Goal: Task Accomplishment & Management: Complete application form

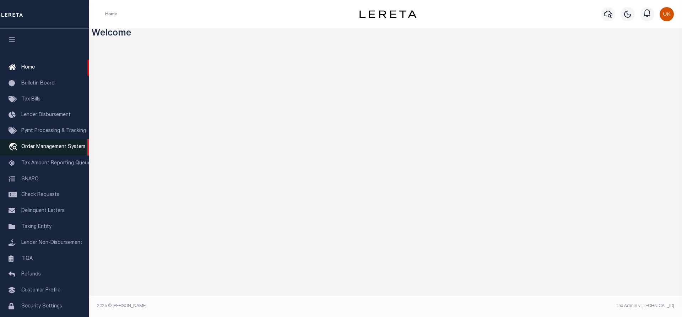
click at [48, 150] on span "Order Management System" at bounding box center [53, 147] width 64 height 5
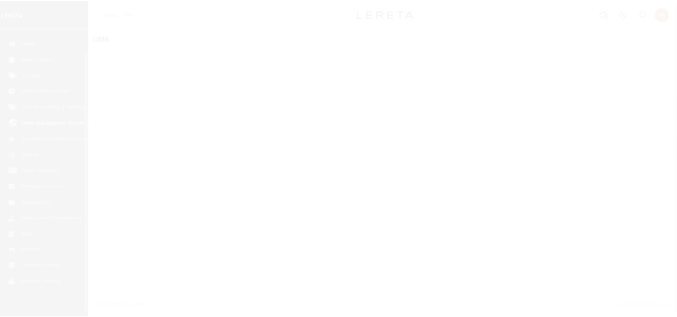
scroll to position [29, 0]
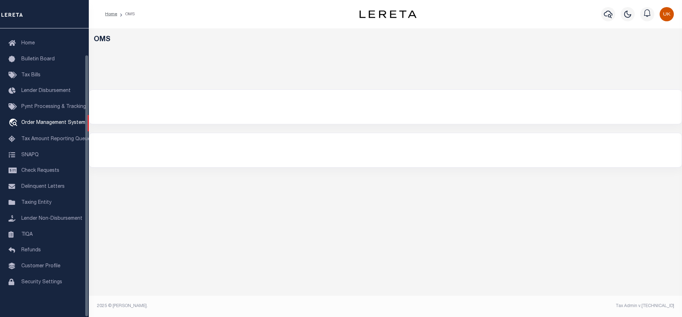
select select "200"
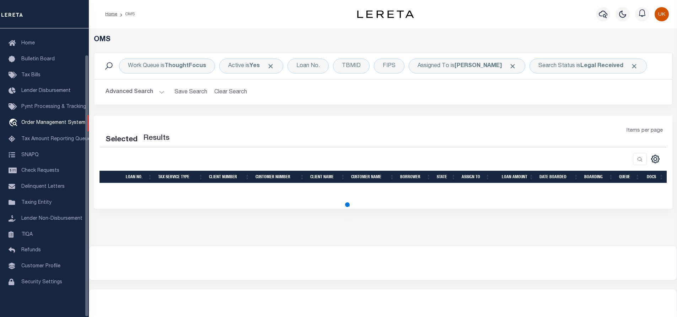
select select "200"
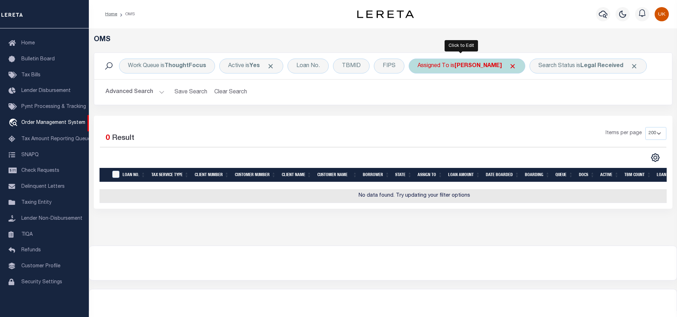
click at [478, 66] on b "Kumar Ubert" at bounding box center [478, 66] width 47 height 6
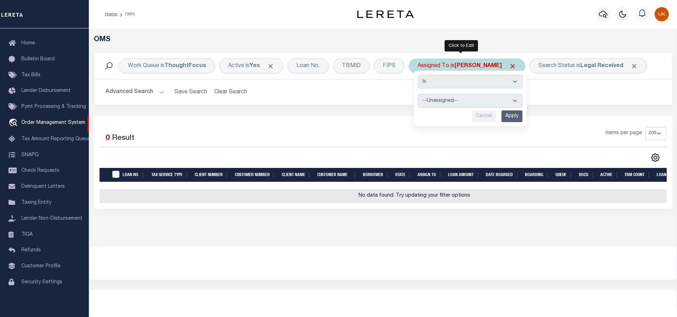
click at [438, 101] on select "--Unassigned-- Abdul Muzain Adrienne Cayea Agustin Fernandez Ahmad Darwish Albe…" at bounding box center [470, 101] width 104 height 14
select select "[PERSON_NAME]"
click at [418, 94] on select "--Unassigned-- Abdul Muzain Adrienne Cayea Agustin Fernandez Ahmad Darwish Albe…" at bounding box center [470, 101] width 104 height 14
click at [511, 116] on input "Apply" at bounding box center [511, 117] width 21 height 12
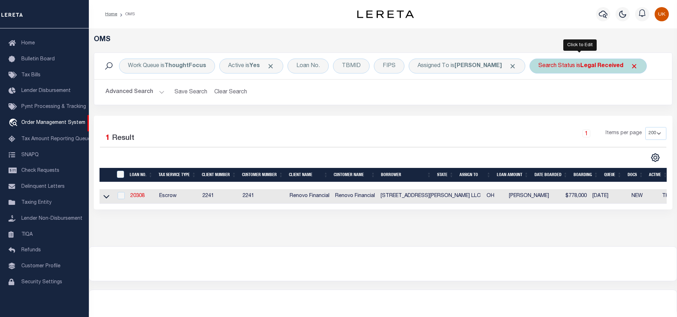
click at [590, 68] on b "Legal Received" at bounding box center [601, 66] width 43 height 6
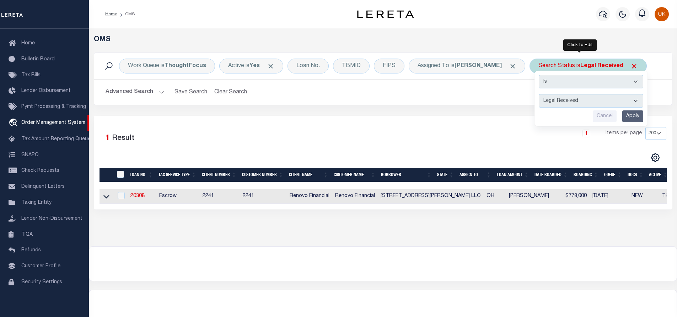
click at [628, 101] on select "Automated Search Bad Parcel Complete Duplicate Parcel High Dollar Reporting In …" at bounding box center [591, 101] width 104 height 14
select select "IP"
click at [539, 94] on select "Automated Search Bad Parcel Complete Duplicate Parcel High Dollar Reporting In …" at bounding box center [591, 101] width 104 height 14
click at [628, 118] on input "Apply" at bounding box center [632, 117] width 21 height 12
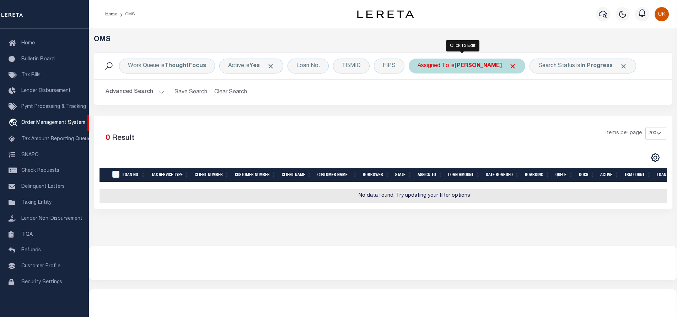
click at [509, 65] on div "Assigned To is Murali Murthy" at bounding box center [467, 66] width 117 height 15
select select "[PERSON_NAME]"
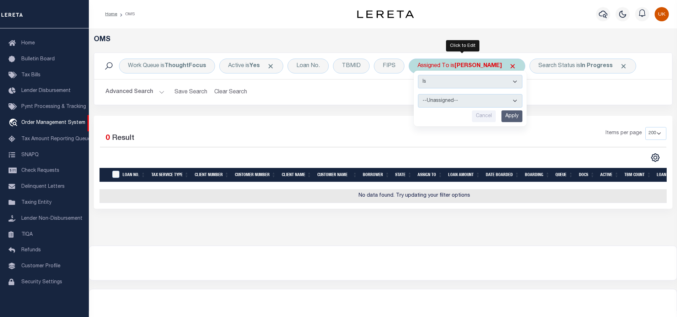
click at [482, 114] on input "Cancel" at bounding box center [484, 117] width 24 height 12
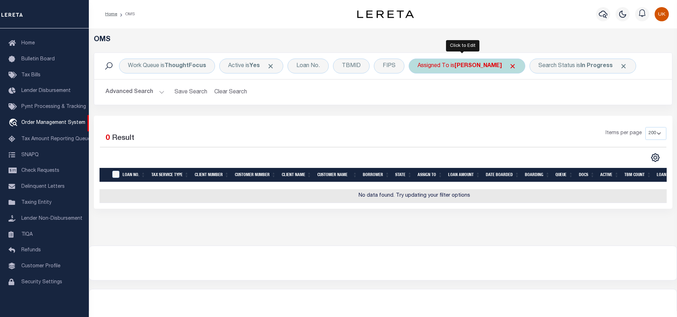
click at [497, 69] on div "Assigned To is Murali Murthy" at bounding box center [467, 66] width 117 height 15
select select "[PERSON_NAME]"
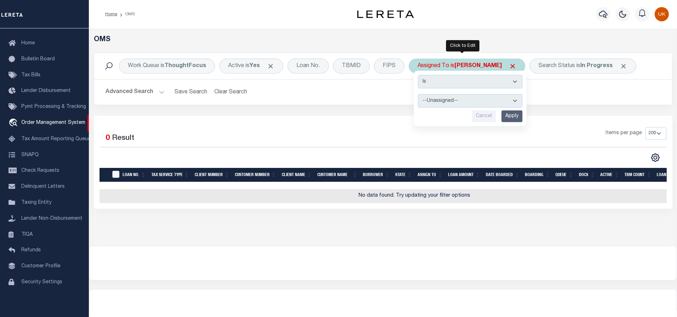
click at [454, 81] on select "Is Contains" at bounding box center [470, 82] width 104 height 14
click at [455, 76] on select "Is Contains" at bounding box center [470, 82] width 104 height 14
click at [483, 115] on input "Cancel" at bounding box center [484, 117] width 24 height 12
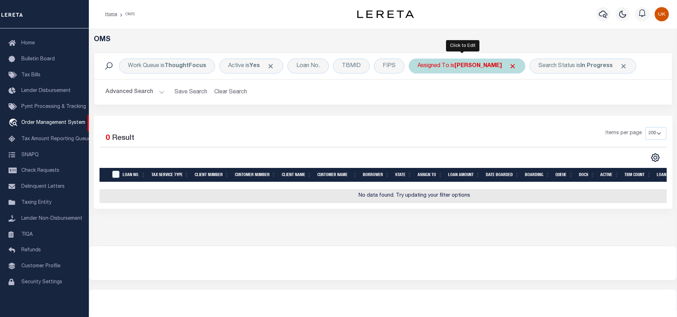
click at [483, 68] on b "[PERSON_NAME]" at bounding box center [478, 66] width 47 height 6
select select "[PERSON_NAME]"
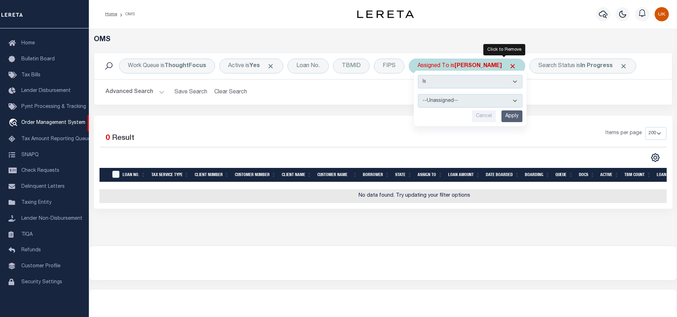
click at [509, 65] on span "Click to Remove" at bounding box center [512, 66] width 7 height 7
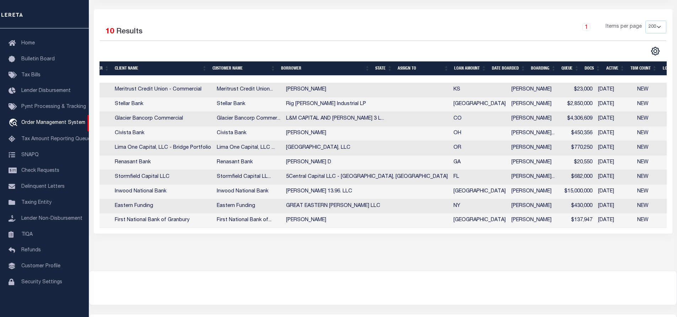
scroll to position [0, 214]
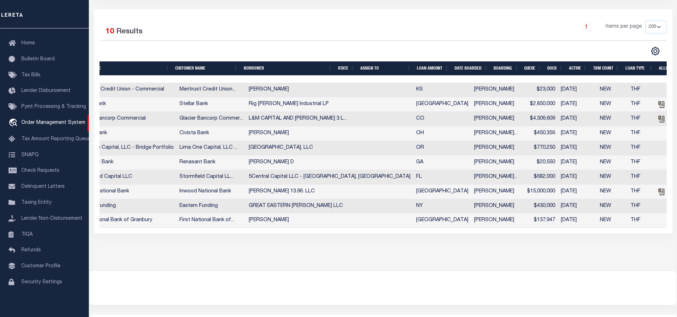
drag, startPoint x: 591, startPoint y: 178, endPoint x: 605, endPoint y: 179, distance: 13.9
click at [605, 179] on tr "25188ND NonEscrow 2273 2273 Stormfield Capital LLC Stormfield Capital LL... 5Ce…" at bounding box center [340, 177] width 934 height 15
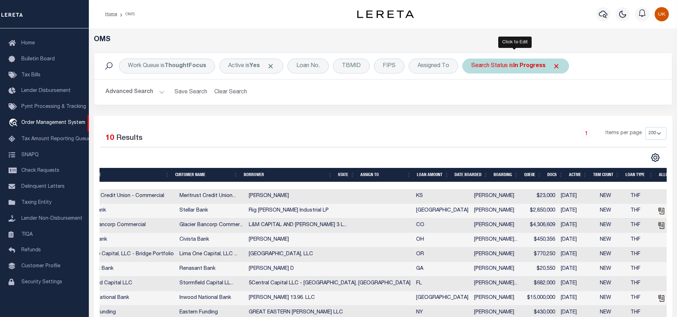
click at [528, 67] on b "In Progress" at bounding box center [529, 66] width 32 height 6
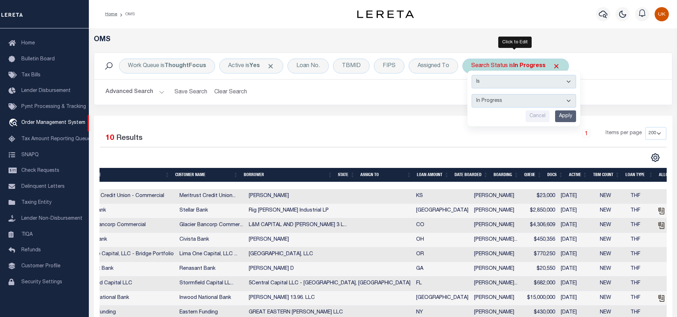
click at [494, 99] on select "Automated Search Bad Parcel Complete Duplicate Parcel High Dollar Reporting In …" at bounding box center [524, 101] width 104 height 14
select select "RD"
click at [472, 94] on select "Automated Search Bad Parcel Complete Duplicate Parcel High Dollar Reporting In …" at bounding box center [524, 101] width 104 height 14
click at [559, 114] on input "Apply" at bounding box center [565, 117] width 21 height 12
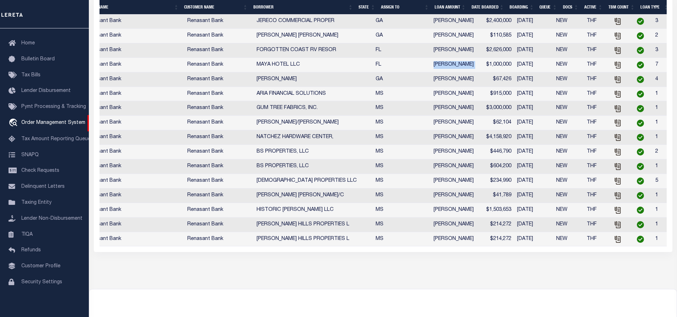
drag, startPoint x: 382, startPoint y: 80, endPoint x: 436, endPoint y: 81, distance: 53.7
click at [436, 73] on tr "4020402688-00001 NonEscrow 2196 2196 Renasant Bank Renasant Bank MAYA HOTEL LLC…" at bounding box center [318, 65] width 890 height 15
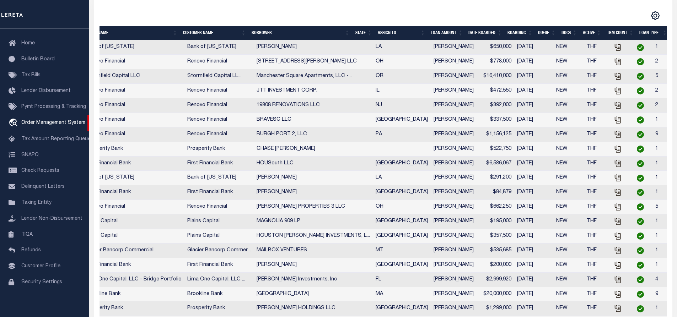
drag, startPoint x: 375, startPoint y: 91, endPoint x: 430, endPoint y: 93, distance: 55.5
click at [430, 93] on tr "20131 Escrow 2241 2241 Renovo Financial Renovo Financial JTT INVESTMENT CORP. I…" at bounding box center [318, 91] width 890 height 15
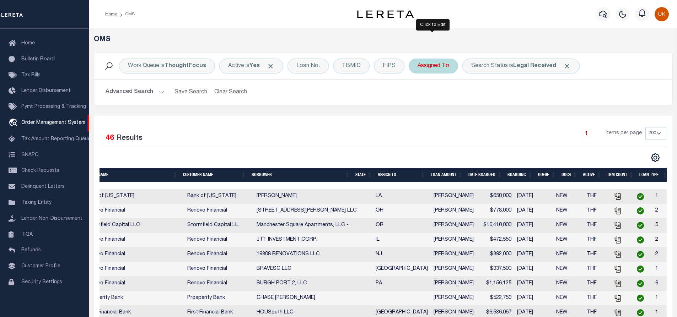
click at [431, 67] on div "Assigned To" at bounding box center [433, 66] width 49 height 15
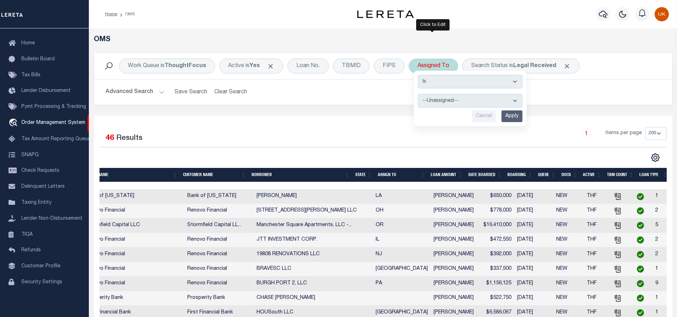
click at [439, 101] on select "--Unassigned-- Abdul Muzain Adrienne Cayea Agustin Fernandez Ahmad Darwish Albe…" at bounding box center [470, 101] width 104 height 14
select select "[PERSON_NAME]"
click at [418, 94] on select "--Unassigned-- Abdul Muzain Adrienne Cayea Agustin Fernandez Ahmad Darwish Albe…" at bounding box center [470, 101] width 104 height 14
click at [510, 116] on input "Apply" at bounding box center [511, 117] width 21 height 12
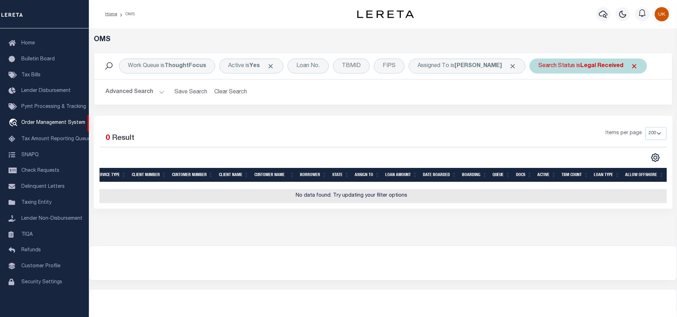
scroll to position [0, 63]
click at [410, 233] on div "OMS Work Queue is ThoughtFocus Active is Yes Loan No. TBMID FIPS Assigned To is…" at bounding box center [383, 137] width 588 height 218
click at [551, 128] on div "Items per page 10 25 50 100 200" at bounding box center [455, 136] width 422 height 18
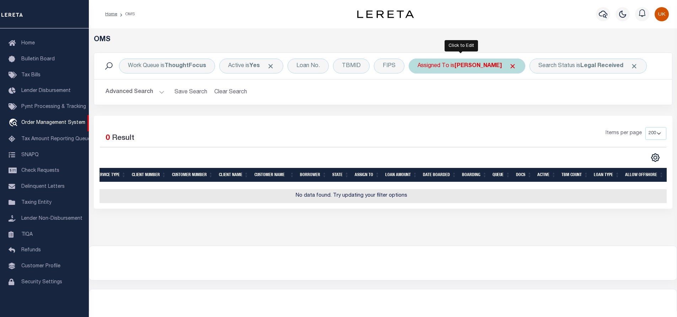
click at [473, 68] on b "[PERSON_NAME]" at bounding box center [478, 66] width 47 height 6
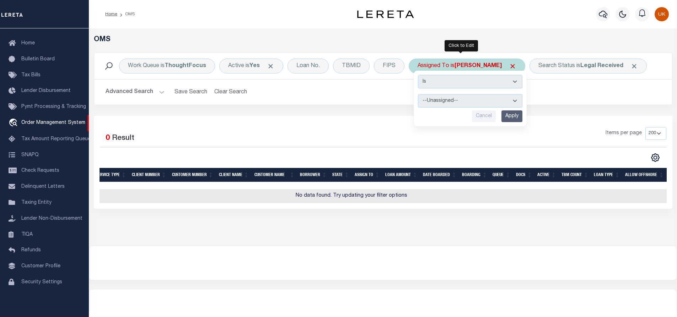
click at [442, 101] on select "--Unassigned-- Abdul Muzain Adrienne Cayea Agustin Fernandez Ahmad Darwish Albe…" at bounding box center [470, 101] width 104 height 14
select select "[PERSON_NAME]"
click at [418, 94] on select "--Unassigned-- Abdul Muzain Adrienne Cayea Agustin Fernandez Ahmad Darwish Albe…" at bounding box center [470, 101] width 104 height 14
click at [514, 115] on input "Apply" at bounding box center [511, 117] width 21 height 12
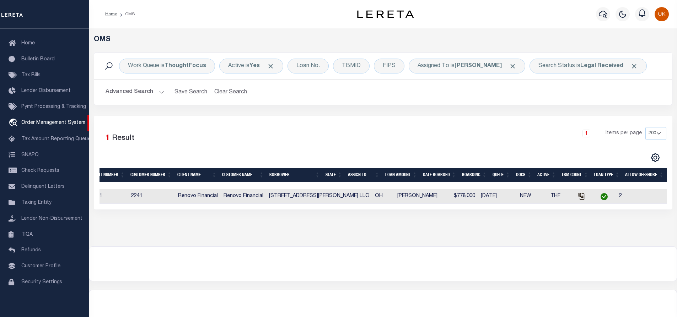
scroll to position [0, 0]
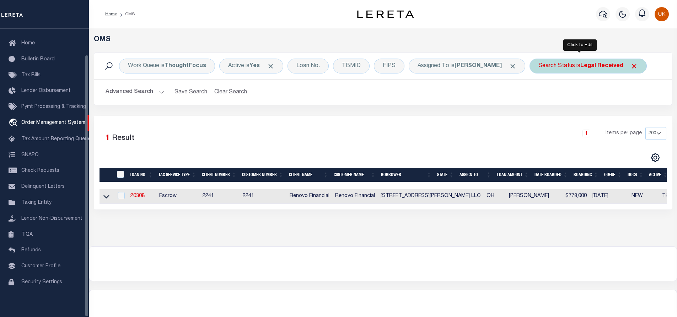
click at [601, 66] on b "Legal Received" at bounding box center [601, 66] width 43 height 6
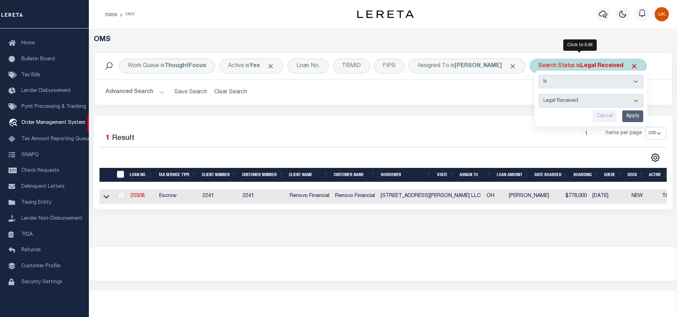
click at [551, 102] on select "Automated Search Bad Parcel Complete Duplicate Parcel High Dollar Reporting In …" at bounding box center [591, 101] width 104 height 14
select select "IP"
click at [539, 94] on select "Automated Search Bad Parcel Complete Duplicate Parcel High Dollar Reporting In …" at bounding box center [591, 101] width 104 height 14
click at [622, 116] on input "Apply" at bounding box center [632, 117] width 21 height 12
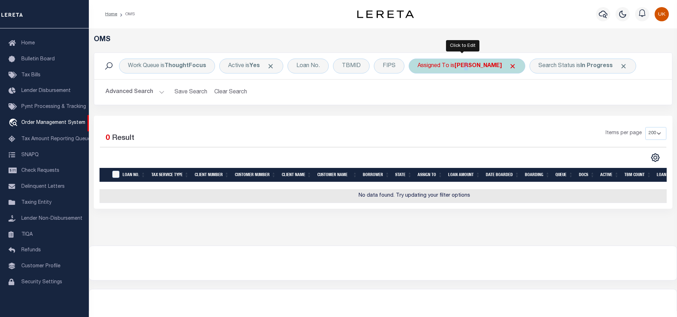
click at [468, 68] on b "[PERSON_NAME]" at bounding box center [478, 66] width 47 height 6
select select "[PERSON_NAME]"
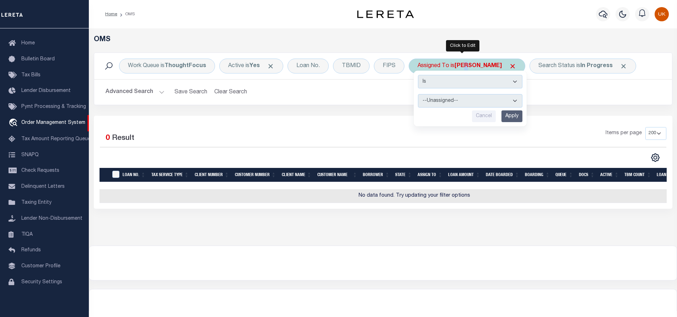
click at [450, 99] on select "--Unassigned-- Abdul Muzain Adrienne Cayea Agustin Fernandez Ahmad Darwish Albe…" at bounding box center [470, 101] width 104 height 14
click at [567, 96] on h2 "Advanced Search Save Search Clear Search tblSearchTopScreen_dynamictable_____De…" at bounding box center [383, 92] width 567 height 14
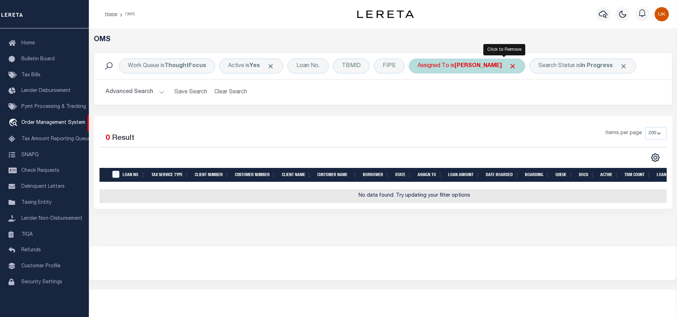
click at [509, 66] on span "Click to Remove" at bounding box center [512, 66] width 7 height 7
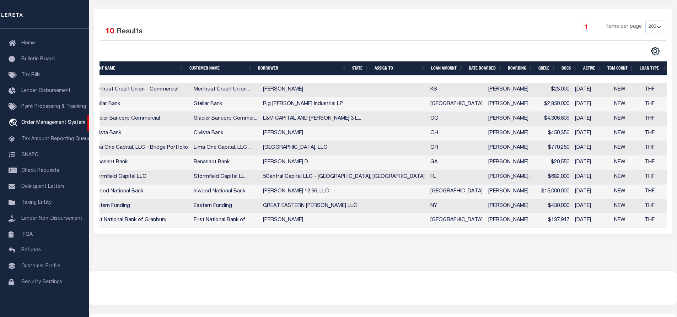
scroll to position [0, 208]
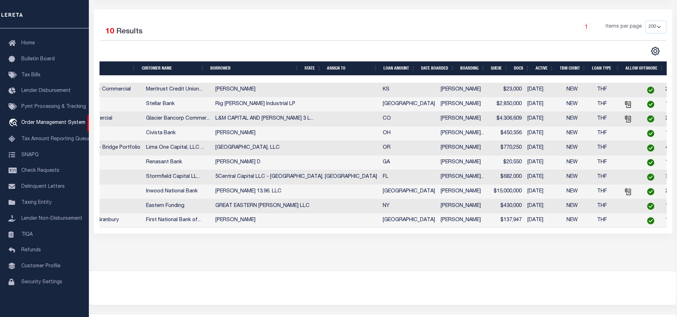
drag, startPoint x: 329, startPoint y: 137, endPoint x: 383, endPoint y: 135, distance: 53.3
click at [438, 135] on td "Chandrashekar Nith..." at bounding box center [462, 134] width 49 height 15
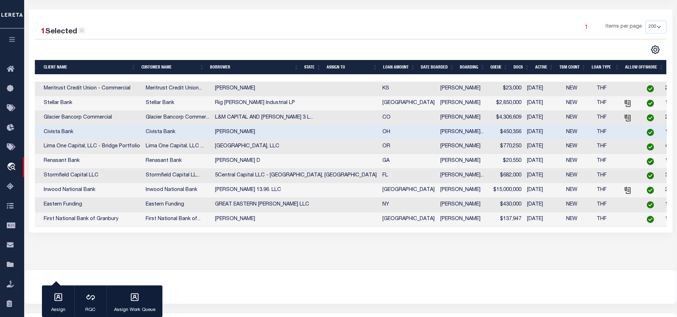
click at [82, 31] on icon at bounding box center [82, 31] width 4 height 4
checkbox input "false"
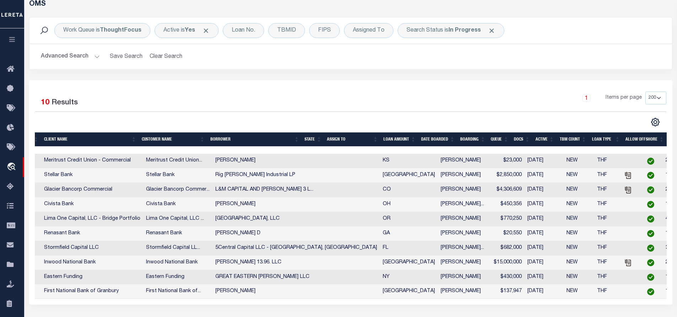
scroll to position [0, 0]
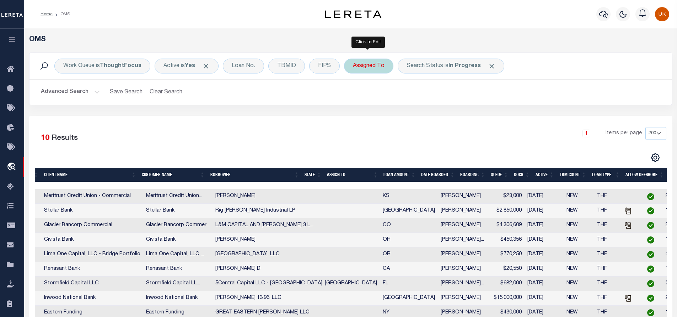
click at [371, 68] on div "Assigned To" at bounding box center [368, 66] width 49 height 15
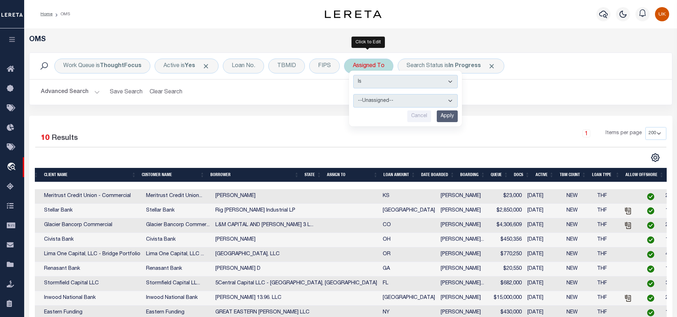
click at [374, 101] on select "--Unassigned-- Abdul Muzain Adrienne Cayea Agustin Fernandez Ahmad Darwish Albe…" at bounding box center [405, 101] width 104 height 14
select select "[PERSON_NAME]"
click at [353, 94] on select "--Unassigned-- Abdul Muzain Adrienne Cayea Agustin Fernandez Ahmad Darwish Albe…" at bounding box center [405, 101] width 104 height 14
click at [441, 117] on input "Apply" at bounding box center [447, 117] width 21 height 12
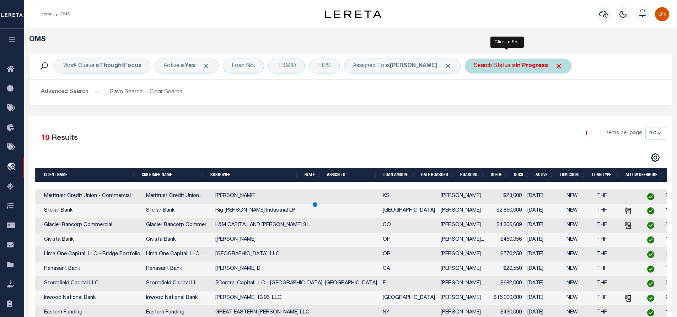
scroll to position [0, 140]
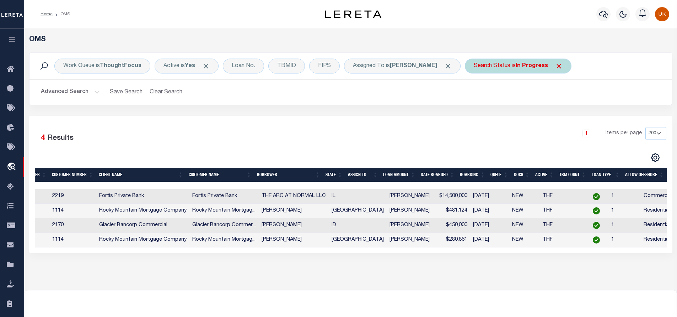
click at [476, 65] on div "Search Status is In Progress" at bounding box center [518, 66] width 107 height 15
select select "IP"
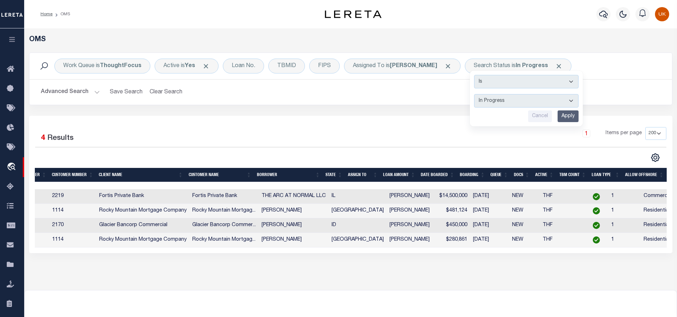
click at [373, 100] on div "Advanced Search Save Search Clear Search tblSearchTopScreen_dynamictable_____De…" at bounding box center [350, 92] width 643 height 25
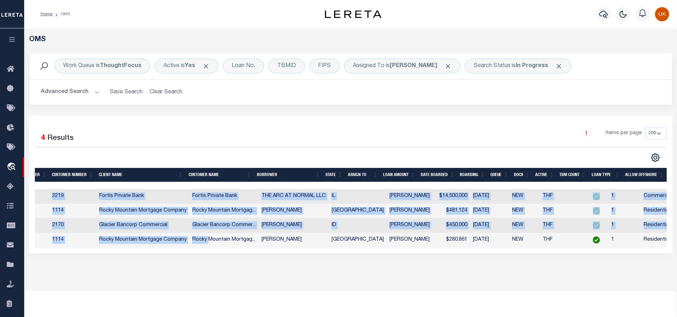
drag, startPoint x: 453, startPoint y: 247, endPoint x: 208, endPoint y: 248, distance: 244.9
click at [208, 248] on div "1 Selected 4 Results 1 Items per page 10 25 50 100 200" at bounding box center [350, 185] width 643 height 138
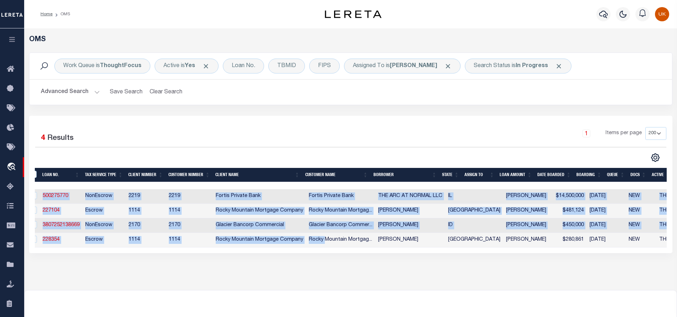
scroll to position [0, 0]
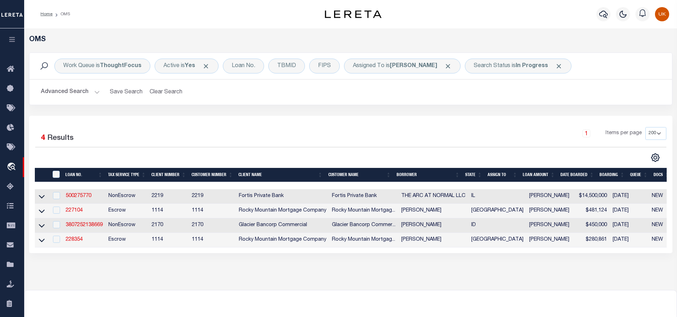
click at [603, 276] on div "OMS Work Queue is ThoughtFocus Active is Yes Loan No. TBMID FIPS Assigned To is…" at bounding box center [350, 159] width 653 height 262
click at [70, 241] on link "228354" at bounding box center [74, 239] width 17 height 5
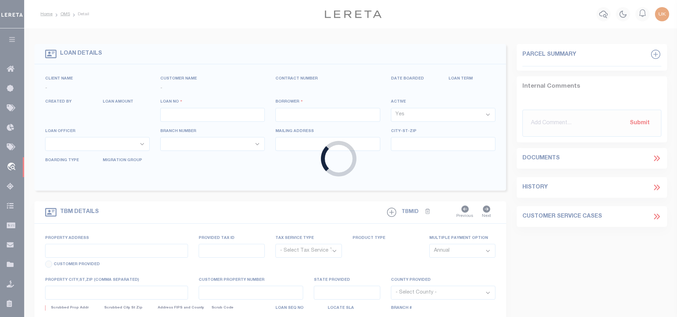
type input "228354"
type input "[PERSON_NAME]"
select select
type input "[DATE]"
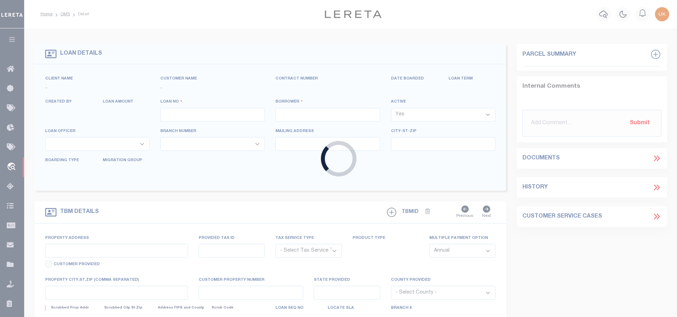
select select "10"
select select "Escrow"
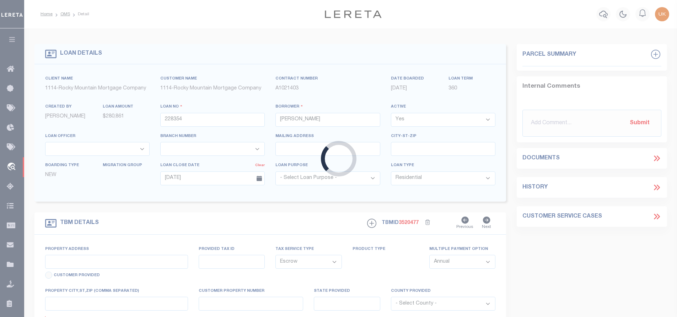
type input "[STREET_ADDRESS]"
type input "T28709103702200"
select select
type input "[GEOGRAPHIC_DATA]"
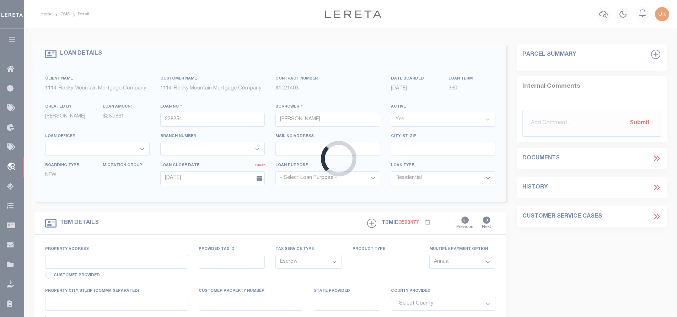
type textarea "Lot 22 Block 37 TIERRA DEL ESTE UNIT NINETY ONE an addition to [GEOGRAPHIC_DATA…"
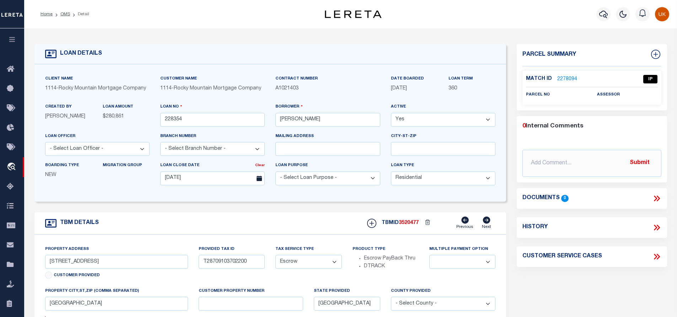
click at [561, 76] on link "2278094" at bounding box center [567, 79] width 20 height 7
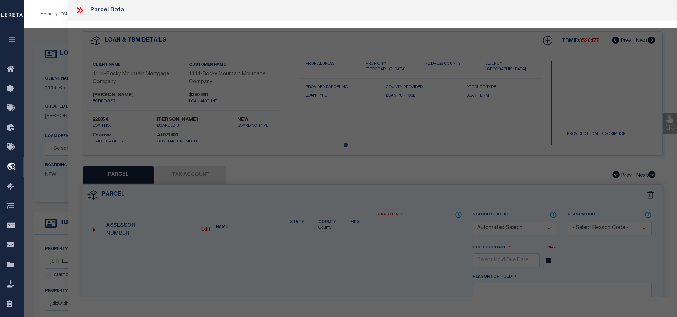
checkbox input "false"
select select "IP"
checkbox input "false"
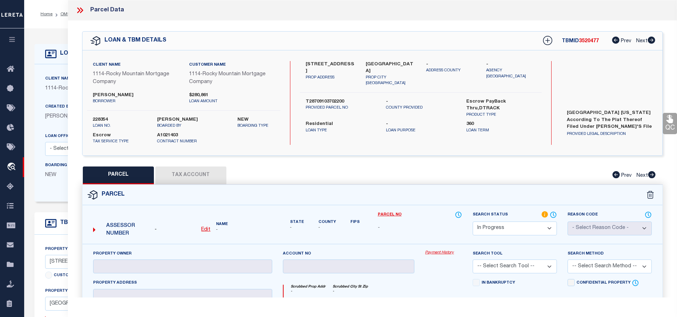
scroll to position [20, 0]
drag, startPoint x: 365, startPoint y: 63, endPoint x: 384, endPoint y: 65, distance: 18.9
click at [384, 65] on div "EL PASO TX 79938 PROP CITY ST ZIP" at bounding box center [390, 74] width 60 height 26
copy label "EL PASO"
drag, startPoint x: 306, startPoint y: 63, endPoint x: 353, endPoint y: 62, distance: 47.3
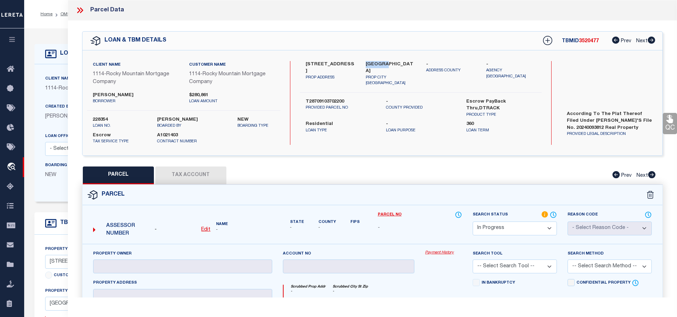
click at [353, 62] on label "[STREET_ADDRESS]" at bounding box center [331, 68] width 50 height 14
copy label "15044 DESTINATION"
click at [346, 67] on label "[STREET_ADDRESS]" at bounding box center [331, 68] width 50 height 14
drag, startPoint x: 306, startPoint y: 63, endPoint x: 318, endPoint y: 64, distance: 12.5
click at [318, 64] on label "[STREET_ADDRESS]" at bounding box center [331, 68] width 50 height 14
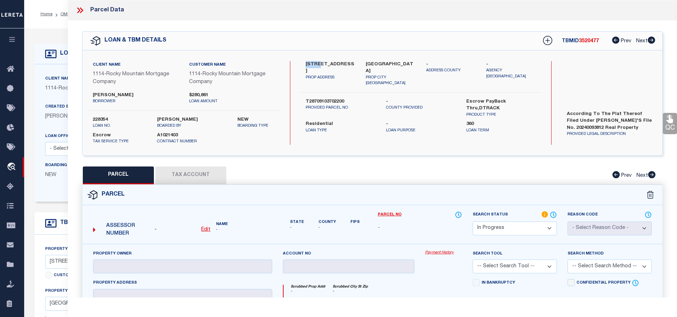
copy label "15044"
click at [321, 69] on label "[STREET_ADDRESS]" at bounding box center [331, 68] width 50 height 14
drag, startPoint x: 305, startPoint y: 62, endPoint x: 331, endPoint y: 69, distance: 26.5
click at [331, 69] on label "[STREET_ADDRESS]" at bounding box center [331, 68] width 50 height 14
copy label "[STREET_ADDRESS]"
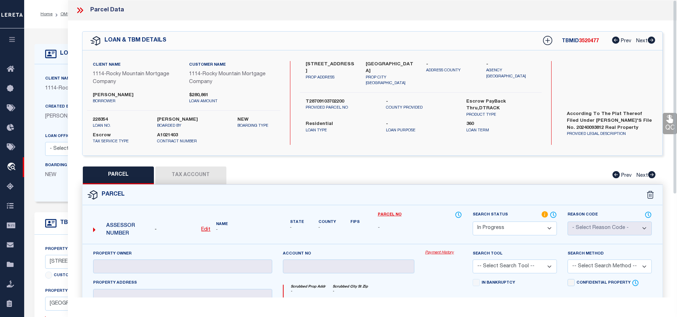
click at [333, 70] on label "[STREET_ADDRESS]" at bounding box center [331, 68] width 50 height 14
drag, startPoint x: 305, startPoint y: 63, endPoint x: 319, endPoint y: 63, distance: 14.2
click at [319, 63] on div "15044 DESTINATION AVENUE PROP ADDRESS" at bounding box center [330, 74] width 60 height 26
copy label "15044"
click at [318, 63] on label "[STREET_ADDRESS]" at bounding box center [331, 68] width 50 height 14
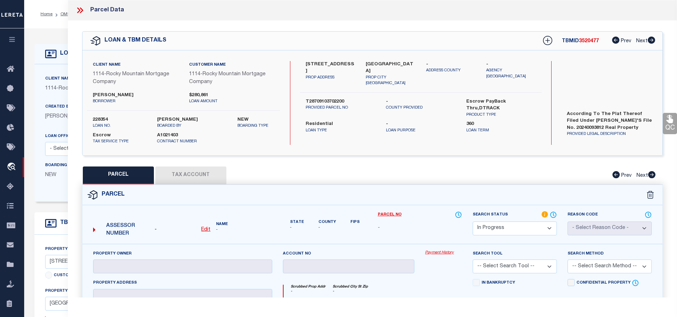
drag, startPoint x: 307, startPoint y: 64, endPoint x: 355, endPoint y: 64, distance: 48.3
click at [355, 64] on label "[STREET_ADDRESS]" at bounding box center [331, 68] width 50 height 14
copy label "15044 DESTINATION"
drag, startPoint x: 92, startPoint y: 94, endPoint x: 151, endPoint y: 96, distance: 58.7
click at [151, 96] on div "SAMIR A SOTO-COLON borrower" at bounding box center [135, 98] width 96 height 13
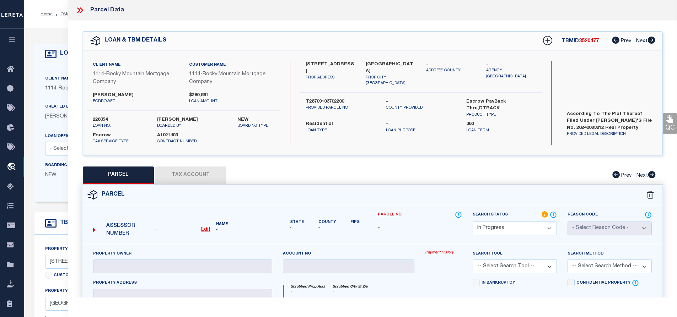
copy label "[PERSON_NAME]"
click at [79, 10] on icon at bounding box center [79, 10] width 9 height 9
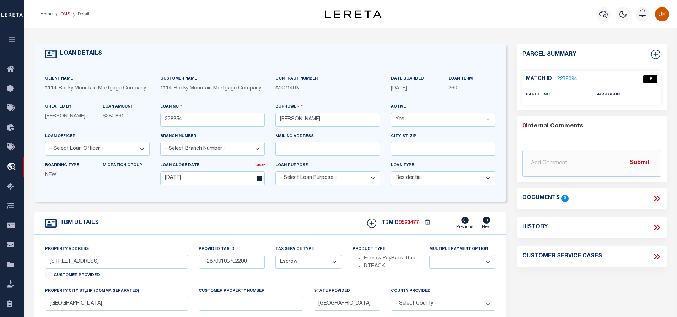
click at [64, 13] on link "OMS" at bounding box center [65, 14] width 10 height 4
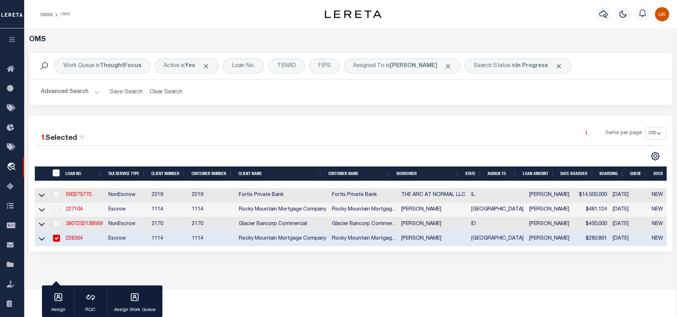
click at [57, 240] on input "checkbox" at bounding box center [56, 238] width 7 height 7
checkbox input "false"
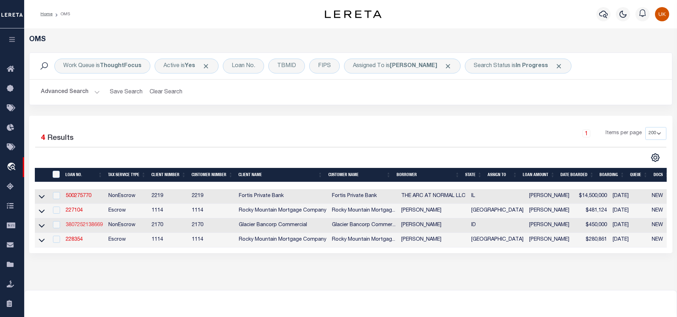
click at [85, 227] on link "3807252138669" at bounding box center [84, 225] width 37 height 5
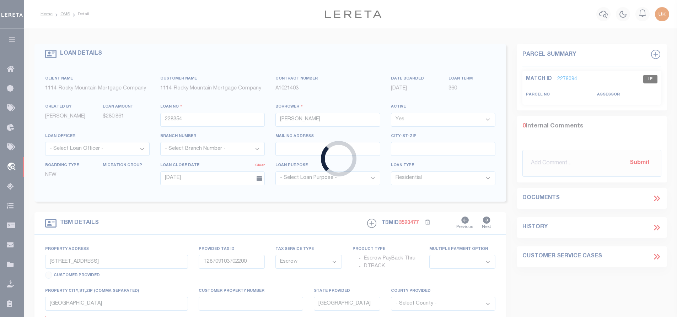
type input "3807252138669"
type input "[PERSON_NAME]"
select select
type input "819 LEGACY RIDGE LN"
type input "[GEOGRAPHIC_DATA] 83805-7705"
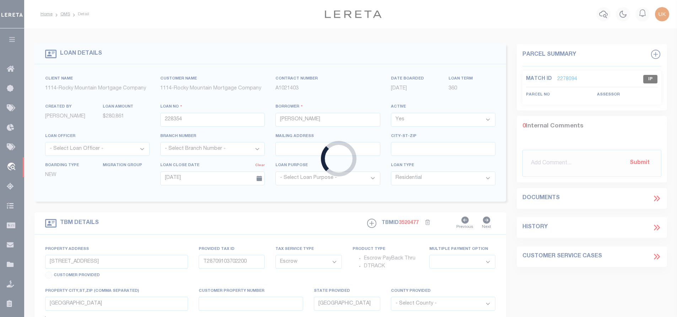
type input "[DATE]"
select select "200"
select select "NonEscrow"
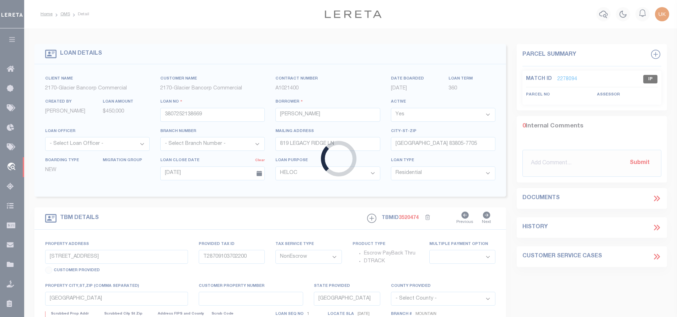
type input "819 LEGACY RIDGE LN"
type input "RP005950000010A"
select select
type input "[GEOGRAPHIC_DATA] 83805-7705"
type input "RP005950000010A"
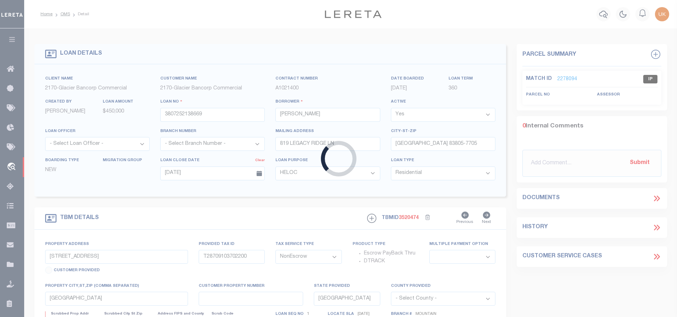
type input "ID"
select select
type textarea "Lot 1 of the Plat of Legacy Ridge Subdivision, according to the plat thereof re…"
select select "4575"
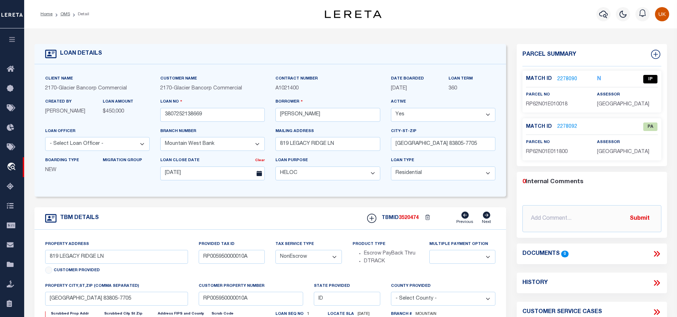
click at [570, 78] on link "2278090" at bounding box center [567, 79] width 20 height 7
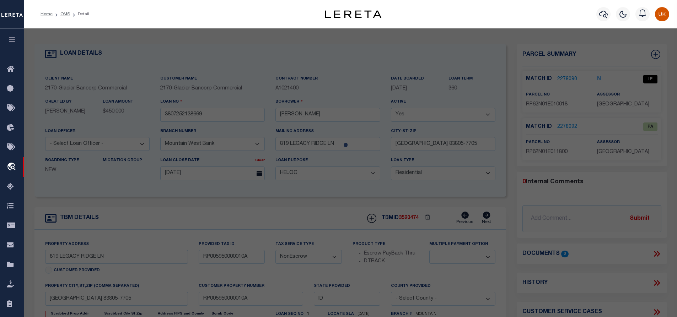
select select "AS"
checkbox input "false"
select select "IP"
type input "ROCK SOLID CONTRACTORS"
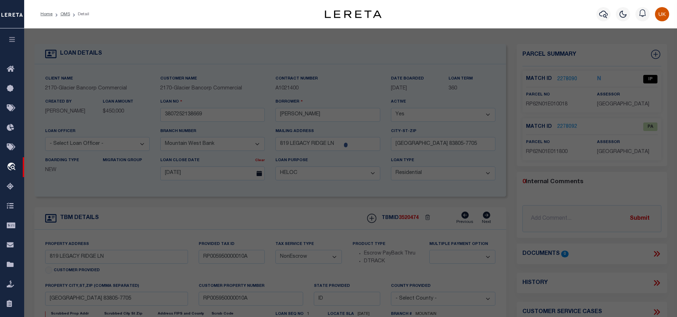
select select "ATL"
select select "ADD"
type input "819 LEGACY RIDGE LN"
checkbox input "false"
type input "[GEOGRAPHIC_DATA]"
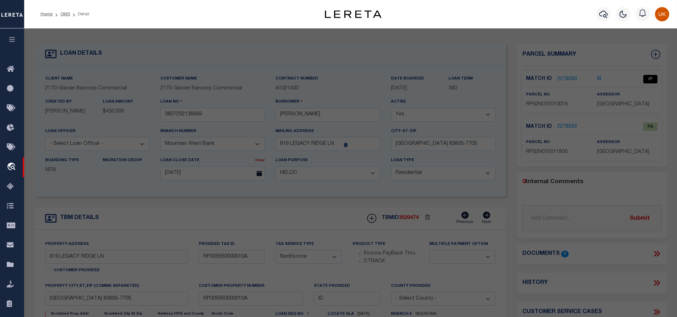
type textarea "N2NE4NE4 (N2 LOT 1) SEC 1 T62N R1E"
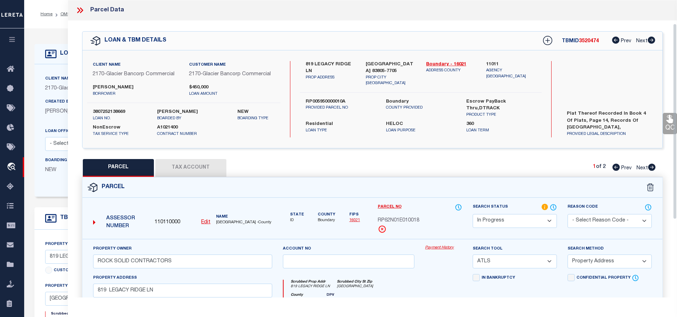
scroll to position [36, 0]
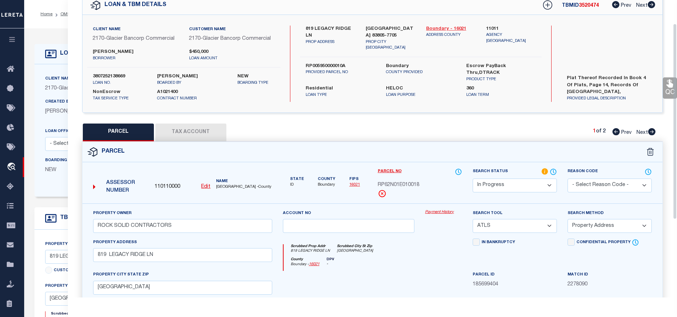
click at [438, 27] on link "Boundary - 16021" at bounding box center [451, 29] width 50 height 7
drag, startPoint x: 305, startPoint y: 28, endPoint x: 350, endPoint y: 29, distance: 45.1
click at [350, 29] on div "819 LEGACY RIDGE LN PROP ADDRESS" at bounding box center [330, 39] width 60 height 26
copy label "819 LEGACY RIDGE"
drag, startPoint x: 306, startPoint y: 58, endPoint x: 351, endPoint y: 59, distance: 45.1
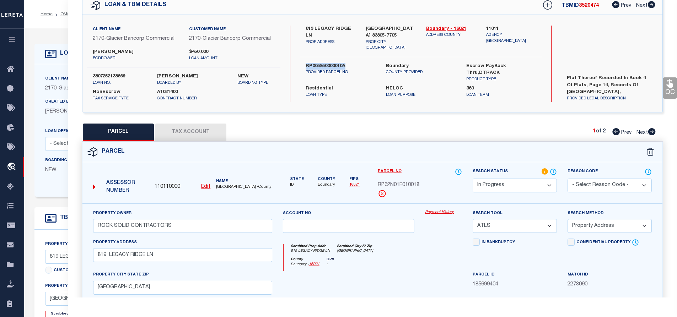
click at [351, 63] on label "RP005950000010A" at bounding box center [341, 66] width 70 height 7
copy label "RP005950000010A"
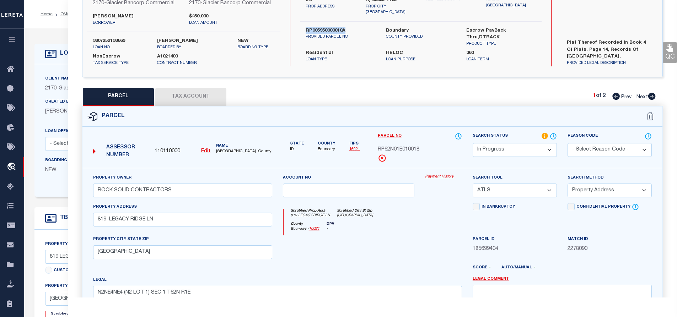
scroll to position [0, 0]
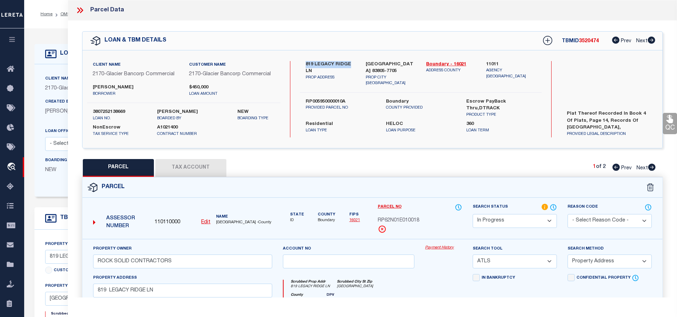
drag, startPoint x: 306, startPoint y: 64, endPoint x: 353, endPoint y: 63, distance: 46.2
click at [353, 63] on label "819 LEGACY RIDGE LN" at bounding box center [331, 68] width 50 height 14
copy label "819 LEGACY RIDGE"
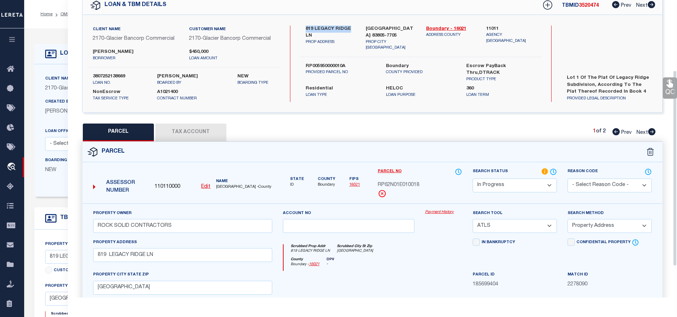
scroll to position [107, 0]
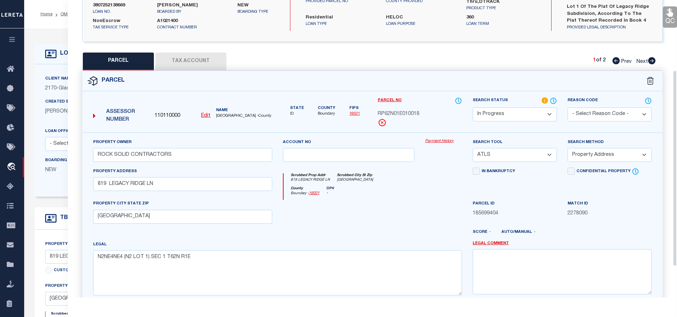
click at [316, 190] on h5 "County" at bounding box center [305, 189] width 29 height 4
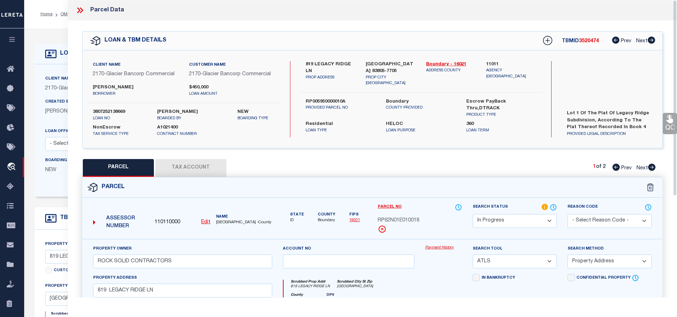
click at [311, 71] on label "819 LEGACY RIDGE LN" at bounding box center [331, 68] width 50 height 14
drag, startPoint x: 305, startPoint y: 69, endPoint x: 312, endPoint y: 69, distance: 7.8
click at [312, 69] on div "819 LEGACY RIDGE LN PROP ADDRESS" at bounding box center [330, 74] width 60 height 26
drag, startPoint x: 305, startPoint y: 95, endPoint x: 349, endPoint y: 95, distance: 44.4
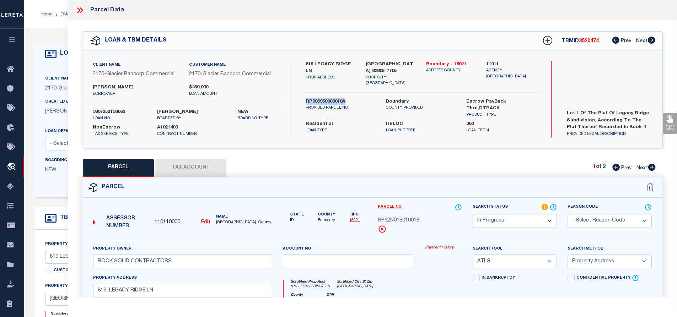
click at [349, 98] on div "RP005950000010A PROVIDED PARCEL NO" at bounding box center [340, 108] width 80 height 20
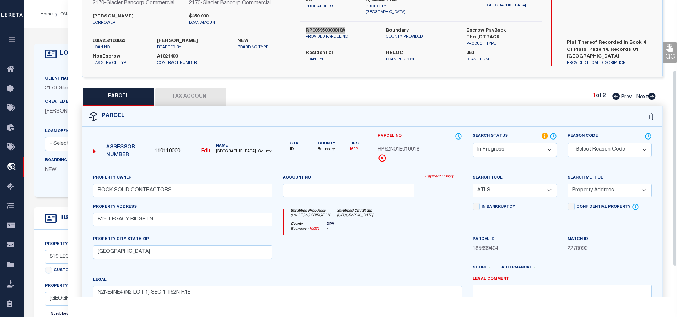
scroll to position [107, 0]
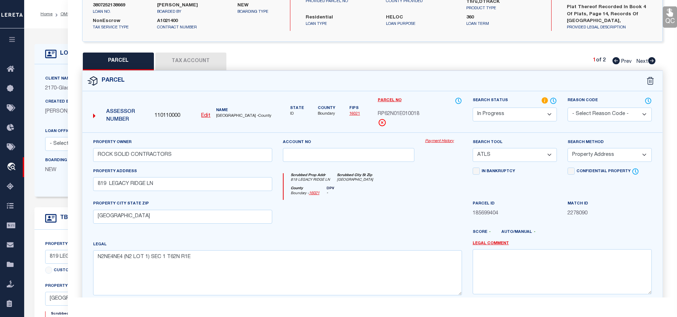
click at [197, 63] on button "Tax Account" at bounding box center [190, 62] width 71 height 18
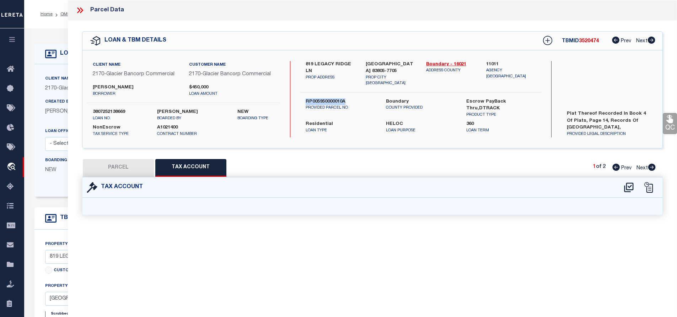
scroll to position [0, 0]
select select "100"
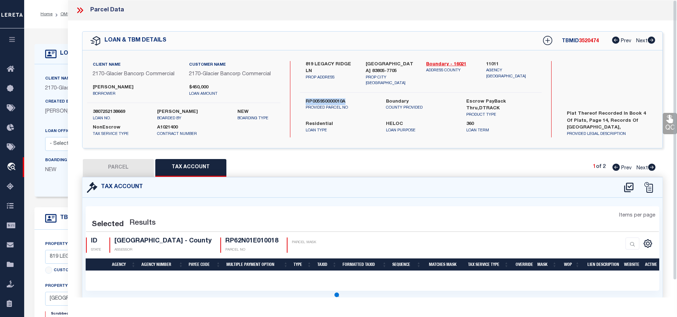
select select "100"
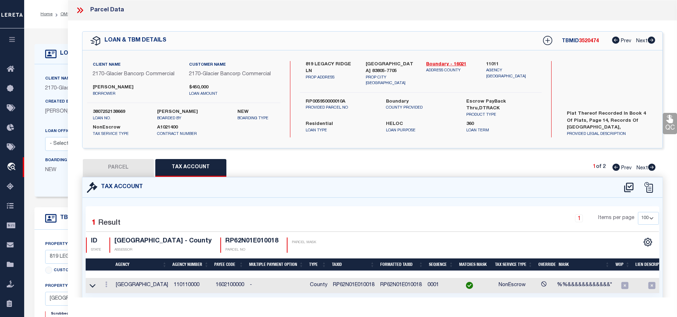
click at [81, 11] on icon at bounding box center [79, 10] width 9 height 9
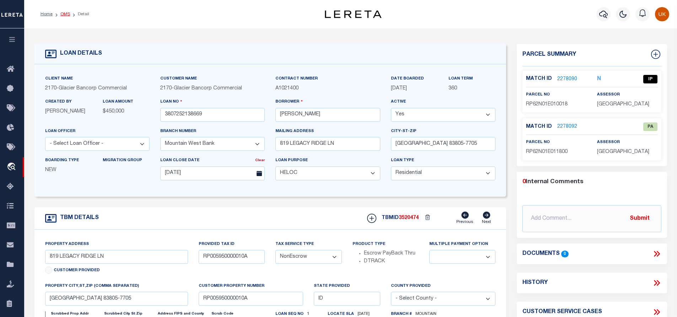
click at [63, 15] on link "OMS" at bounding box center [65, 14] width 10 height 4
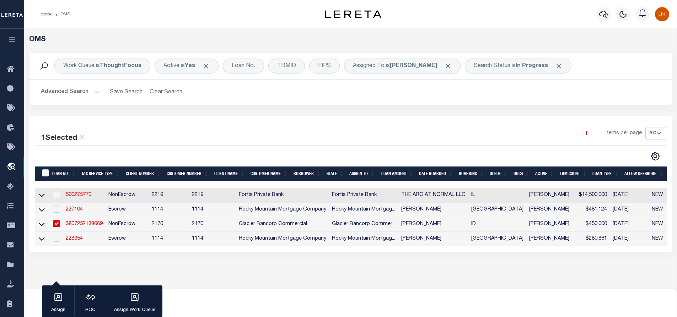
click at [361, 285] on div "OMS Work Queue is ThoughtFocus Active is Yes Loan No. TBMID FIPS Assigned To is…" at bounding box center [350, 158] width 653 height 261
click at [82, 198] on link "500275770" at bounding box center [79, 195] width 26 height 5
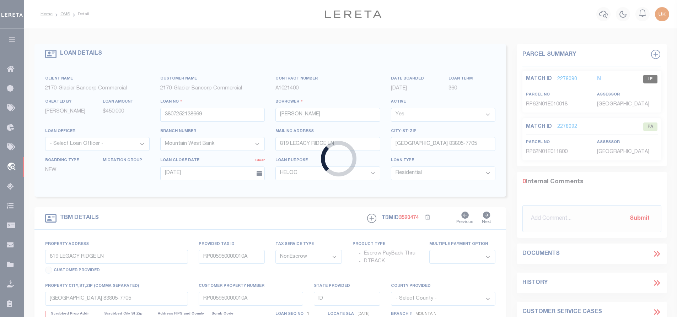
type input "500275770"
type input "THE ARC AT NORMAL LLC"
select select
type input "[DATE]"
select select
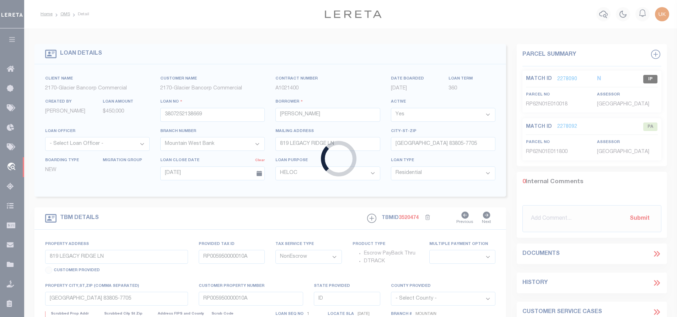
select select "20"
type input "505 & 509 NORTH ADELAIDE ST"
select select
type input "NORMAL IL 61761"
type input "IL"
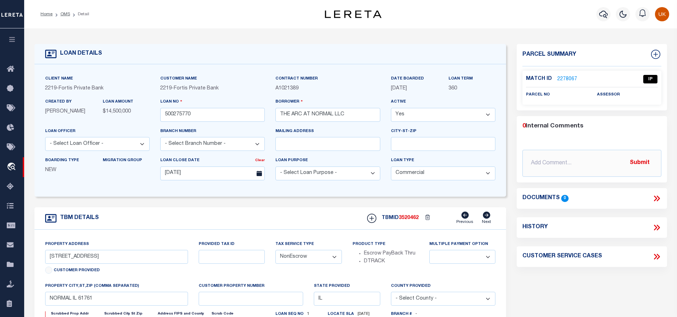
click at [565, 77] on link "2278067" at bounding box center [567, 79] width 20 height 7
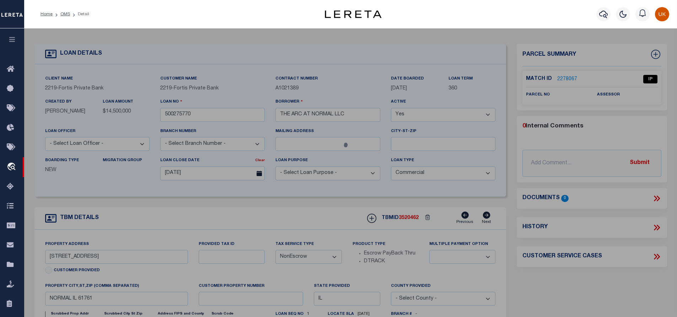
select select "AS"
select select
checkbox input "false"
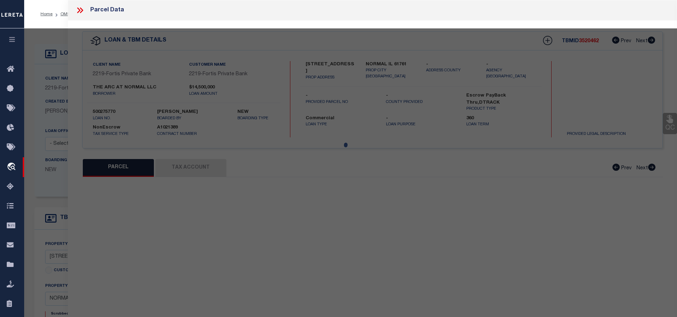
select select "IP"
checkbox input "false"
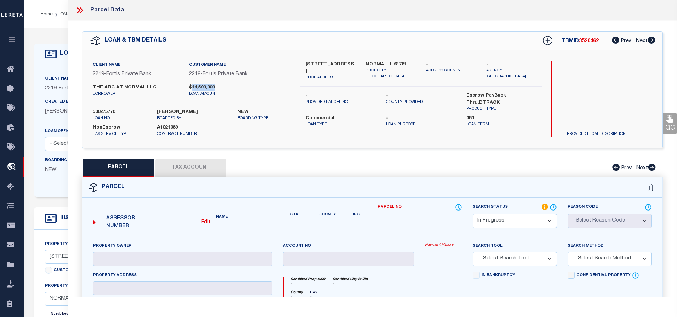
drag, startPoint x: 192, startPoint y: 86, endPoint x: 220, endPoint y: 86, distance: 28.4
click at [220, 86] on label "$14,500,000" at bounding box center [232, 87] width 86 height 7
click at [82, 9] on icon at bounding box center [81, 10] width 3 height 6
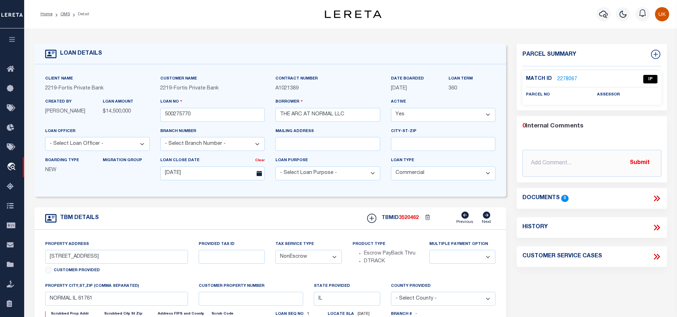
click at [567, 76] on link "2278067" at bounding box center [567, 79] width 20 height 7
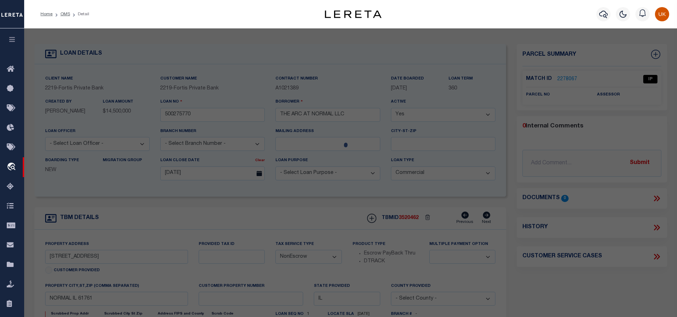
select select "AS"
checkbox input "false"
select select "IP"
checkbox input "false"
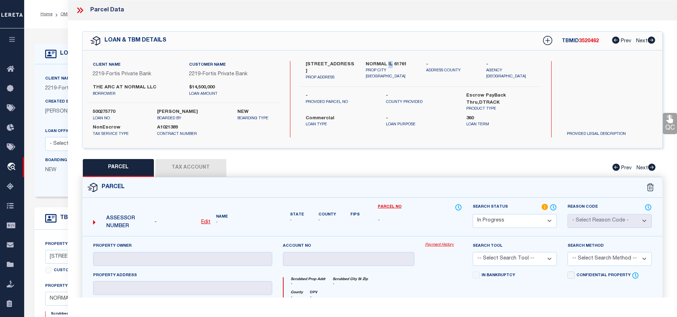
drag, startPoint x: 388, startPoint y: 62, endPoint x: 392, endPoint y: 63, distance: 4.3
click at [392, 63] on label "NORMAL IL 61761" at bounding box center [391, 64] width 50 height 7
drag, startPoint x: 366, startPoint y: 62, endPoint x: 386, endPoint y: 62, distance: 20.6
click at [386, 62] on label "NORMAL IL 61761" at bounding box center [391, 64] width 50 height 7
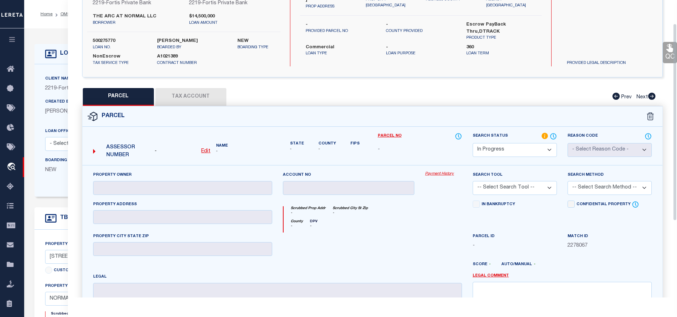
scroll to position [107, 0]
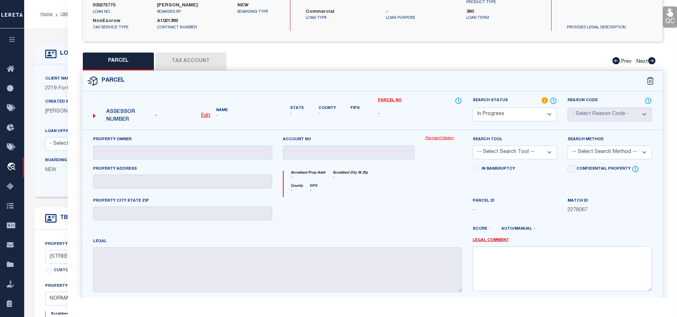
click at [516, 113] on select "Automated Search Bad Parcel Complete Duplicate Parcel High Dollar Reporting In …" at bounding box center [515, 115] width 84 height 14
select select "ND"
click at [473, 108] on select "Automated Search Bad Parcel Complete Duplicate Parcel High Dollar Reporting In …" at bounding box center [515, 115] width 84 height 14
click at [489, 241] on link "Legal Comment" at bounding box center [491, 241] width 36 height 6
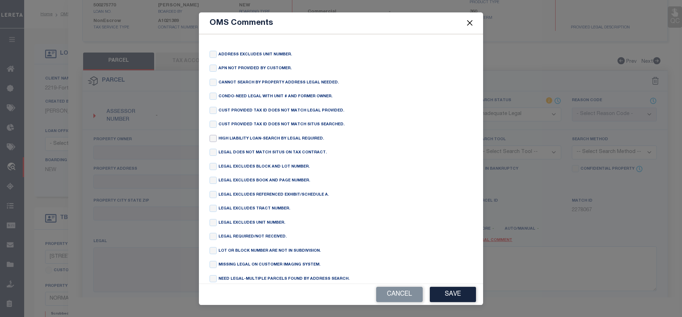
click at [214, 142] on input "checkbox" at bounding box center [213, 138] width 7 height 7
checkbox input "true"
click at [447, 292] on button "Save" at bounding box center [453, 294] width 46 height 15
type textarea "HIGH LIABILITY LOAN-SEARCH BY LEGAL REQUIRED."
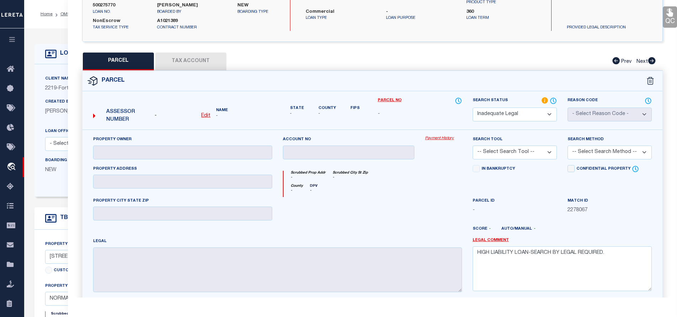
scroll to position [171, 0]
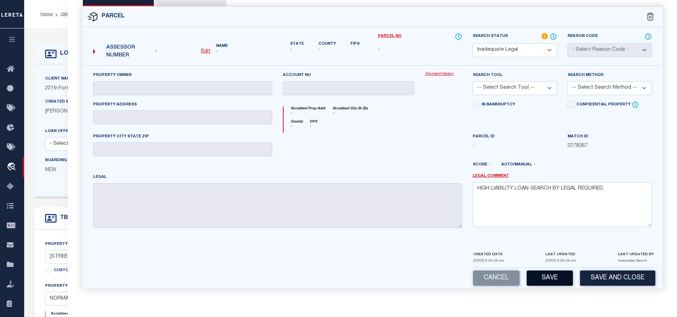
click at [550, 280] on button "Save" at bounding box center [550, 278] width 46 height 15
select select "AS"
checkbox input "false"
select select "ND"
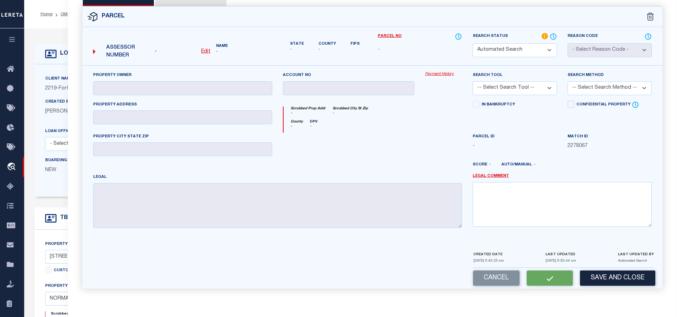
checkbox input "false"
type textarea "HIGH LIABILITY LOAN-SEARCH BY LEGAL REQUIRED."
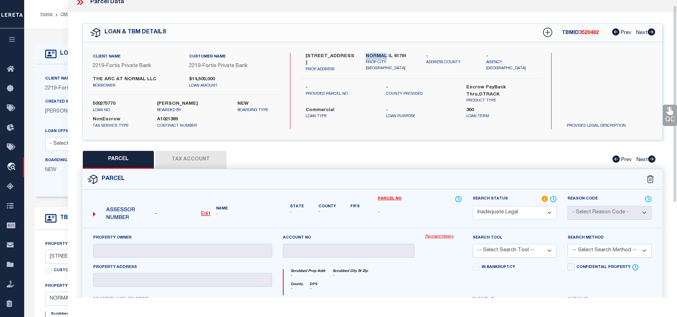
scroll to position [0, 0]
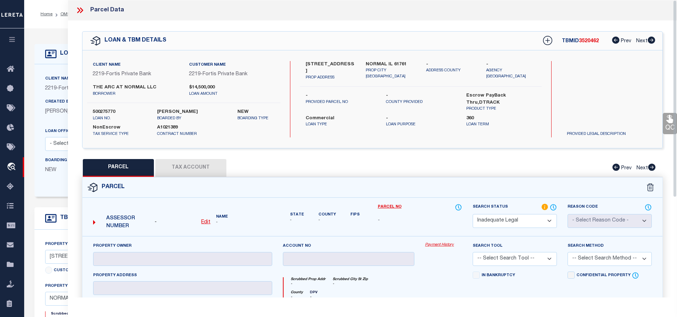
click at [80, 11] on icon at bounding box center [79, 10] width 9 height 9
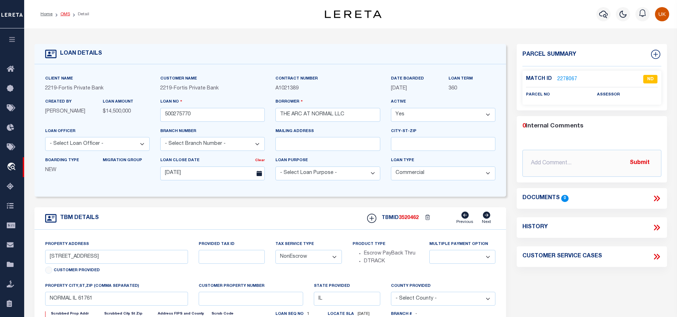
click at [65, 14] on link "OMS" at bounding box center [65, 14] width 10 height 4
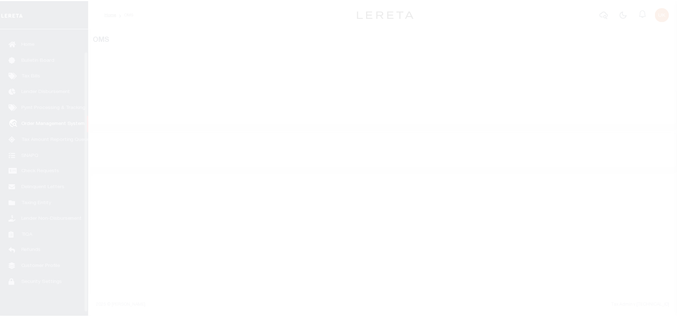
scroll to position [29, 0]
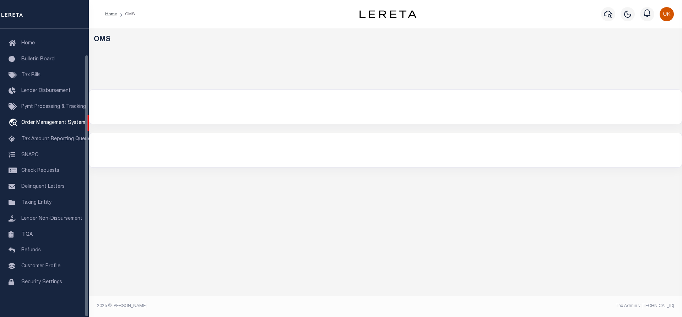
select select "200"
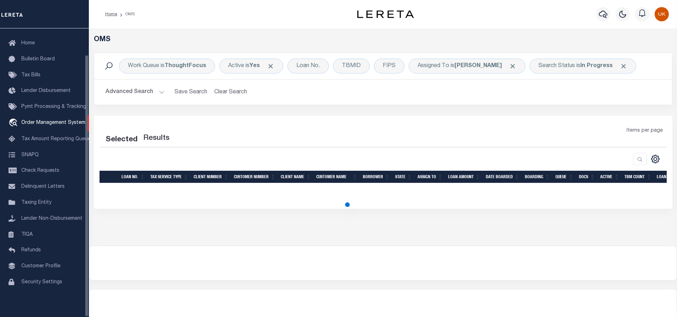
select select "200"
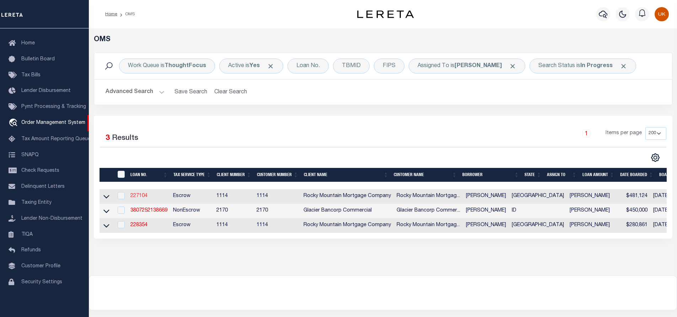
click at [133, 196] on link "227104" at bounding box center [138, 196] width 17 height 5
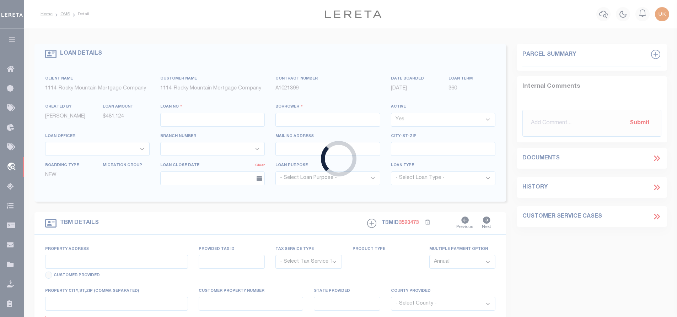
type input "227104"
type input "YESENIA IMAI"
select select
type input "10/02/2025"
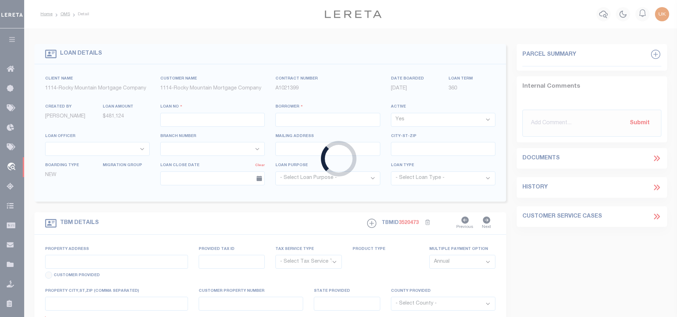
select select "10"
select select "Escrow"
type input "13394 JEFF WINTON DR"
select select
type input "EL PASO TX 79928"
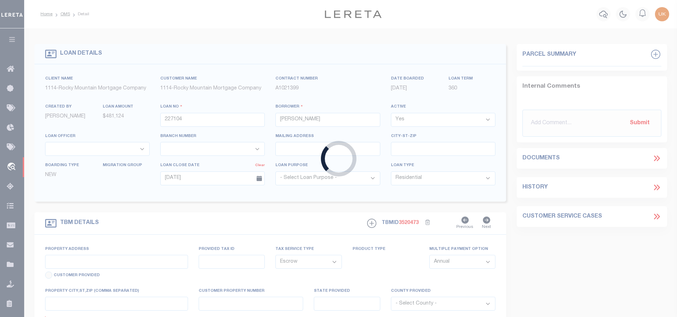
type input "[GEOGRAPHIC_DATA]"
select select
type textarea "Lot 15 Block 17 EMERALD ESTATES UNIT FIVE an addition to the City of El Paso El…"
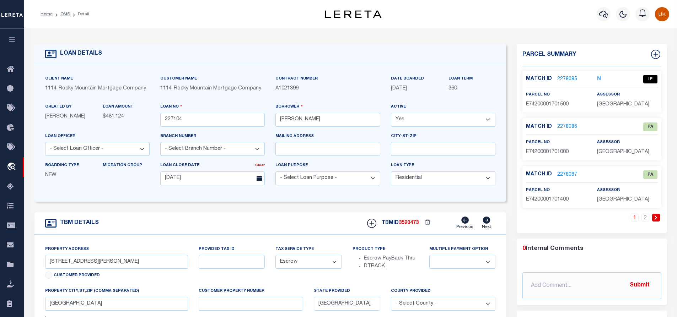
click at [562, 78] on link "2278085" at bounding box center [567, 79] width 20 height 7
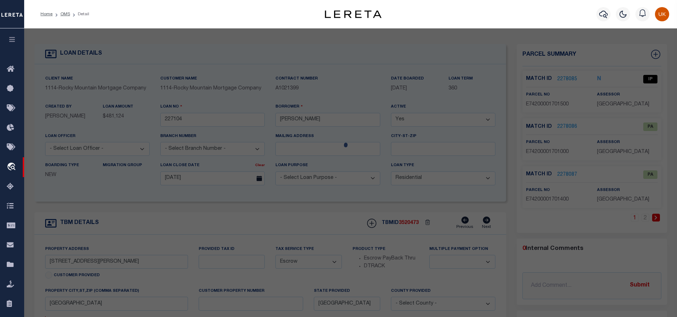
checkbox input "false"
select select "IP"
type input "PUNTA DE AGUA LLC"
select select "ATL"
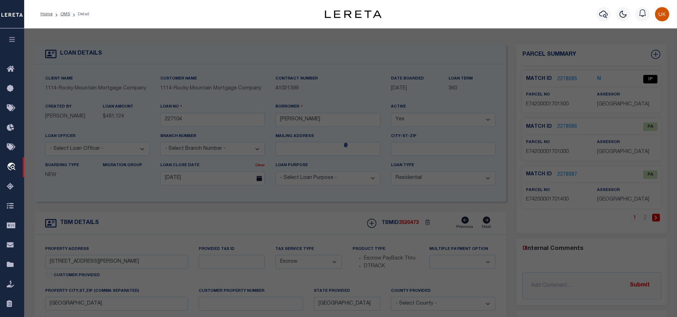
select select "ADD"
type input "13394 JEFF WINTON DR"
checkbox input "false"
type input "EL PASO, TX 79928"
type textarea "BLK 17 EMERALD ESTATES #5 LOT 15"
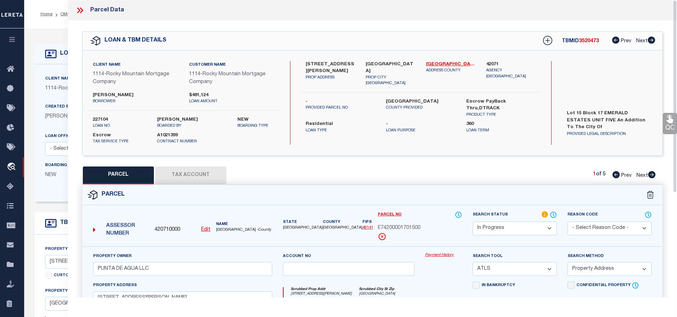
click at [653, 174] on icon at bounding box center [651, 174] width 7 height 7
select select "AS"
select select
checkbox input "false"
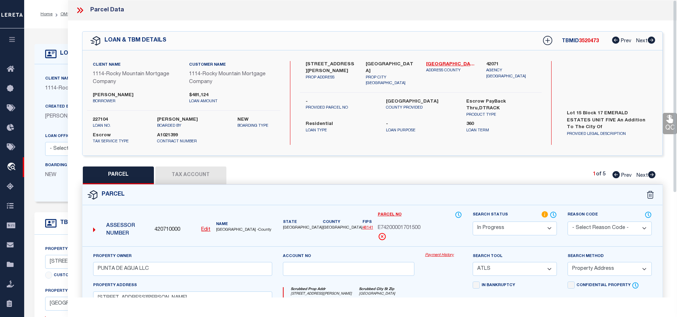
checkbox input "false"
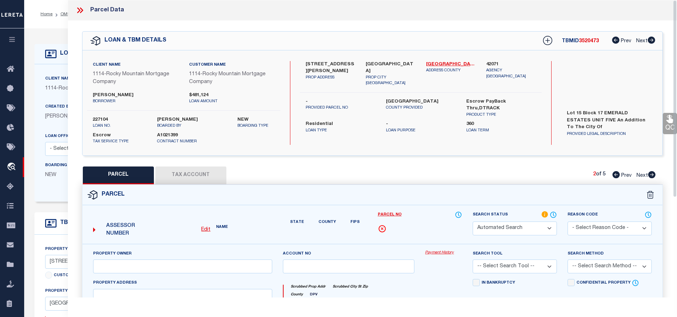
select select "PA"
type input "PUNTA DE AGUA LLC"
select select "ATL"
select select "ADD"
type input "13374 JEFF WINTON DR"
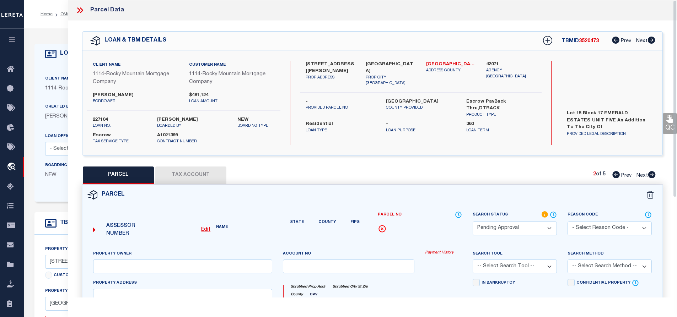
checkbox input "false"
type input "EL PASO, TX 79928"
type textarea "BLK 17 EMERALD ESTATES #5 LOT 10"
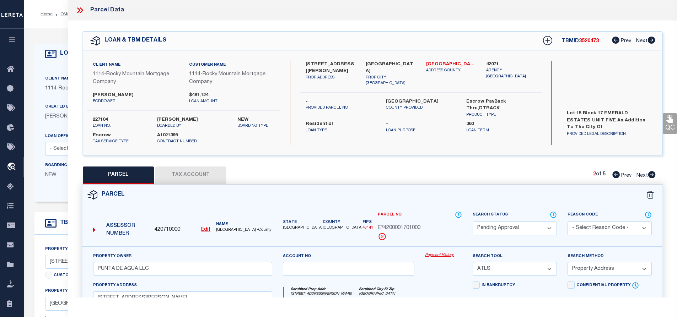
click at [653, 174] on icon at bounding box center [651, 174] width 7 height 7
select select "AS"
select select
checkbox input "false"
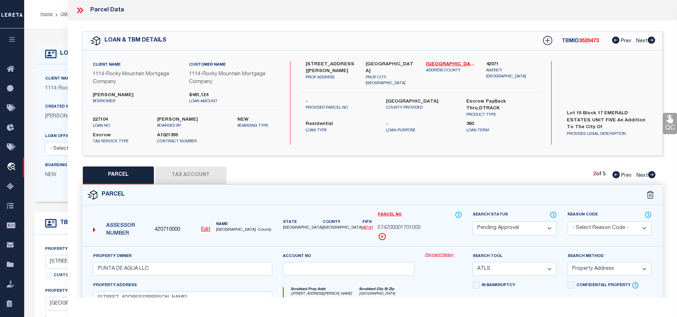
checkbox input "false"
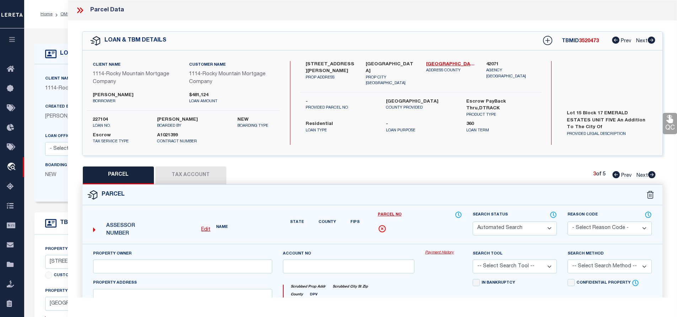
select select "PA"
type input "PUNTA DE AGUA LLC"
select select "ATL"
select select "ADD"
type input "13390 JEFF WINTON DR"
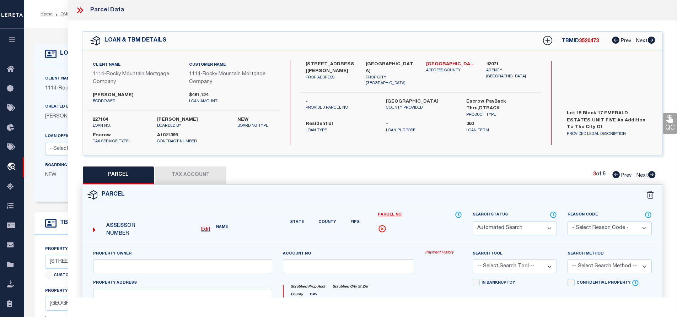
checkbox input "false"
type input "EL PASO, TX 79928"
type textarea "BLK 17 EMERALD ESTATES #5 LOT 14"
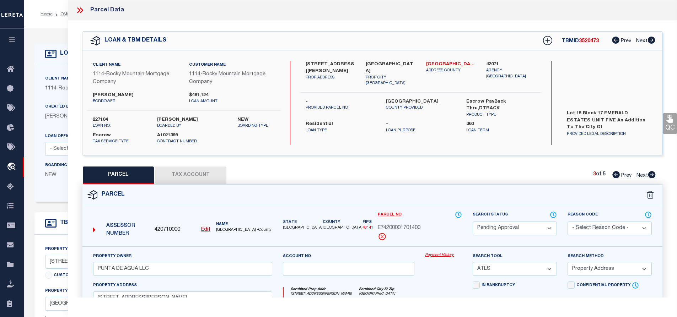
click at [653, 174] on icon at bounding box center [651, 174] width 7 height 7
select select "AS"
select select
checkbox input "false"
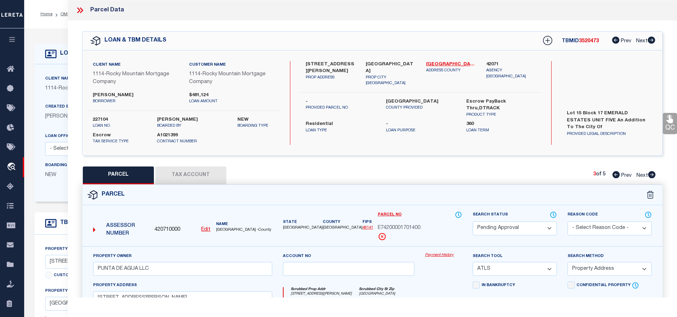
checkbox input "false"
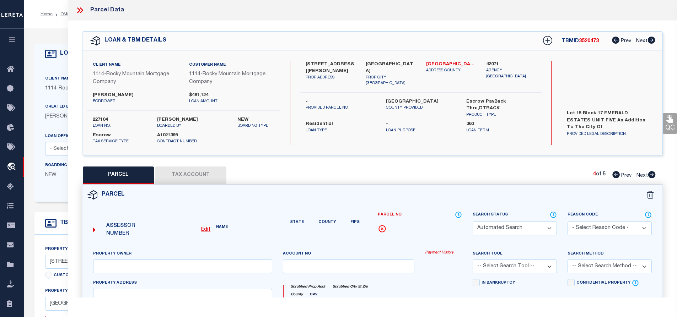
select select "PA"
type input "PUNTA DE AGUA LLC"
select select "ATL"
select select "ADD"
type input "13378 JEFF WINTON DR"
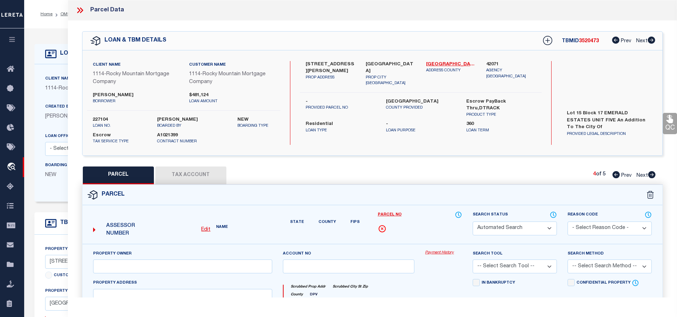
checkbox input "false"
type input "EL PASO, TX 79928"
type textarea "BLK 17 EMERALD ESTATES #5 LOT 11"
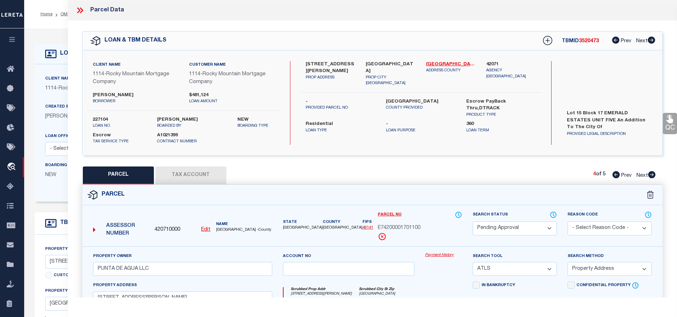
click at [653, 174] on icon at bounding box center [651, 174] width 7 height 7
select select "AS"
select select
checkbox input "false"
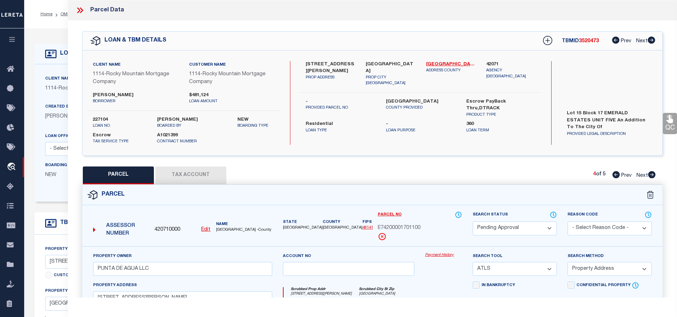
checkbox input "false"
select select "PA"
type input "PUNTA DE AGUA LLC"
select select "ATL"
select select "ADD"
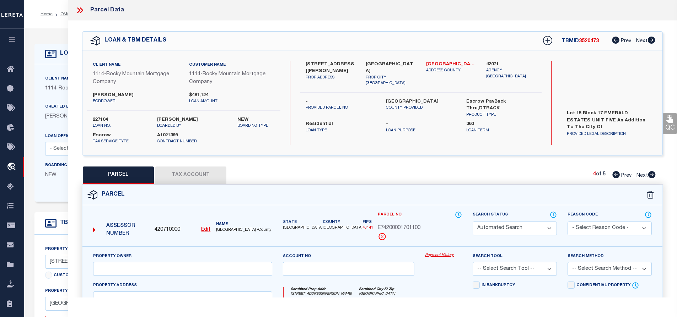
type input "13382 JEFF WINTON DR"
checkbox input "false"
type input "EL PASO, TX 79928"
type textarea "BLK 17 EMERALD ESTATES #5 LOT 12"
click at [653, 174] on icon at bounding box center [651, 174] width 7 height 7
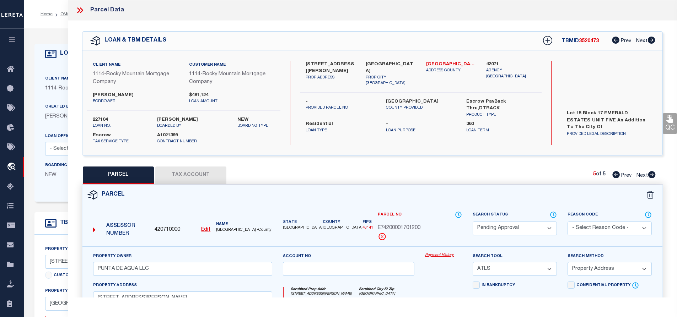
click at [614, 176] on icon at bounding box center [615, 174] width 7 height 7
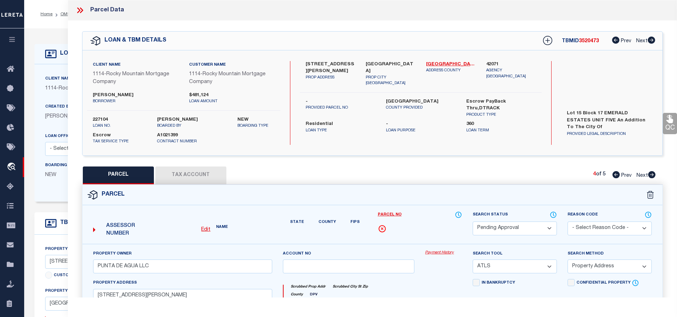
select select "AS"
select select
checkbox input "false"
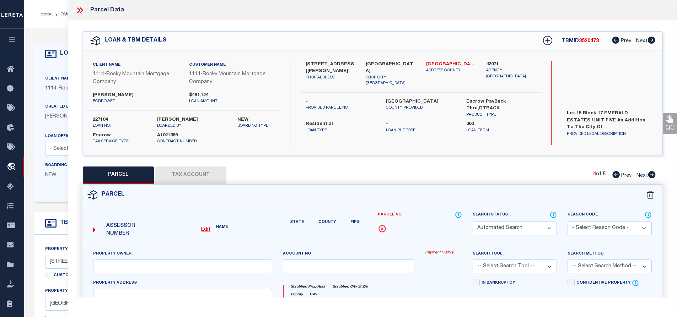
select select "PA"
type input "PUNTA DE AGUA LLC"
select select "ATL"
select select "ADD"
type input "13378 JEFF WINTON DR"
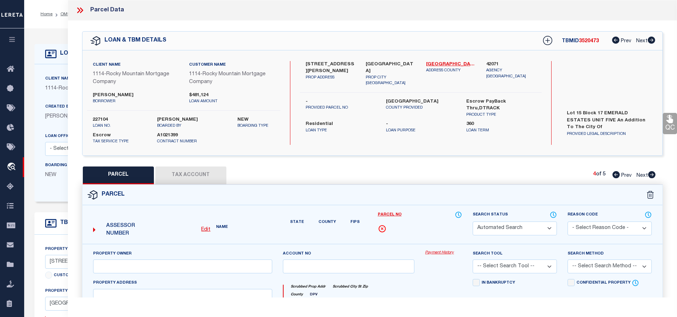
checkbox input "false"
type input "EL PASO, TX 79928"
type textarea "BLK 17 EMERALD ESTATES #5 LOT 11"
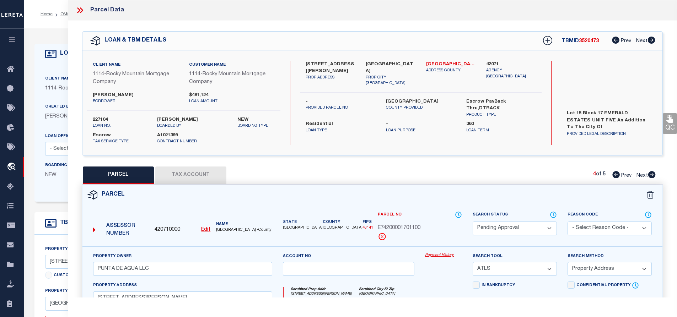
click at [614, 176] on icon at bounding box center [615, 174] width 7 height 7
select select "AS"
select select
checkbox input "false"
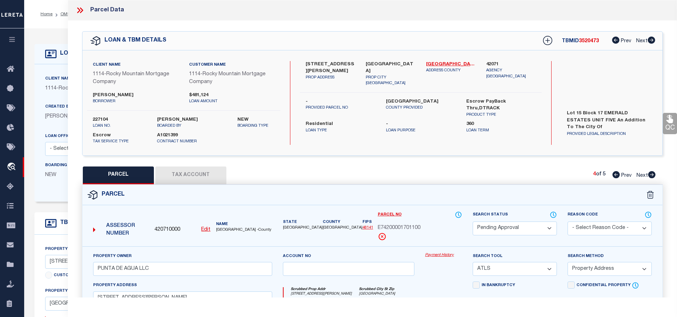
checkbox input "false"
select select "PA"
type input "PUNTA DE AGUA LLC"
select select "ATL"
select select "ADD"
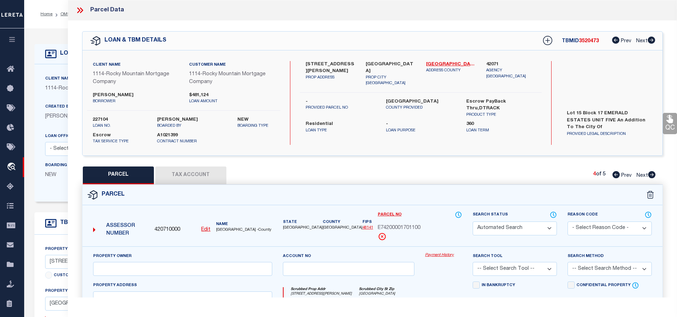
type input "13390 JEFF WINTON DR"
checkbox input "false"
type input "EL PASO, TX 79928"
type textarea "BLK 17 EMERALD ESTATES #5 LOT 14"
click at [614, 176] on icon at bounding box center [615, 174] width 7 height 7
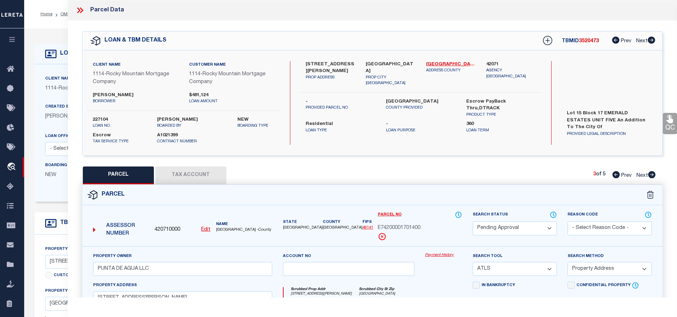
select select "AS"
select select
checkbox input "false"
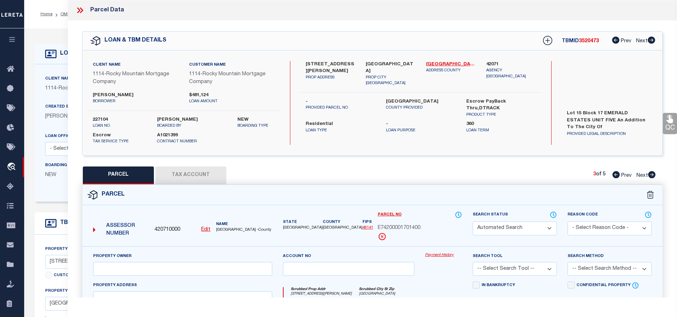
select select "PA"
type input "PUNTA DE AGUA LLC"
select select "ATL"
select select "ADD"
type input "13374 JEFF WINTON DR"
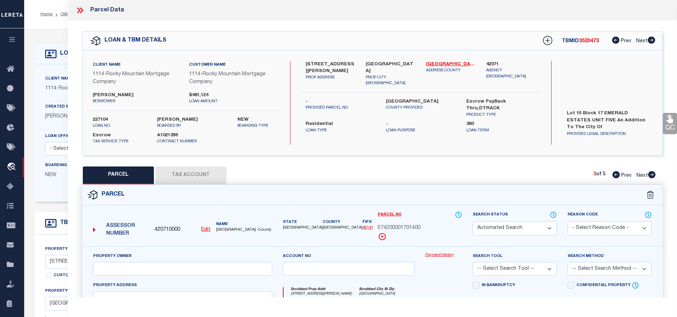
checkbox input "false"
type input "[GEOGRAPHIC_DATA]"
type textarea "BLK 17 EMERALD ESTATES #5 LOT 10"
click at [614, 176] on icon at bounding box center [615, 174] width 7 height 7
select select "AS"
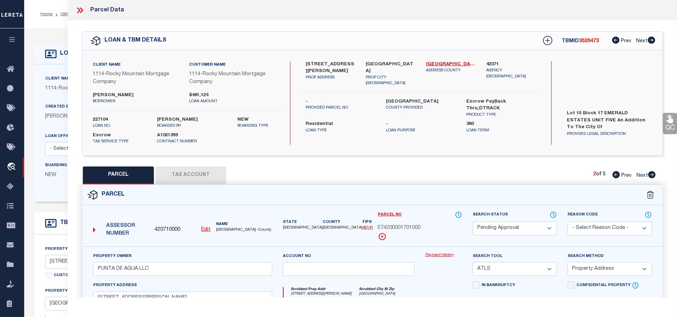
select select
checkbox input "false"
select select "IP"
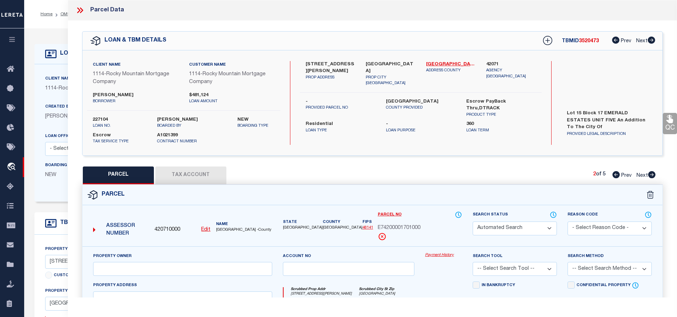
type input "PUNTA DE AGUA LLC"
select select "ATL"
select select "ADD"
type input "13394 JEFF WINTON DR"
checkbox input "false"
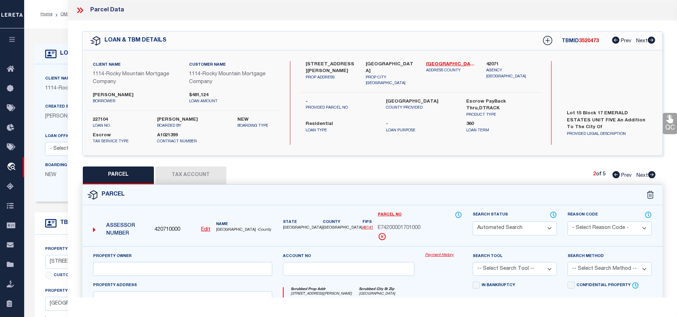
type input "[GEOGRAPHIC_DATA]"
type textarea "BLK 17 EMERALD ESTATES #5 LOT 15"
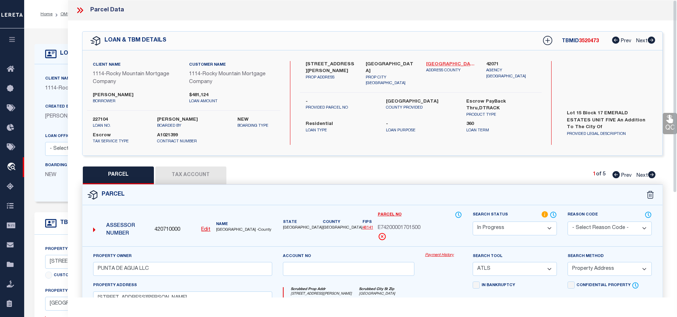
click at [442, 63] on link "[GEOGRAPHIC_DATA] - 48141" at bounding box center [451, 64] width 50 height 7
drag, startPoint x: 307, startPoint y: 63, endPoint x: 351, endPoint y: 63, distance: 44.4
click at [351, 63] on label "[STREET_ADDRESS][PERSON_NAME]" at bounding box center [331, 68] width 50 height 14
drag, startPoint x: 377, startPoint y: 227, endPoint x: 429, endPoint y: 227, distance: 52.6
click at [429, 227] on div "Parcel No E74200001701500" at bounding box center [419, 229] width 95 height 36
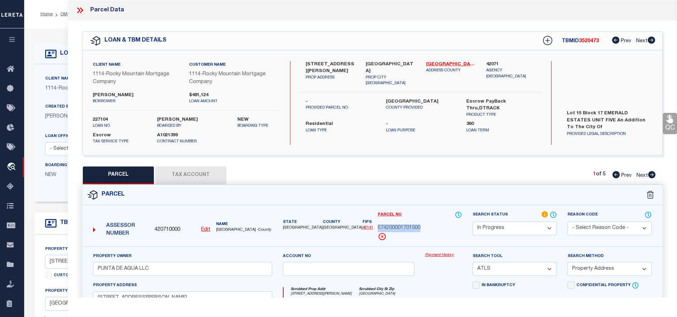
copy span "E74200001701500"
click at [443, 64] on link "[GEOGRAPHIC_DATA] - 48141" at bounding box center [451, 64] width 50 height 7
drag, startPoint x: 307, startPoint y: 63, endPoint x: 339, endPoint y: 64, distance: 31.3
click at [339, 64] on label "[STREET_ADDRESS][PERSON_NAME]" at bounding box center [331, 68] width 50 height 14
click at [329, 64] on label "[STREET_ADDRESS][PERSON_NAME]" at bounding box center [331, 68] width 50 height 14
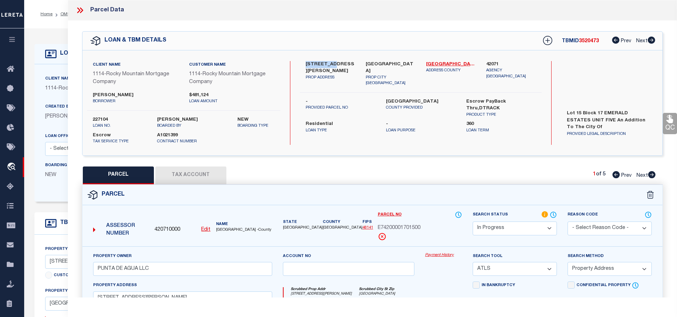
drag, startPoint x: 305, startPoint y: 63, endPoint x: 331, endPoint y: 64, distance: 26.0
click at [331, 64] on div "13394 JEFF WINTON DR PROP ADDRESS" at bounding box center [330, 74] width 60 height 26
copy label "13394 JEFF"
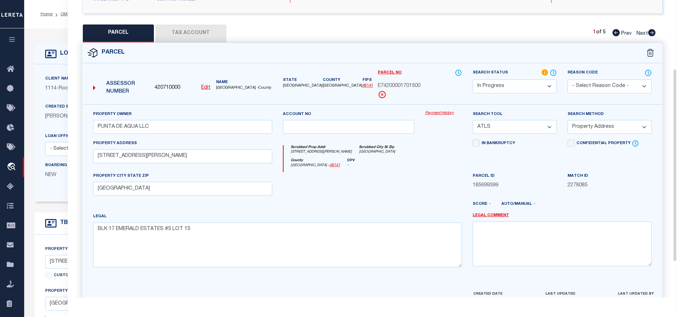
scroll to position [162, 0]
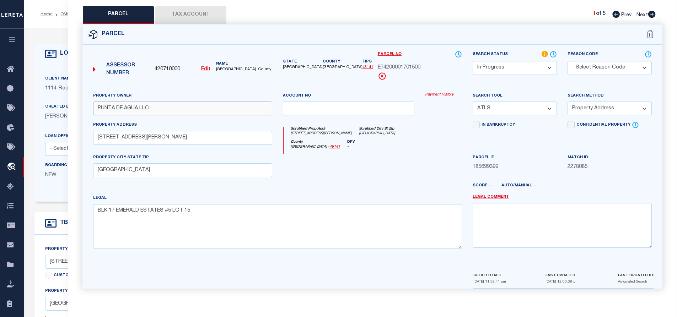
drag, startPoint x: 96, startPoint y: 108, endPoint x: 164, endPoint y: 112, distance: 68.0
click at [164, 112] on input "PUNTA DE AGUA LLC" at bounding box center [182, 109] width 179 height 14
paste input "LEH HOMES"
type input "LEH HOMES LLC"
click at [174, 88] on div "Property Owner LEH HOMES LLC Account no Payment History Search Tool -- Select S…" at bounding box center [372, 179] width 580 height 186
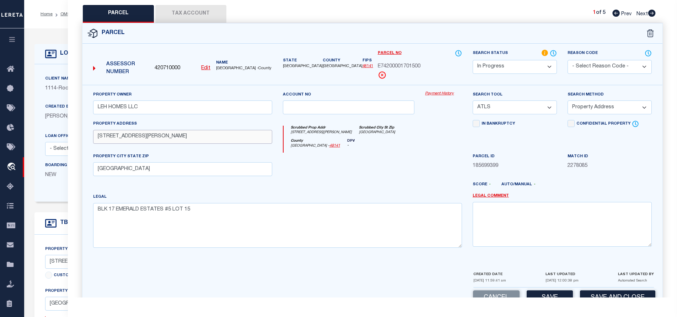
drag, startPoint x: 97, startPoint y: 139, endPoint x: 172, endPoint y: 140, distance: 74.7
click at [172, 140] on input "13394 JEFF WINTON DR" at bounding box center [182, 137] width 179 height 14
paste input "JEFF WINTON DR"
type input "[STREET_ADDRESS][PERSON_NAME]"
drag, startPoint x: 98, startPoint y: 168, endPoint x: 173, endPoint y: 171, distance: 75.8
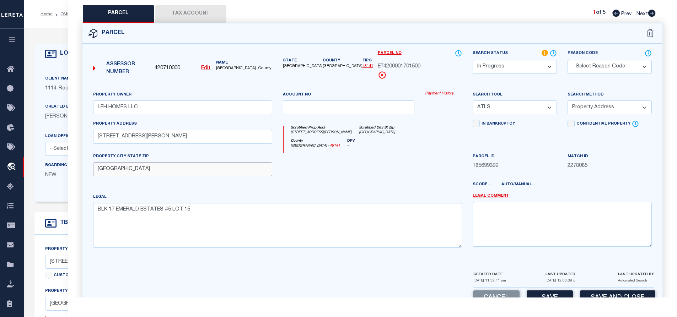
click at [173, 171] on input "[GEOGRAPHIC_DATA]" at bounding box center [182, 169] width 179 height 14
drag, startPoint x: 98, startPoint y: 210, endPoint x: 222, endPoint y: 215, distance: 123.4
click at [222, 215] on textarea "BLK 17 EMERALD ESTATES #5 LOT 15" at bounding box center [277, 225] width 369 height 45
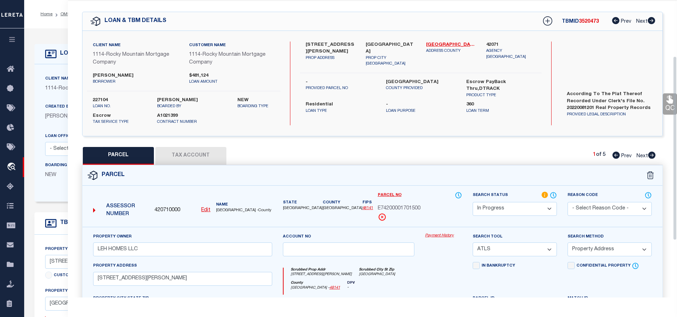
scroll to position [91, 0]
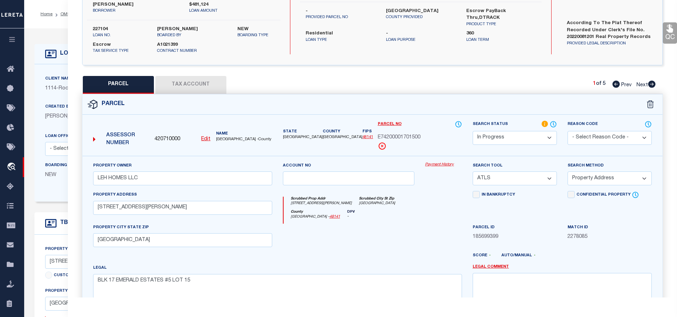
click at [405, 225] on div at bounding box center [349, 238] width 143 height 29
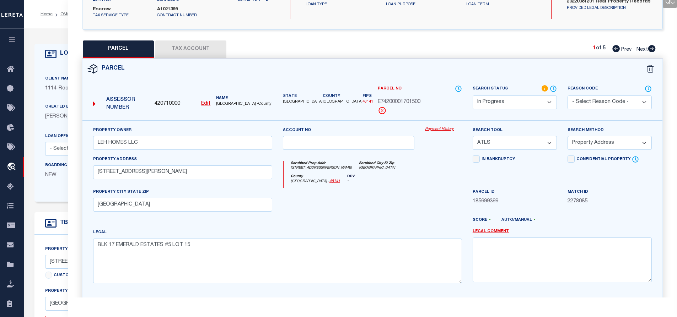
click at [523, 144] on select "-- Select Search Tool -- 3rd Party Website Agency File Agency Website ATLS CNV-…" at bounding box center [515, 143] width 84 height 14
select select "AGW"
click at [473, 136] on select "-- Select Search Tool -- 3rd Party Website Agency File Agency Website ATLS CNV-…" at bounding box center [515, 143] width 84 height 14
click at [551, 178] on div "In Bankruptcy" at bounding box center [514, 172] width 95 height 33
click at [605, 145] on select "-- Select Search Method -- Property Address Legal Liability Info Provided" at bounding box center [610, 143] width 84 height 14
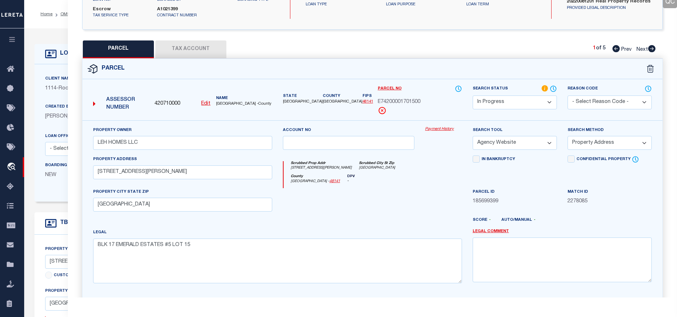
select select "LEG"
click at [568, 136] on select "-- Select Search Method -- Property Address Legal Liability Info Provided" at bounding box center [610, 143] width 84 height 14
click at [542, 178] on div "In Bankruptcy" at bounding box center [514, 172] width 95 height 33
click at [546, 172] on div "In Bankruptcy" at bounding box center [514, 172] width 95 height 33
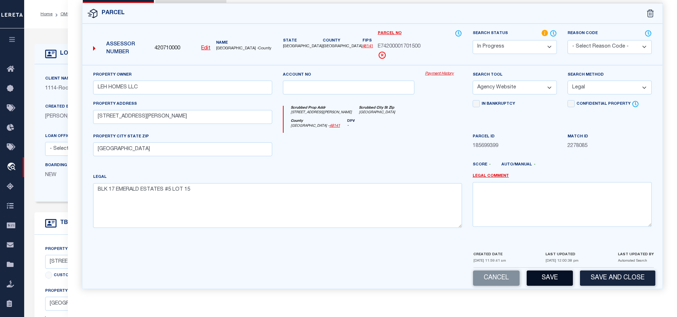
click at [552, 277] on button "Save" at bounding box center [550, 278] width 46 height 15
select select "AS"
select select
checkbox input "false"
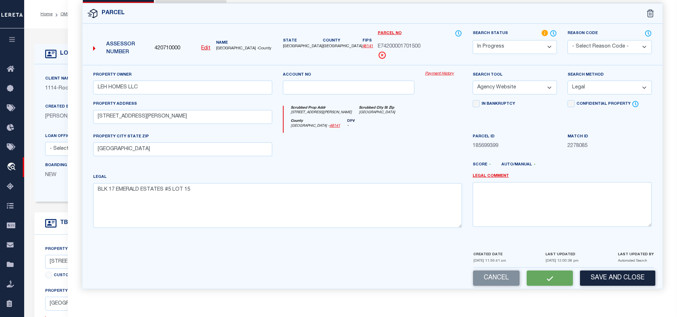
checkbox input "false"
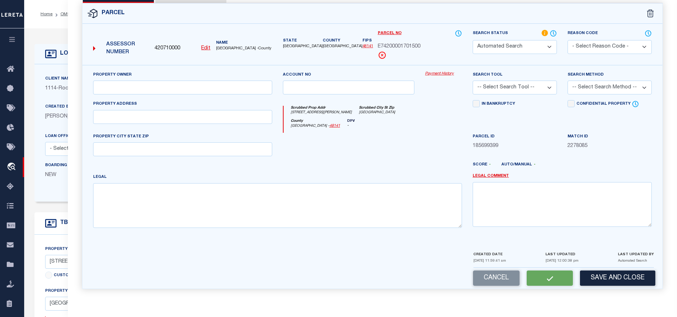
select select "IP"
type input "LEH HOMES LLC"
select select "AGW"
select select "LEG"
type input "[STREET_ADDRESS][PERSON_NAME]"
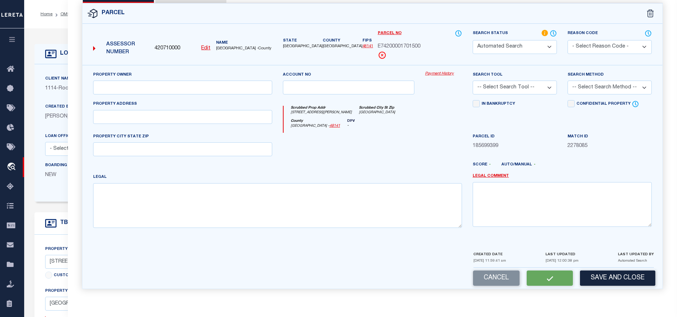
type input "[GEOGRAPHIC_DATA]"
type textarea "BLK 17 EMERALD ESTATES #5 LOT 15"
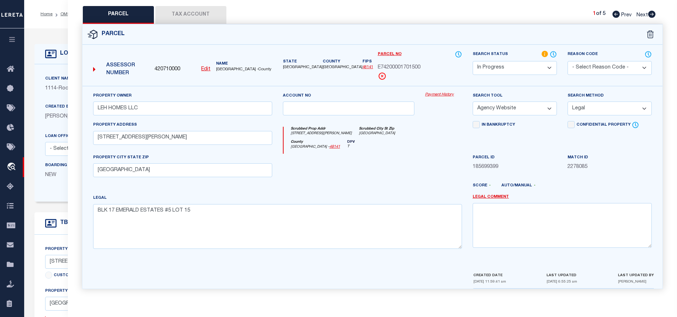
scroll to position [91, 0]
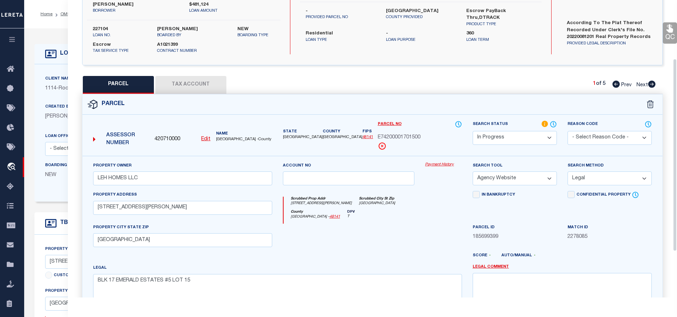
click at [195, 86] on button "Tax Account" at bounding box center [190, 85] width 71 height 18
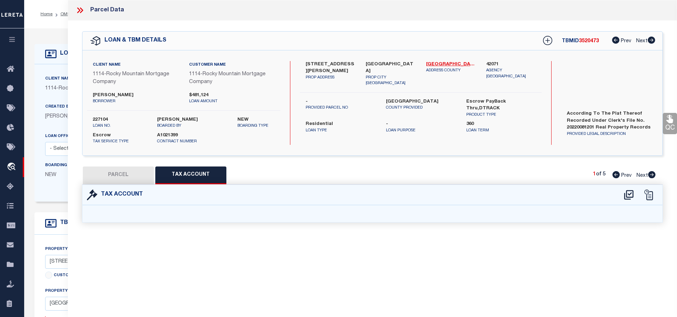
scroll to position [0, 0]
select select "100"
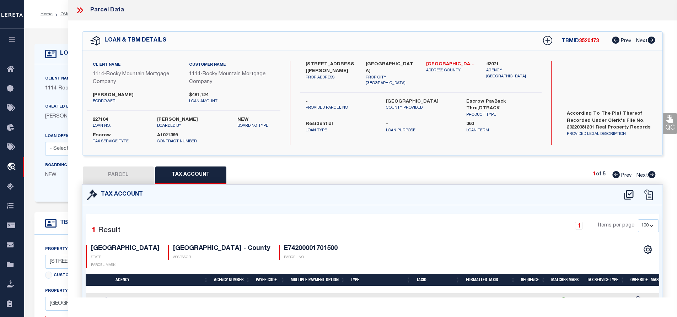
scroll to position [34, 0]
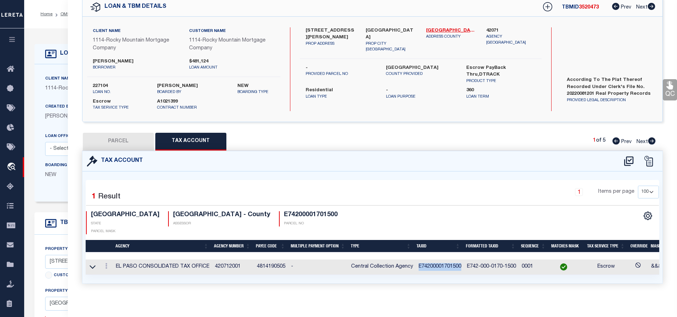
drag, startPoint x: 415, startPoint y: 260, endPoint x: 462, endPoint y: 261, distance: 46.2
click at [462, 261] on td "E74200001701500" at bounding box center [440, 267] width 48 height 15
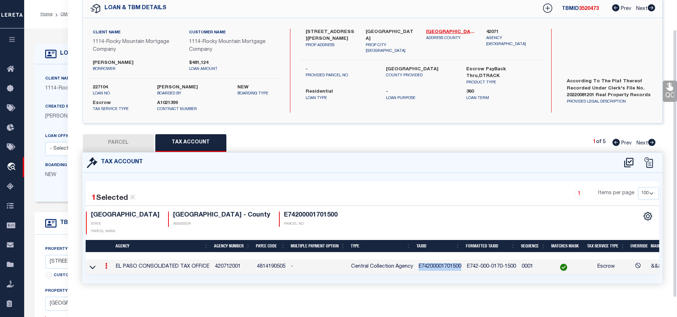
copy td "E74200001701500"
click at [430, 260] on td "E74200001701500" at bounding box center [440, 267] width 48 height 15
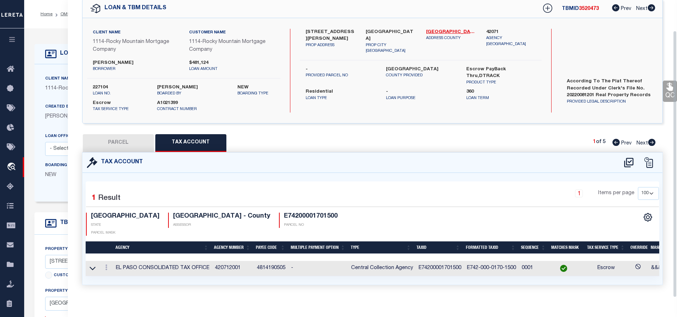
scroll to position [34, 0]
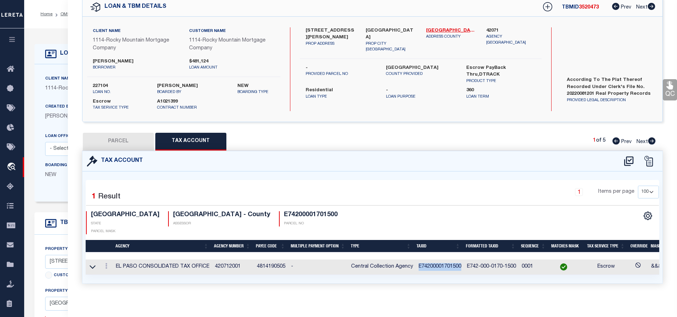
drag, startPoint x: 417, startPoint y: 260, endPoint x: 460, endPoint y: 259, distance: 43.0
click at [460, 260] on td "E74200001701500" at bounding box center [440, 267] width 48 height 15
copy td "E74200001701500"
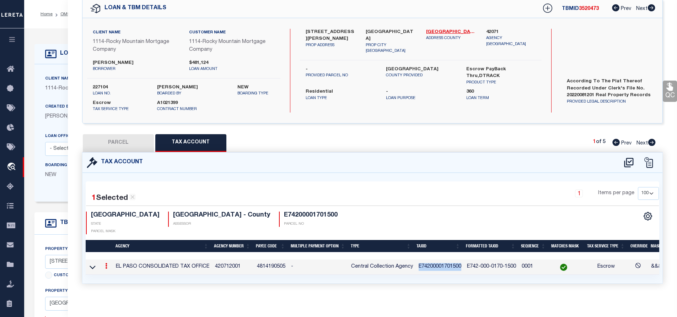
click at [121, 144] on button "PARCEL" at bounding box center [118, 143] width 71 height 18
select select "AS"
select select
checkbox input "false"
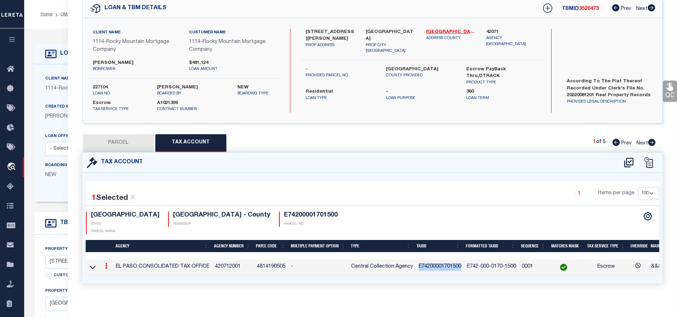
checkbox input "false"
select select "IP"
type input "LEH HOMES LLC"
select select "AGW"
select select "LEG"
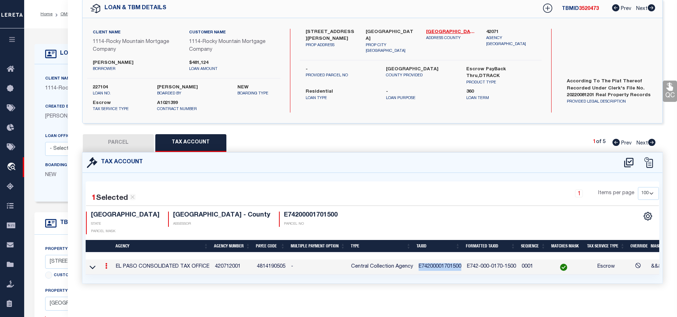
type input "[STREET_ADDRESS][PERSON_NAME]"
type input "[GEOGRAPHIC_DATA]"
type textarea "BLK 17 EMERALD ESTATES #5 LOT 15"
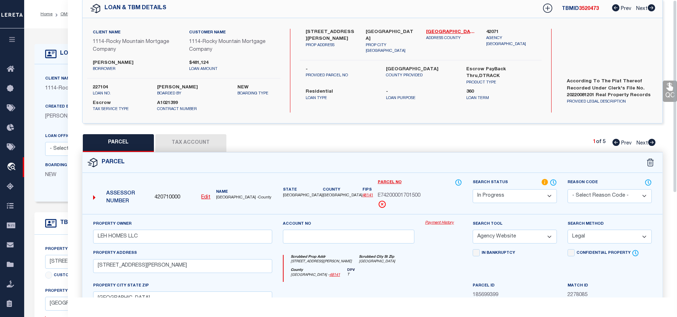
scroll to position [0, 0]
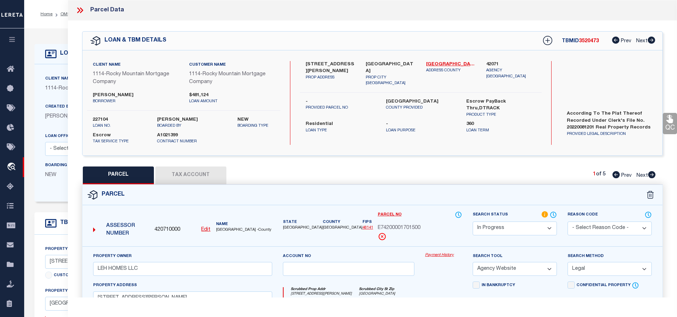
click at [78, 10] on icon at bounding box center [79, 10] width 9 height 9
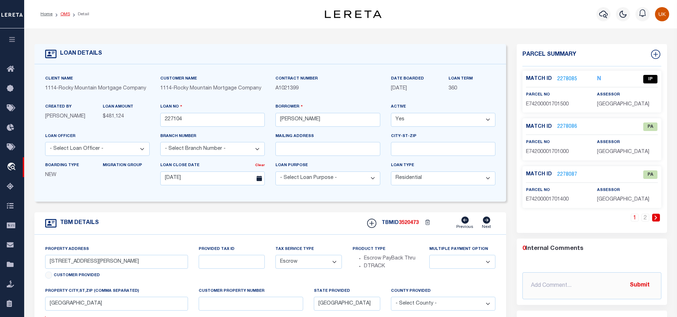
click at [65, 15] on link "OMS" at bounding box center [65, 14] width 10 height 4
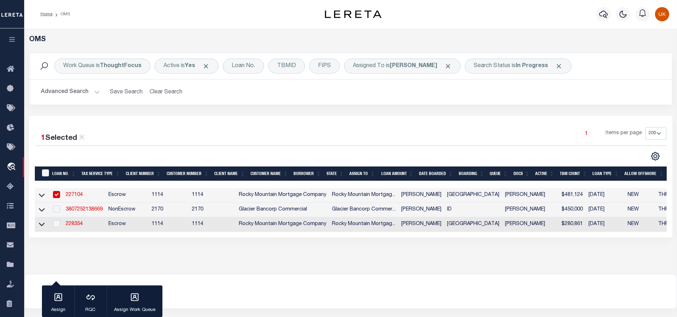
click at [56, 195] on input "checkbox" at bounding box center [56, 194] width 7 height 7
checkbox input "false"
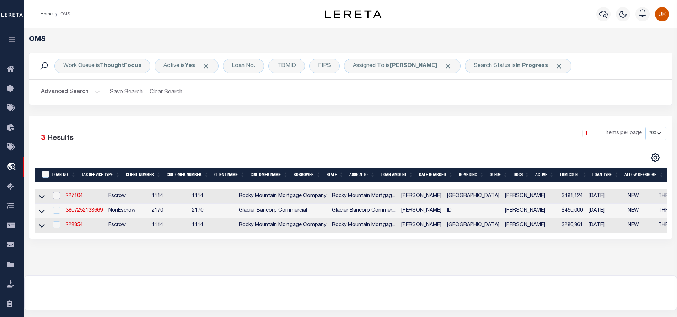
scroll to position [59, 0]
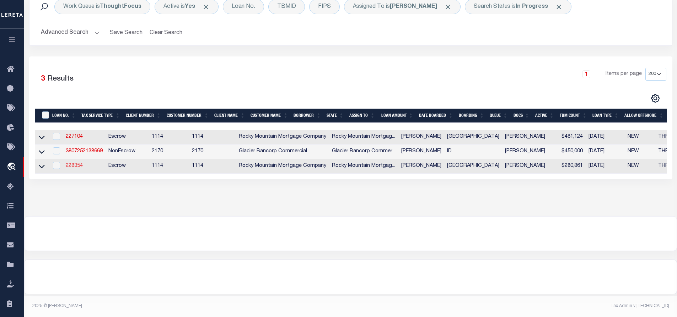
click at [75, 167] on link "228354" at bounding box center [74, 165] width 17 height 5
type input "228354"
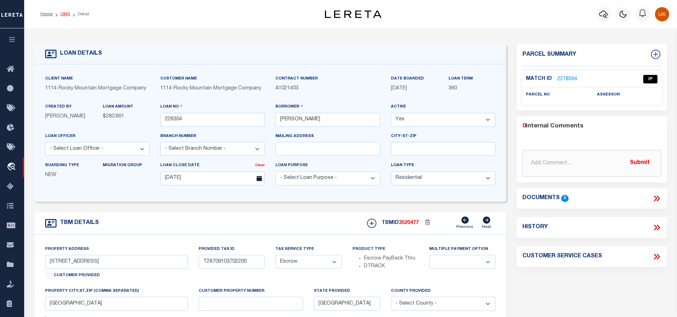
click at [66, 13] on link "OMS" at bounding box center [65, 14] width 10 height 4
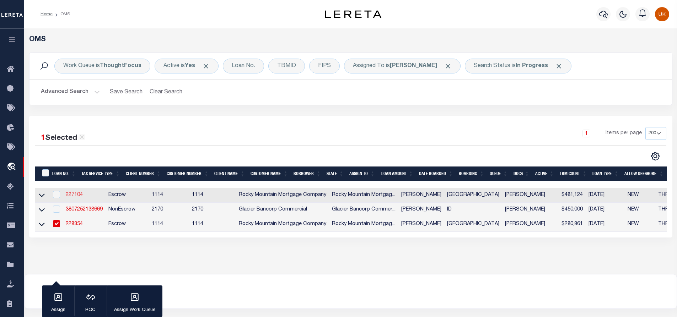
click at [67, 195] on link "227104" at bounding box center [74, 195] width 17 height 5
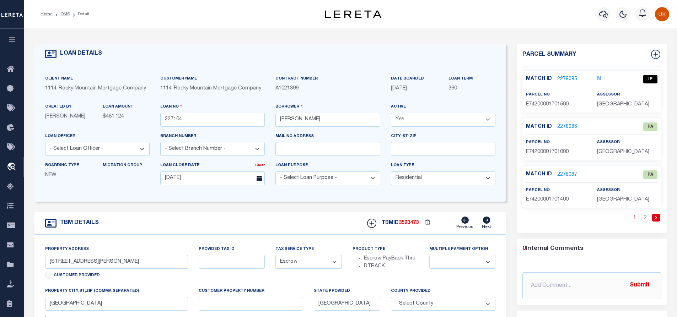
click at [568, 80] on link "2278085" at bounding box center [567, 79] width 20 height 7
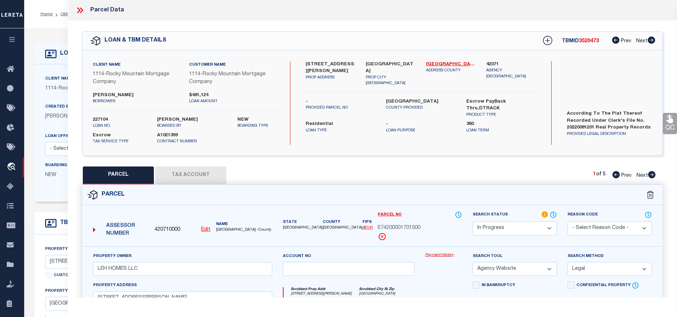
scroll to position [36, 0]
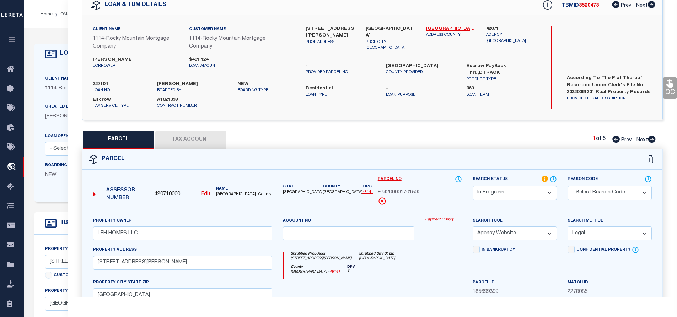
click at [649, 139] on icon at bounding box center [651, 139] width 7 height 7
click at [504, 193] on select "Automated Search Bad Parcel Complete Duplicate Parcel High Dollar Reporting In …" at bounding box center [515, 193] width 84 height 14
click at [473, 186] on select "Automated Search Bad Parcel Complete Duplicate Parcel High Dollar Reporting In …" at bounding box center [515, 193] width 84 height 14
click at [615, 192] on select "- Select Reason Code - 099 - Other (Provide additional detail) ACT - Agency Cha…" at bounding box center [610, 193] width 84 height 14
click at [568, 186] on select "- Select Reason Code - 099 - Other (Provide additional detail) ACT - Agency Cha…" at bounding box center [610, 193] width 84 height 14
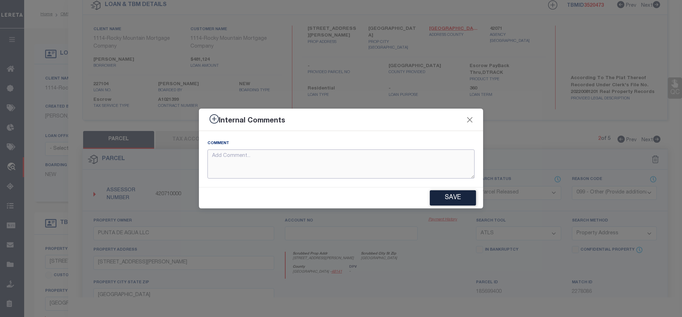
click at [229, 165] on textarea at bounding box center [341, 164] width 267 height 29
click at [453, 201] on button "Save" at bounding box center [453, 197] width 46 height 15
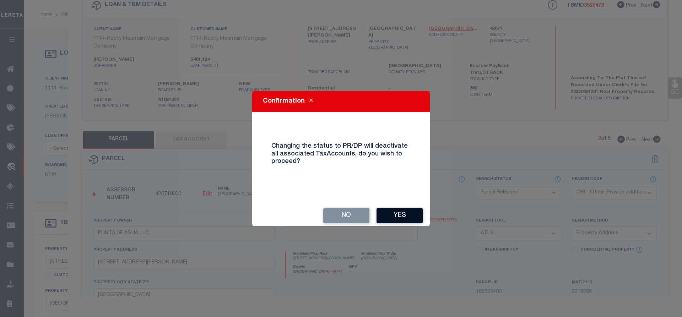
click at [395, 215] on button "Yes" at bounding box center [400, 215] width 46 height 15
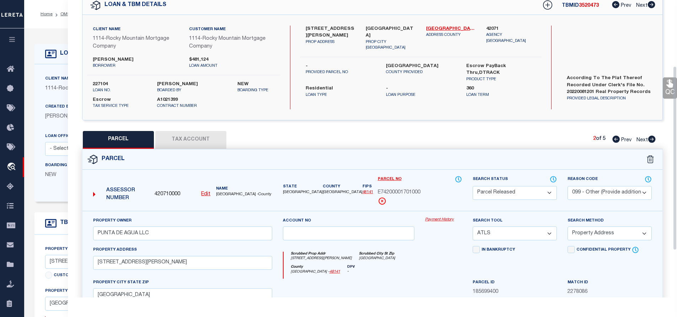
scroll to position [142, 0]
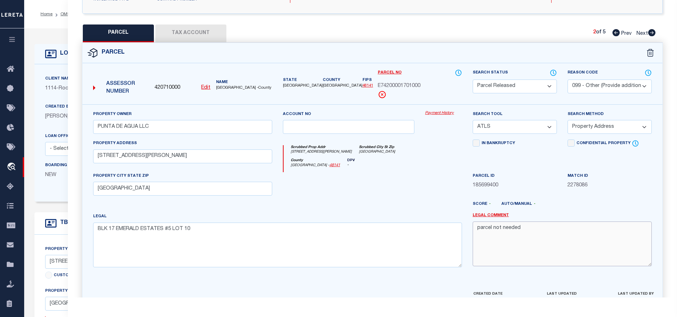
drag, startPoint x: 477, startPoint y: 229, endPoint x: 550, endPoint y: 232, distance: 72.9
click at [550, 232] on textarea "parcel not needed" at bounding box center [562, 244] width 179 height 45
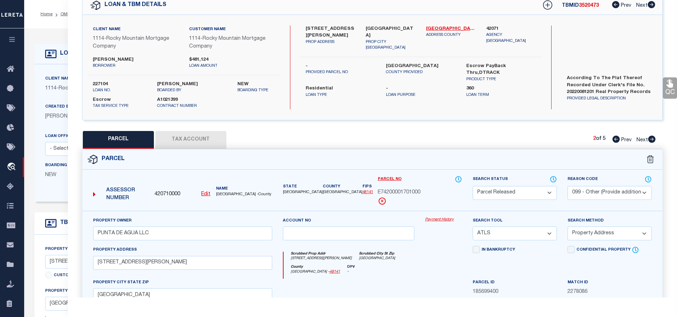
click at [650, 138] on icon at bounding box center [651, 139] width 7 height 7
click at [492, 193] on select "Automated Search Bad Parcel Complete Duplicate Parcel High Dollar Reporting In …" at bounding box center [515, 193] width 84 height 14
click at [473, 186] on select "Automated Search Bad Parcel Complete Duplicate Parcel High Dollar Reporting In …" at bounding box center [515, 193] width 84 height 14
click at [599, 189] on select "- Select Reason Code - 099 - Other (Provide additional detail) ACT - Agency Cha…" at bounding box center [610, 193] width 84 height 14
click at [568, 186] on select "- Select Reason Code - 099 - Other (Provide additional detail) ACT - Agency Cha…" at bounding box center [610, 193] width 84 height 14
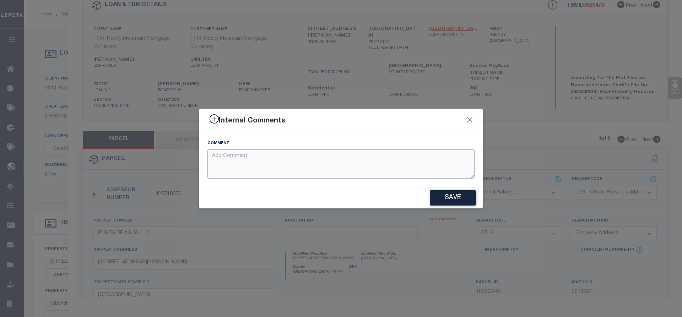
click at [292, 160] on textarea at bounding box center [341, 164] width 267 height 29
paste textarea "parcel not needed"
click at [454, 198] on button "Save" at bounding box center [453, 197] width 46 height 15
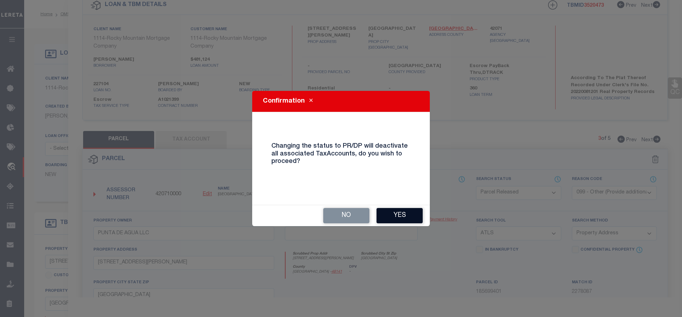
click at [404, 214] on button "Yes" at bounding box center [400, 215] width 46 height 15
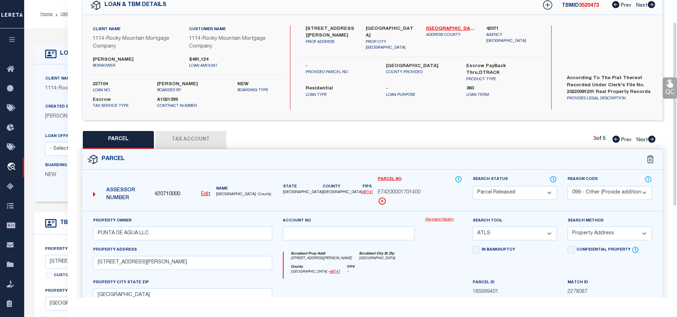
scroll to position [142, 0]
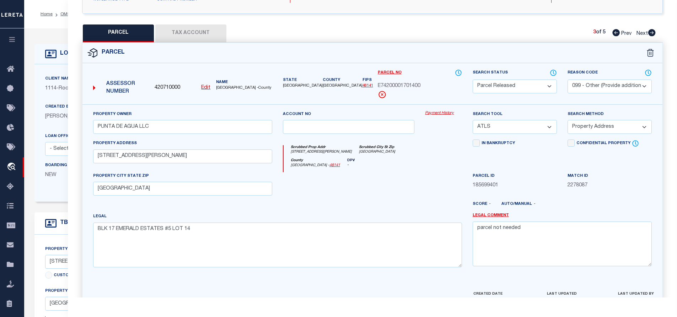
click at [652, 33] on icon at bounding box center [651, 32] width 7 height 7
click at [500, 83] on select "Automated Search Bad Parcel Complete Duplicate Parcel High Dollar Reporting In …" at bounding box center [515, 87] width 84 height 14
click at [473, 80] on select "Automated Search Bad Parcel Complete Duplicate Parcel High Dollar Reporting In …" at bounding box center [515, 87] width 84 height 14
click at [598, 84] on select "- Select Reason Code - 099 - Other (Provide additional detail) ACT - Agency Cha…" at bounding box center [610, 87] width 84 height 14
click at [568, 80] on select "- Select Reason Code - 099 - Other (Provide additional detail) ACT - Agency Cha…" at bounding box center [610, 87] width 84 height 14
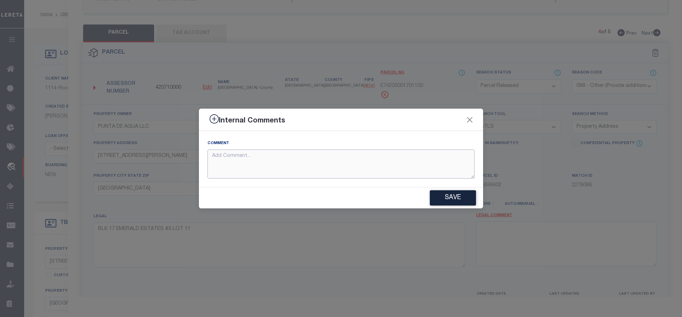
click at [266, 160] on textarea at bounding box center [341, 164] width 267 height 29
paste textarea "parcel not needed"
click at [455, 198] on button "Save" at bounding box center [453, 197] width 46 height 15
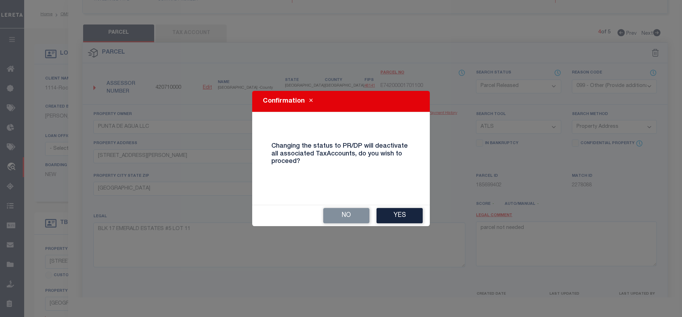
click at [404, 212] on button "Yes" at bounding box center [400, 215] width 46 height 15
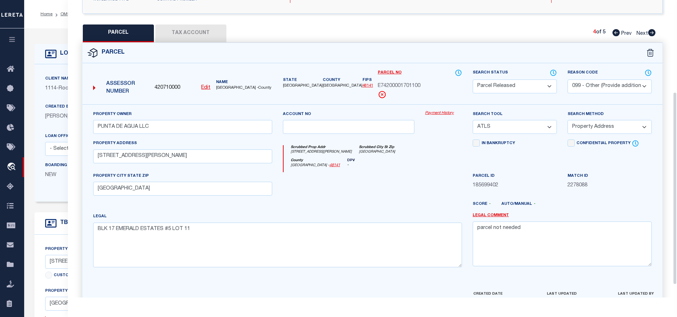
click at [650, 35] on icon at bounding box center [651, 32] width 7 height 7
click at [504, 85] on select "Automated Search Bad Parcel Complete Duplicate Parcel High Dollar Reporting In …" at bounding box center [515, 87] width 84 height 14
click at [473, 80] on select "Automated Search Bad Parcel Complete Duplicate Parcel High Dollar Reporting In …" at bounding box center [515, 87] width 84 height 14
click at [602, 85] on select "- Select Reason Code - 099 - Other (Provide additional detail) ACT - Agency Cha…" at bounding box center [610, 87] width 84 height 14
click at [568, 80] on select "- Select Reason Code - 099 - Other (Provide additional detail) ACT - Agency Cha…" at bounding box center [610, 87] width 84 height 14
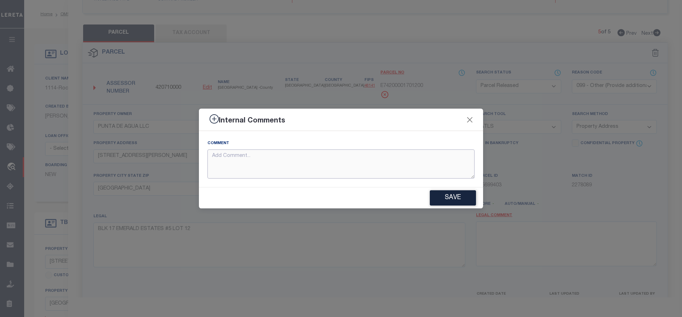
click at [333, 158] on textarea at bounding box center [341, 164] width 267 height 29
paste textarea "parcel not needed"
click at [458, 200] on button "Save" at bounding box center [453, 197] width 46 height 15
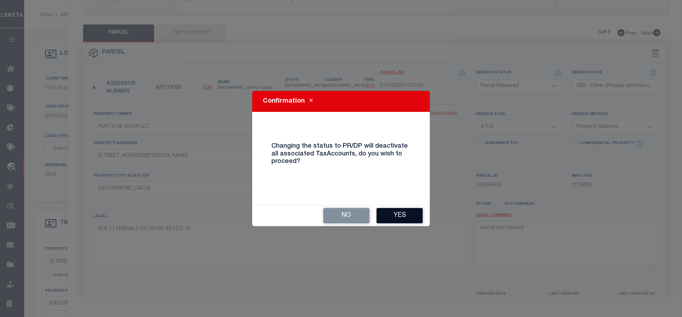
click at [389, 218] on button "Yes" at bounding box center [400, 215] width 46 height 15
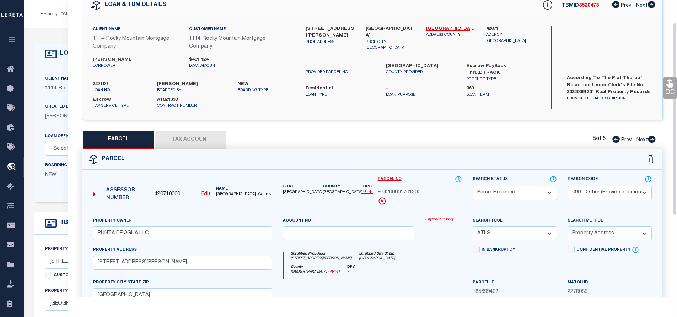
scroll to position [0, 0]
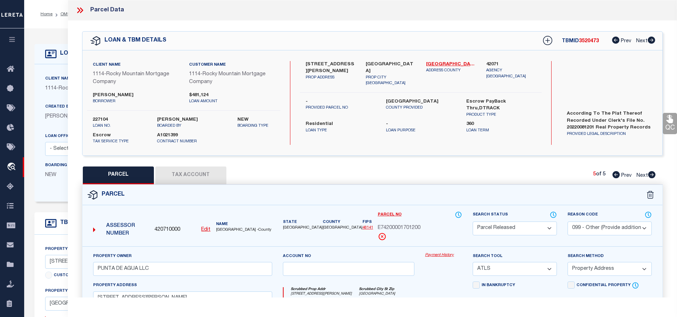
click at [614, 176] on icon at bounding box center [615, 174] width 7 height 7
click at [651, 176] on icon at bounding box center [651, 174] width 7 height 7
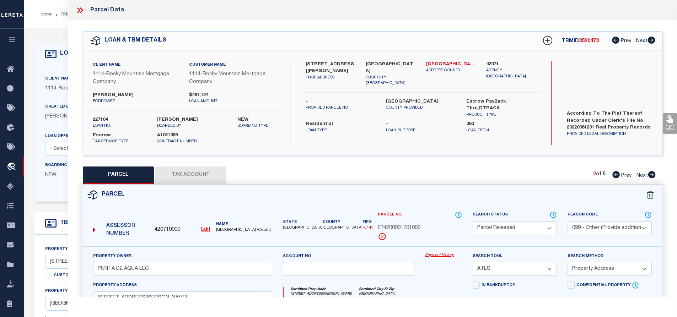
click at [651, 176] on icon at bounding box center [651, 174] width 7 height 7
click at [616, 176] on icon at bounding box center [615, 174] width 7 height 7
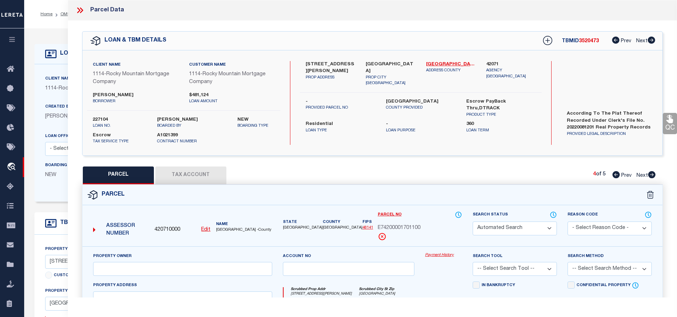
click at [616, 176] on icon at bounding box center [615, 174] width 7 height 7
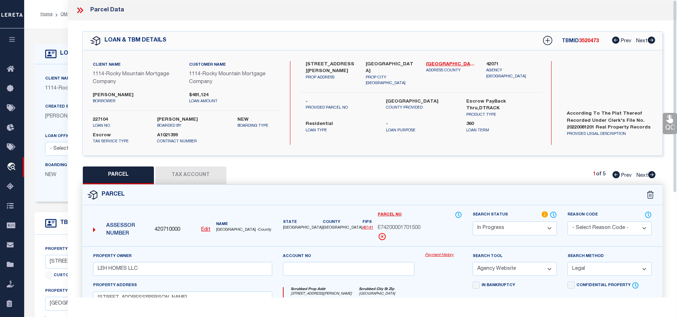
click at [80, 9] on icon at bounding box center [79, 10] width 9 height 9
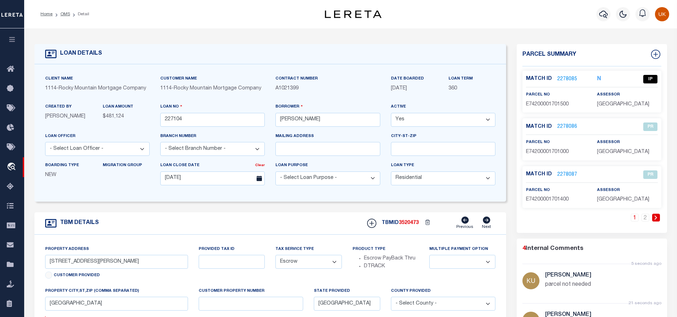
click at [657, 218] on icon at bounding box center [656, 218] width 2 height 4
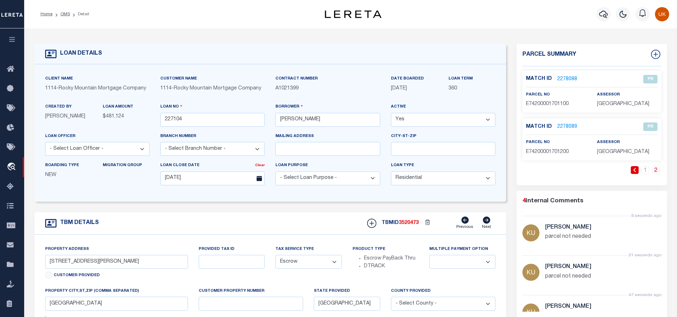
click at [633, 171] on icon at bounding box center [634, 170] width 3 height 4
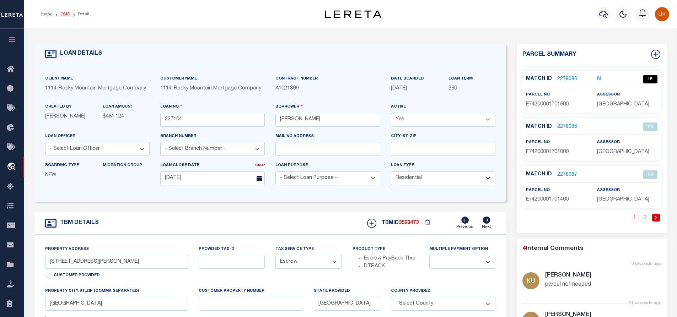
click at [63, 14] on link "OMS" at bounding box center [65, 14] width 10 height 4
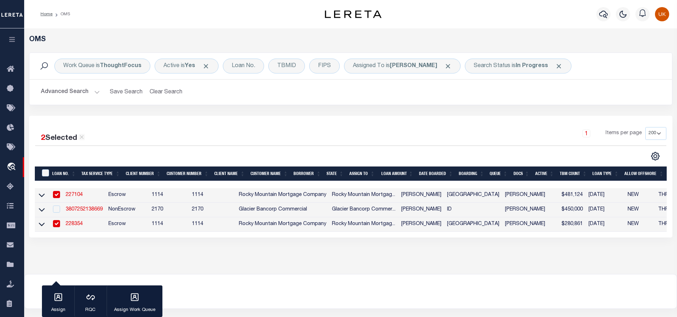
click at [56, 192] on input "checkbox" at bounding box center [56, 194] width 7 height 7
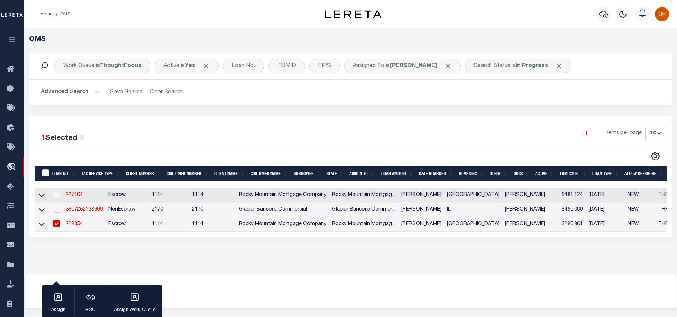
click at [75, 225] on link "228354" at bounding box center [74, 224] width 17 height 5
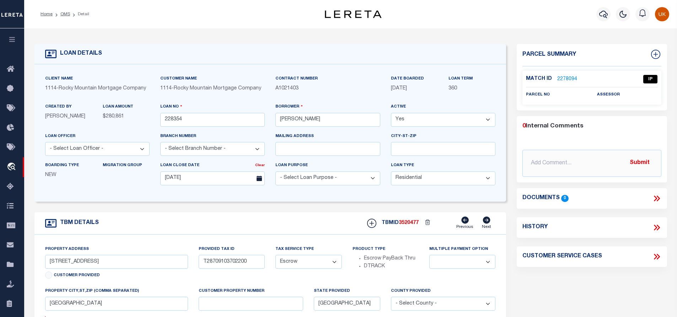
click at [567, 78] on link "2278094" at bounding box center [567, 79] width 20 height 7
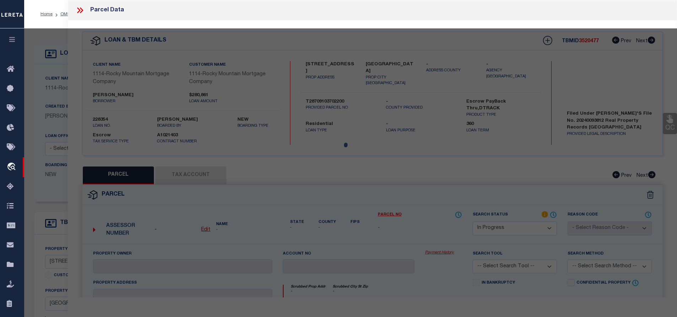
scroll to position [20, 0]
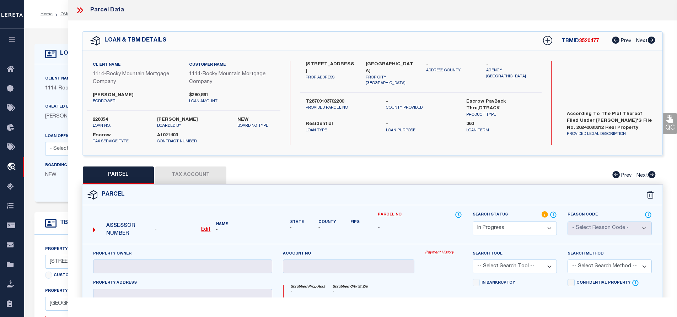
drag, startPoint x: 306, startPoint y: 64, endPoint x: 352, endPoint y: 65, distance: 45.9
click at [352, 65] on label "[STREET_ADDRESS]" at bounding box center [331, 68] width 50 height 14
copy label "15044 DESTINATION"
click at [335, 68] on label "[STREET_ADDRESS]" at bounding box center [331, 68] width 50 height 14
drag, startPoint x: 306, startPoint y: 95, endPoint x: 347, endPoint y: 95, distance: 41.6
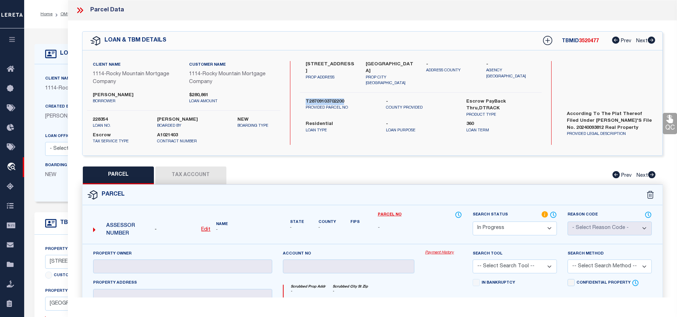
click at [347, 98] on label "T28709103702200" at bounding box center [341, 101] width 70 height 7
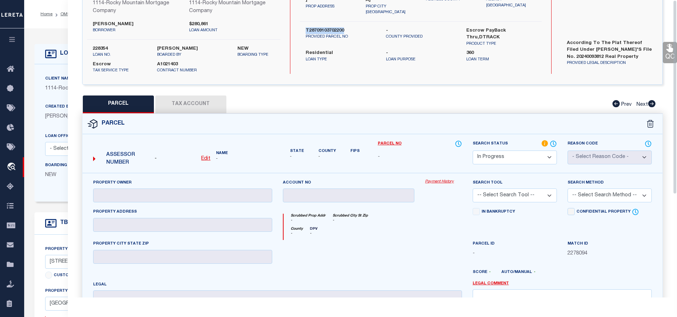
scroll to position [0, 0]
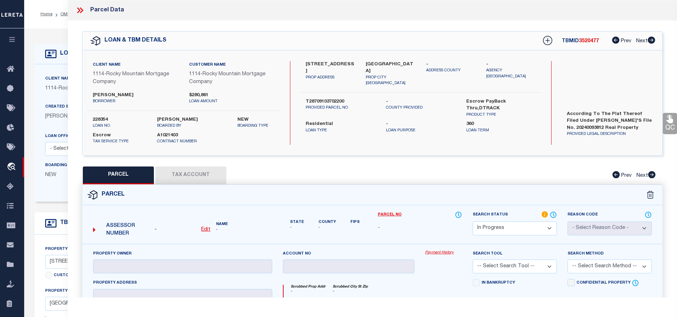
click at [337, 69] on label "[STREET_ADDRESS]" at bounding box center [331, 68] width 50 height 14
drag, startPoint x: 307, startPoint y: 95, endPoint x: 351, endPoint y: 95, distance: 44.4
click at [351, 98] on label "T28709103702200" at bounding box center [341, 101] width 70 height 7
copy label "T28709103702200"
click at [205, 228] on u "Edit" at bounding box center [205, 229] width 9 height 5
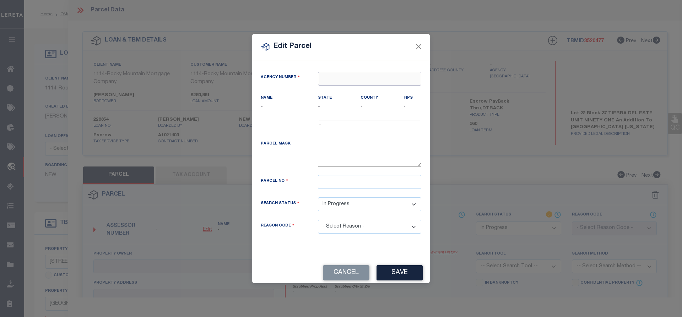
click at [344, 75] on input "text" at bounding box center [369, 79] width 103 height 14
paste input "42071"
click at [352, 94] on div "420710000 : EL PASO COUNTY" at bounding box center [369, 96] width 103 height 20
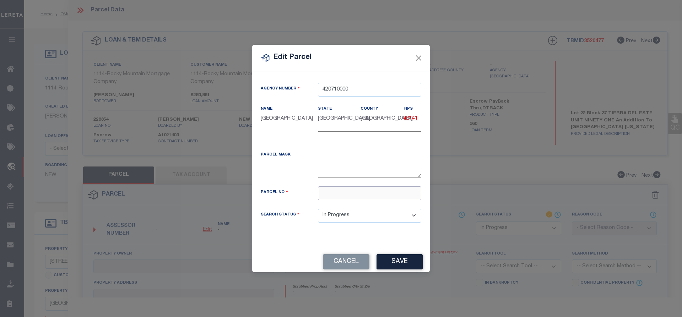
click at [331, 187] on input "text" at bounding box center [369, 194] width 103 height 14
paste input "T28709103702200"
click at [392, 264] on button "Save" at bounding box center [400, 261] width 46 height 15
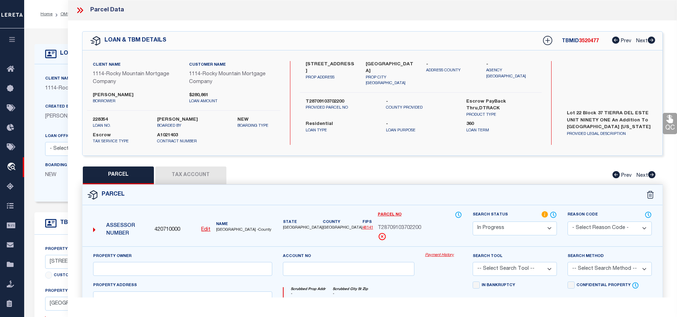
scroll to position [107, 0]
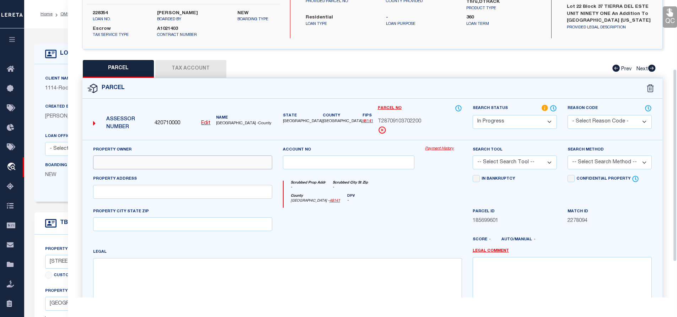
click at [105, 162] on input "text" at bounding box center [182, 163] width 179 height 14
paste input "[PERSON_NAME] HOMES OF EL PASO LLC"
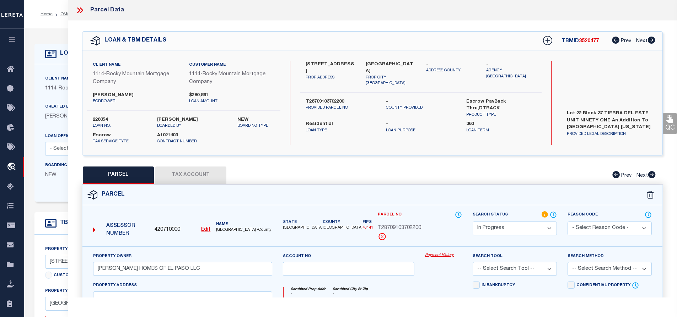
scroll to position [36, 0]
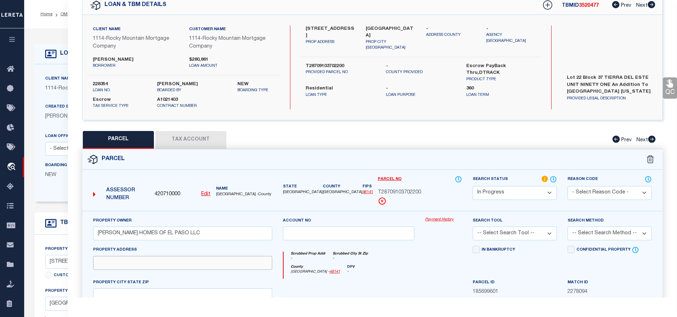
click at [142, 259] on input "text" at bounding box center [182, 263] width 179 height 14
paste input "[STREET_ADDRESS]"
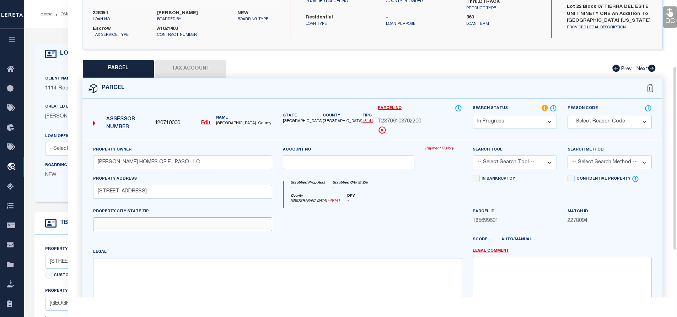
click at [146, 226] on input "text" at bounding box center [182, 225] width 179 height 14
paste input "[GEOGRAPHIC_DATA]"
click at [140, 272] on textarea at bounding box center [277, 280] width 369 height 45
paste textarea "BLK 37 TIERRA DEL ESTE #91 LOT 22"
click at [513, 164] on select "-- Select Search Tool -- 3rd Party Website Agency File Agency Website ATLS CNV-…" at bounding box center [515, 163] width 84 height 14
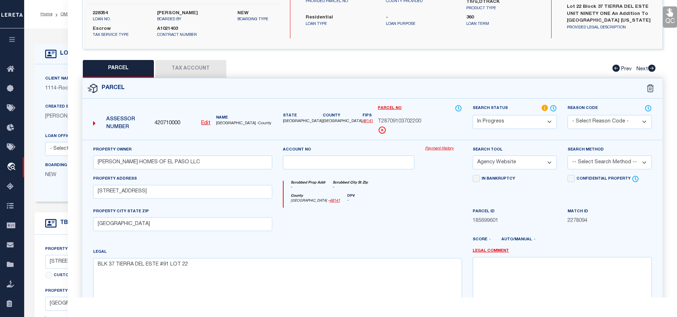
click at [473, 156] on select "-- Select Search Tool -- 3rd Party Website Agency File Agency Website ATLS CNV-…" at bounding box center [515, 163] width 84 height 14
click at [586, 164] on select "-- Select Search Method -- Property Address Legal Liability Info Provided" at bounding box center [610, 163] width 84 height 14
click at [568, 156] on select "-- Select Search Method -- Property Address Legal Liability Info Provided" at bounding box center [610, 163] width 84 height 14
click at [517, 197] on div "In Bankruptcy" at bounding box center [514, 191] width 95 height 33
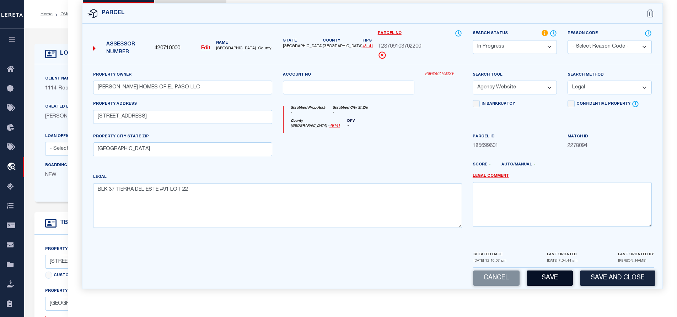
click at [558, 278] on button "Save" at bounding box center [550, 278] width 46 height 15
click at [555, 278] on button "Save" at bounding box center [550, 278] width 46 height 15
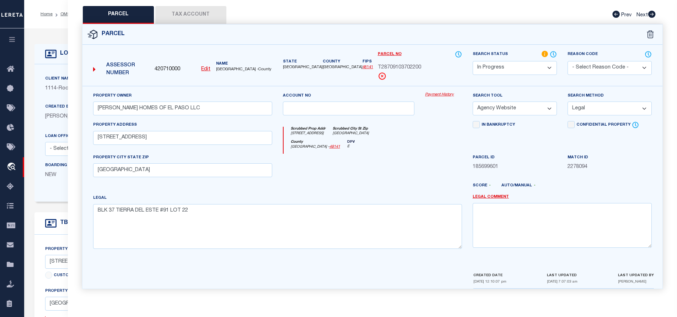
scroll to position [55, 0]
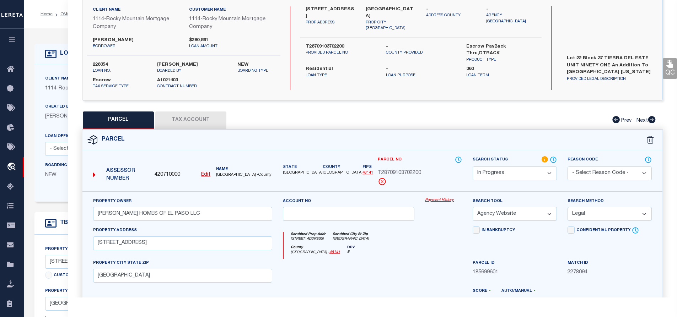
click at [177, 118] on button "Tax Account" at bounding box center [190, 121] width 71 height 18
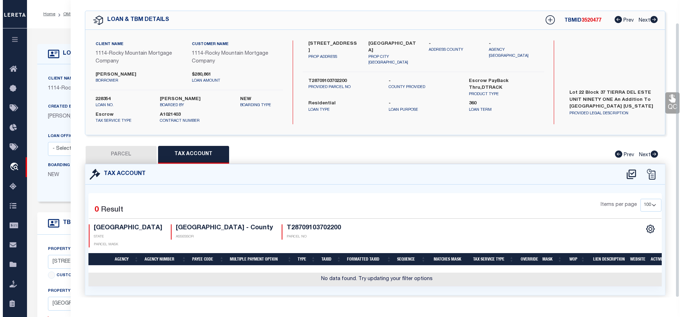
scroll to position [32, 0]
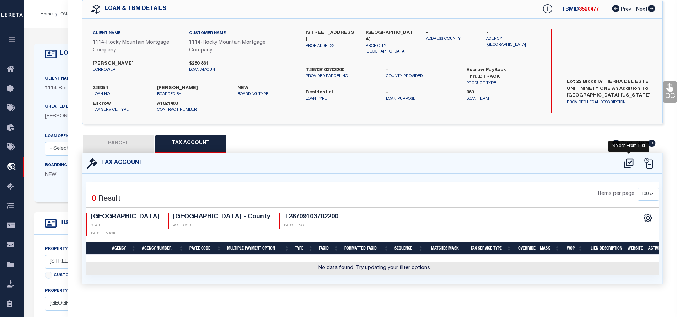
click at [628, 163] on icon at bounding box center [629, 163] width 12 height 11
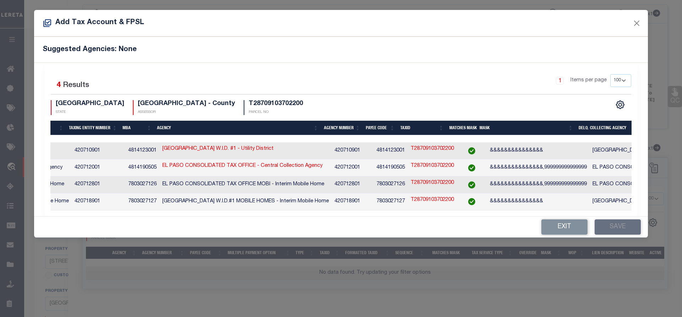
scroll to position [0, 0]
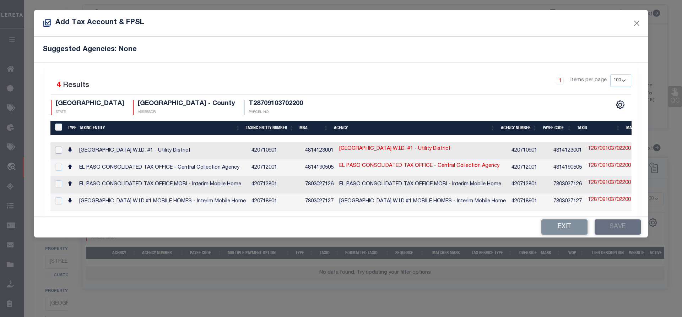
click at [58, 150] on input "checkbox" at bounding box center [58, 150] width 7 height 7
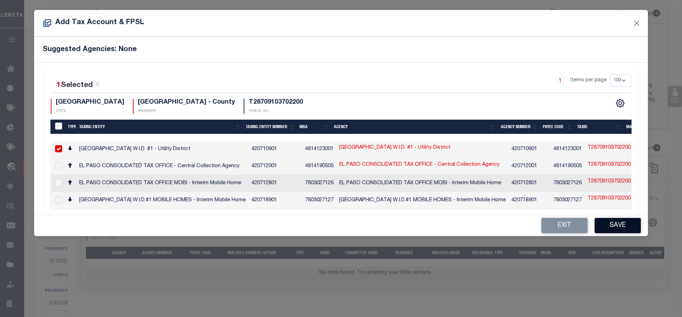
click at [620, 228] on button "Save" at bounding box center [618, 225] width 46 height 15
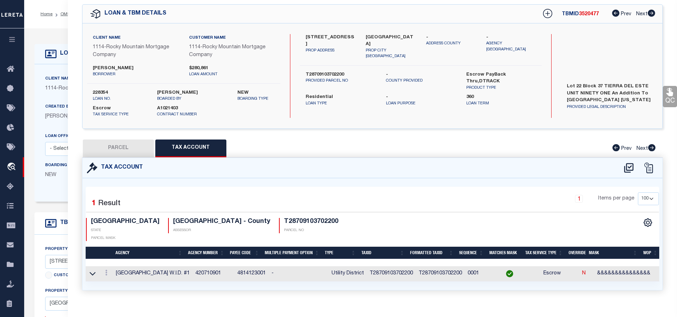
drag, startPoint x: 306, startPoint y: 36, endPoint x: 349, endPoint y: 41, distance: 43.7
click at [349, 41] on label "[STREET_ADDRESS]" at bounding box center [331, 41] width 50 height 14
copy label "[STREET_ADDRESS]"
click at [628, 168] on icon at bounding box center [629, 167] width 12 height 11
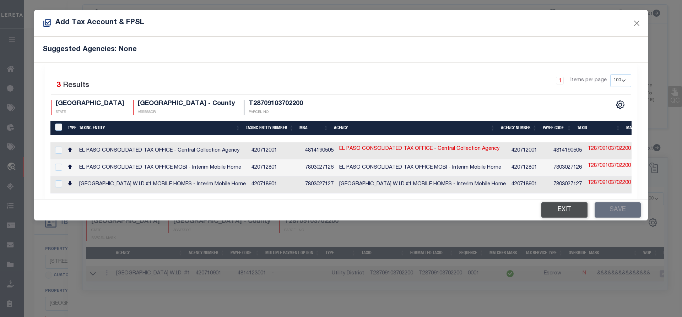
click at [572, 211] on button "Exit" at bounding box center [565, 210] width 46 height 15
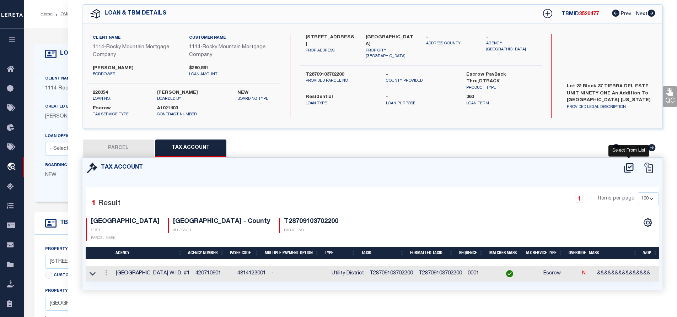
click at [628, 167] on icon at bounding box center [629, 167] width 12 height 11
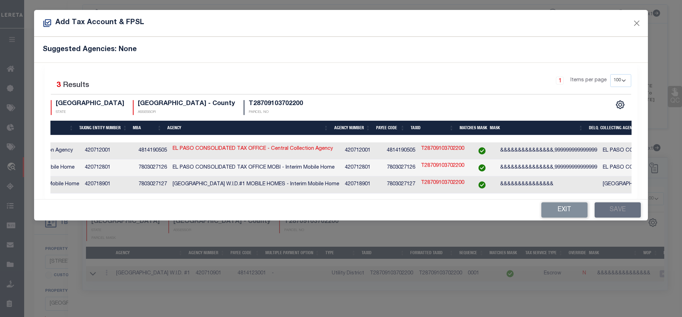
scroll to position [0, 187]
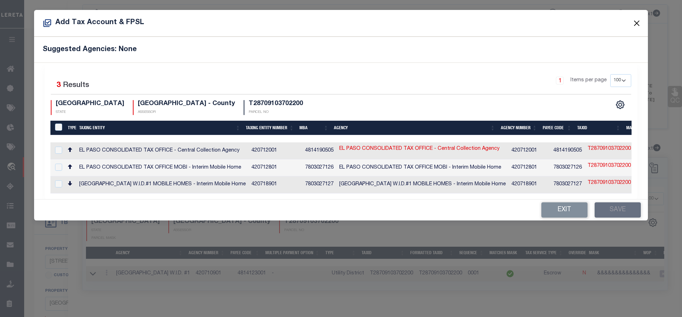
click at [637, 25] on button "Close" at bounding box center [637, 22] width 9 height 9
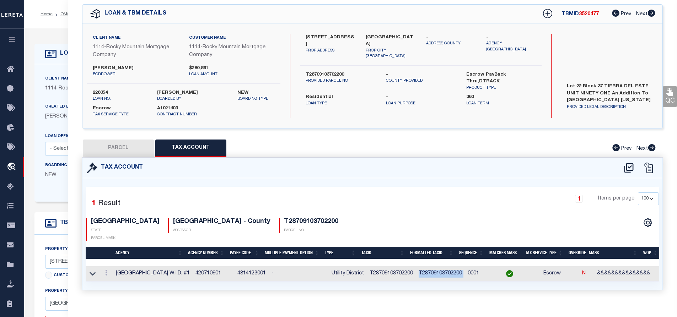
drag, startPoint x: 411, startPoint y: 265, endPoint x: 458, endPoint y: 264, distance: 47.3
click at [458, 267] on tr "EL PASO COUNTY W.I.D. #1 420710901 4814123001 - Utility District T2870910370220…" at bounding box center [413, 274] width 655 height 15
copy td "T28709103702200"
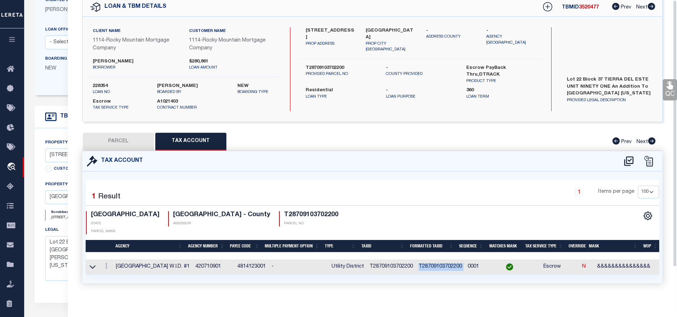
scroll to position [0, 0]
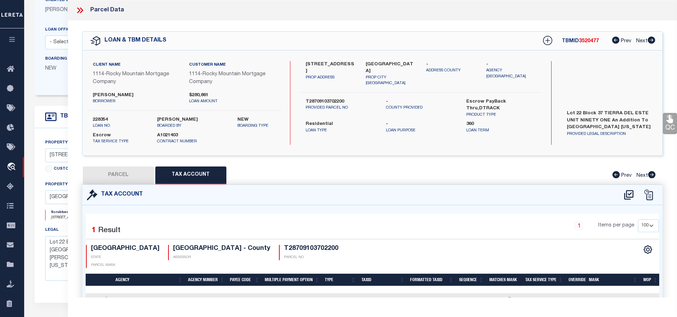
click at [80, 11] on icon at bounding box center [79, 10] width 9 height 9
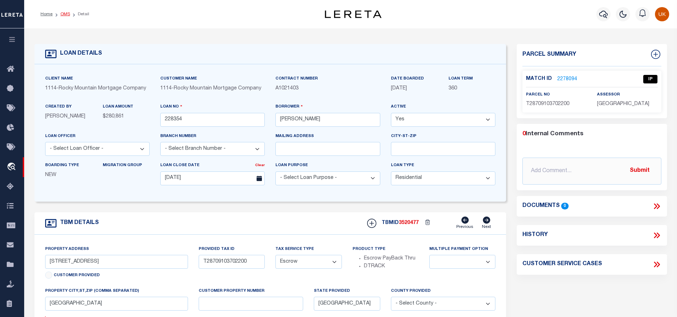
click at [65, 14] on link "OMS" at bounding box center [65, 14] width 10 height 4
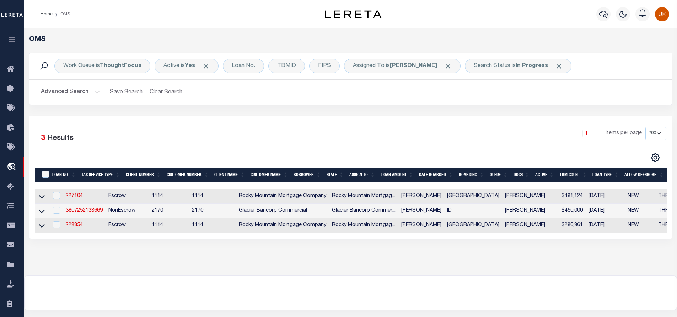
click at [163, 269] on div "OMS Work Queue is ThoughtFocus Active is Yes Loan No. TBMID FIPS Assigned To is…" at bounding box center [350, 151] width 653 height 247
click at [232, 274] on div "OMS Work Queue is ThoughtFocus Active is Yes Loan No. TBMID FIPS Assigned To is…" at bounding box center [350, 151] width 653 height 247
click at [90, 213] on link "3807252138669" at bounding box center [84, 210] width 37 height 5
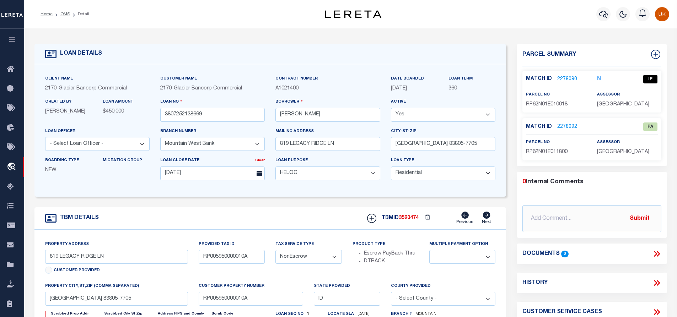
click at [566, 77] on link "2278090" at bounding box center [567, 79] width 20 height 7
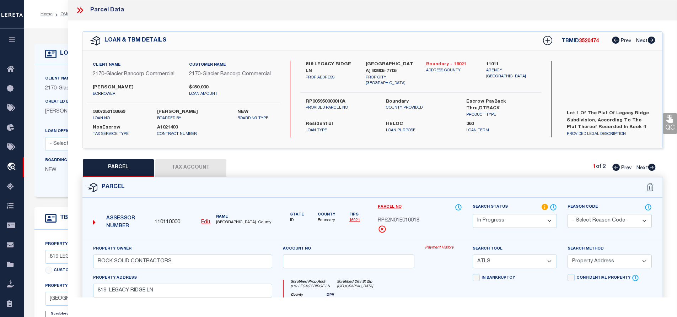
click at [443, 63] on link "Boundary - 16021" at bounding box center [451, 64] width 50 height 7
click at [80, 9] on icon at bounding box center [79, 10] width 9 height 9
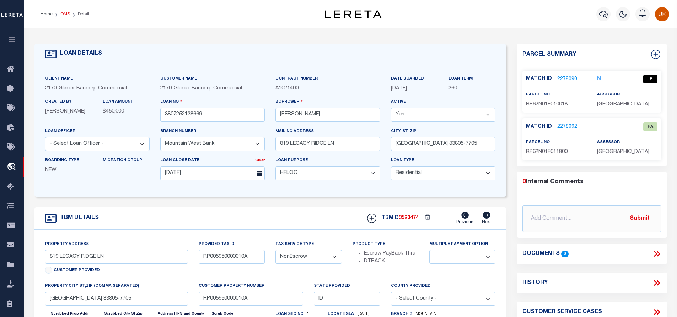
click at [66, 14] on link "OMS" at bounding box center [65, 14] width 10 height 4
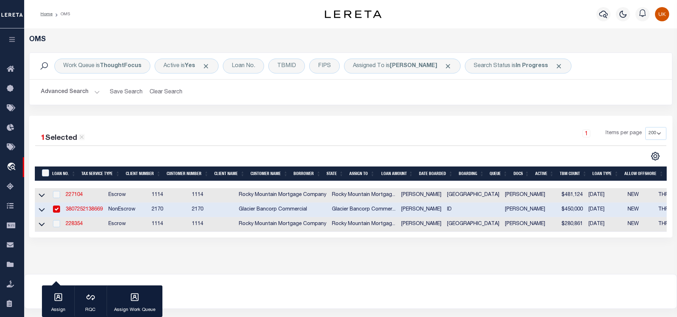
click at [267, 253] on div "OMS Work Queue is ThoughtFocus Active is Yes Loan No. TBMID FIPS Assigned To is…" at bounding box center [350, 145] width 649 height 218
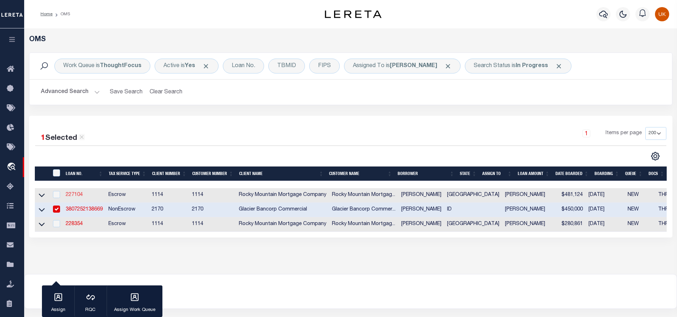
click at [78, 195] on link "227104" at bounding box center [74, 195] width 17 height 5
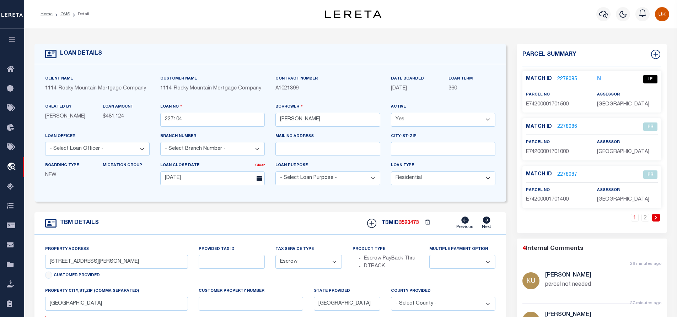
click at [569, 79] on link "2278085" at bounding box center [567, 79] width 20 height 7
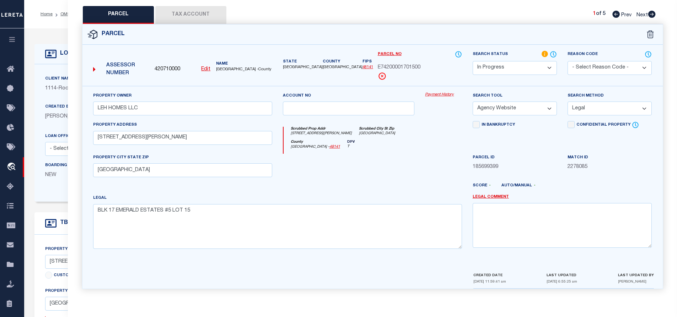
scroll to position [126, 0]
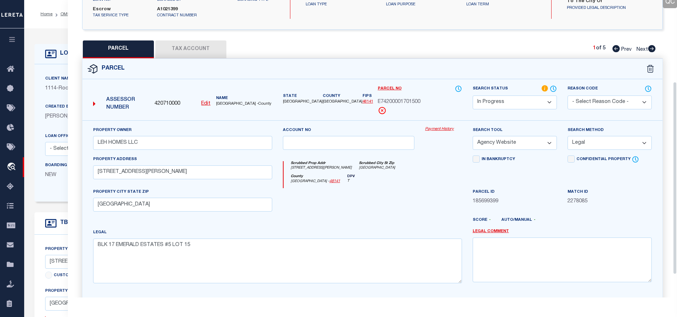
click at [317, 219] on div "Property Owner LEH HOMES LLC Account no Payment History Search Tool -- Select S…" at bounding box center [373, 208] width 570 height 163
click at [184, 49] on button "Tax Account" at bounding box center [190, 50] width 71 height 18
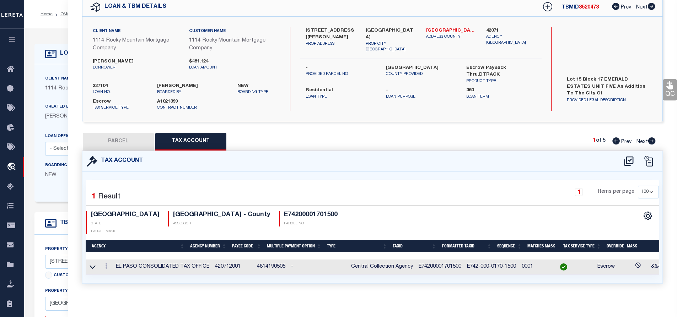
scroll to position [0, 0]
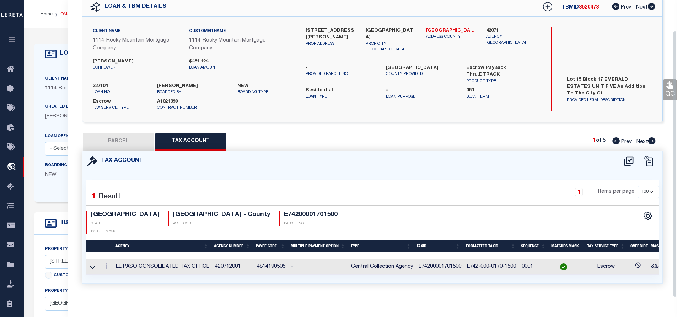
click at [65, 15] on link "OMS" at bounding box center [65, 14] width 10 height 4
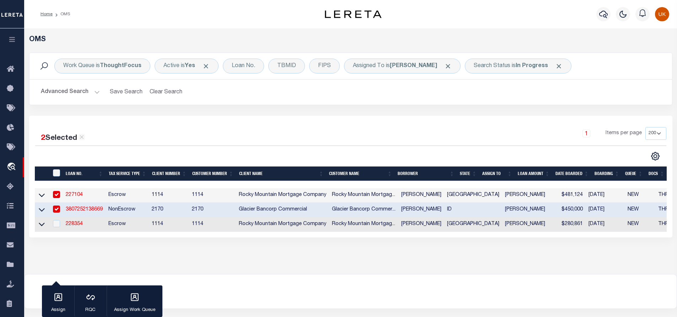
click at [56, 195] on input "checkbox" at bounding box center [56, 194] width 7 height 7
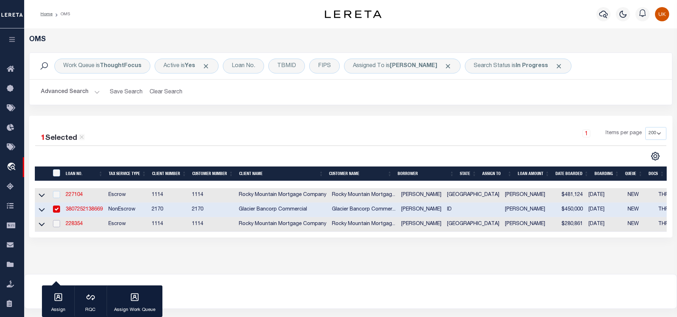
click at [55, 225] on input "checkbox" at bounding box center [56, 223] width 7 height 7
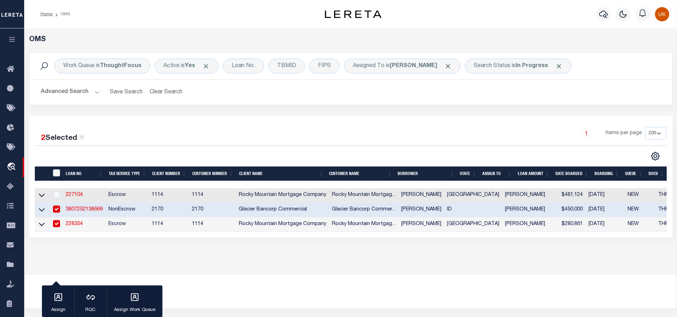
click at [113, 224] on td "Escrow" at bounding box center [127, 225] width 43 height 15
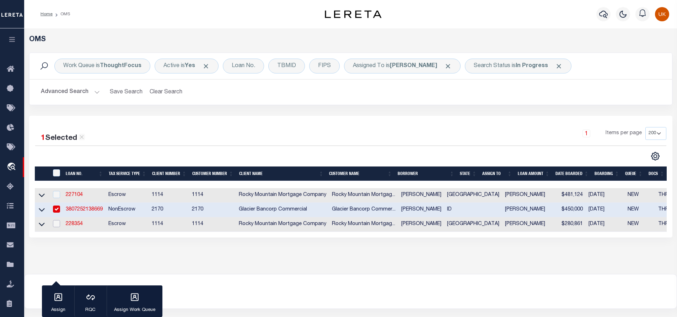
click at [56, 223] on input "checkbox" at bounding box center [56, 223] width 7 height 7
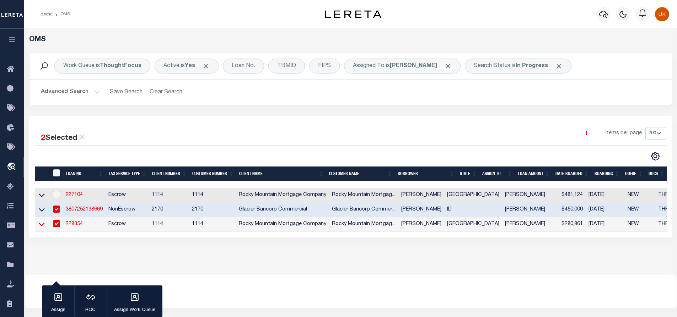
click at [41, 227] on icon at bounding box center [42, 225] width 6 height 4
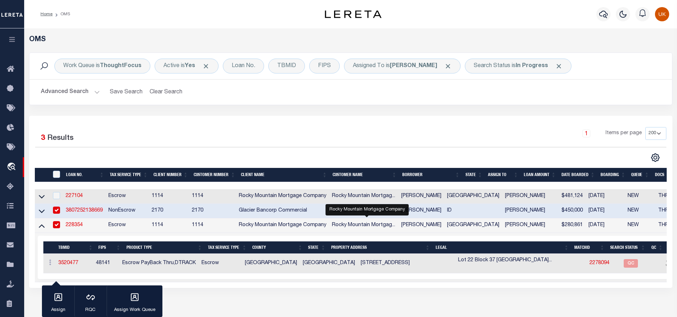
scroll to position [101, 0]
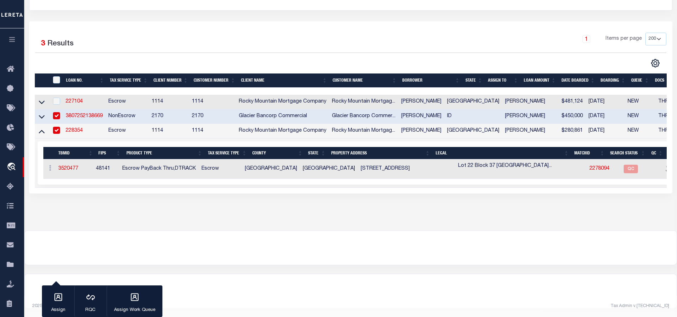
click at [74, 128] on link "228354" at bounding box center [74, 130] width 17 height 5
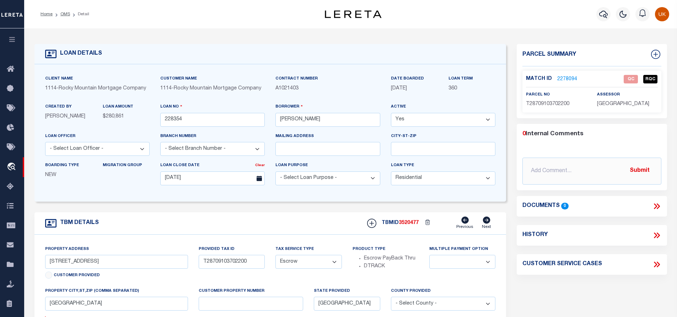
click at [569, 77] on link "2278094" at bounding box center [567, 79] width 20 height 7
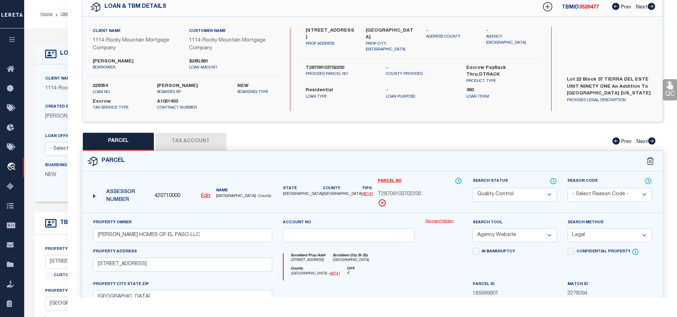
click at [189, 140] on button "Tax Account" at bounding box center [190, 142] width 71 height 18
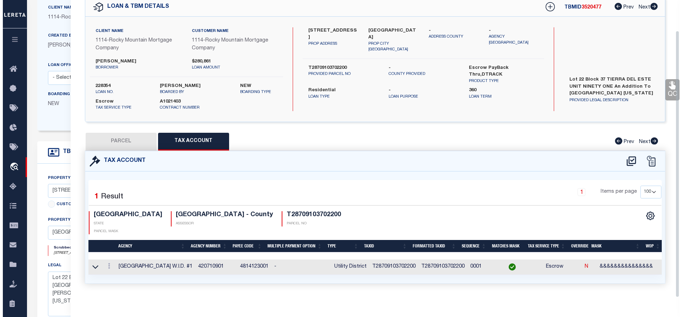
scroll to position [142, 0]
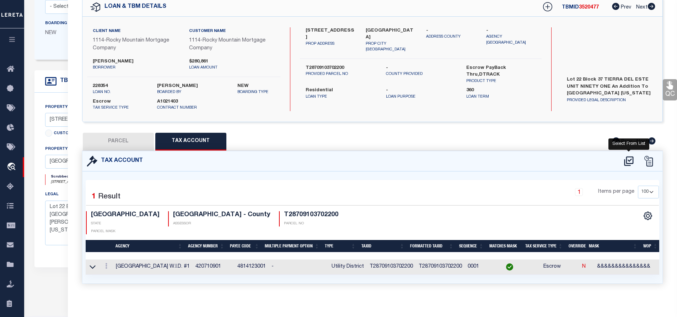
click at [629, 162] on icon at bounding box center [629, 161] width 12 height 11
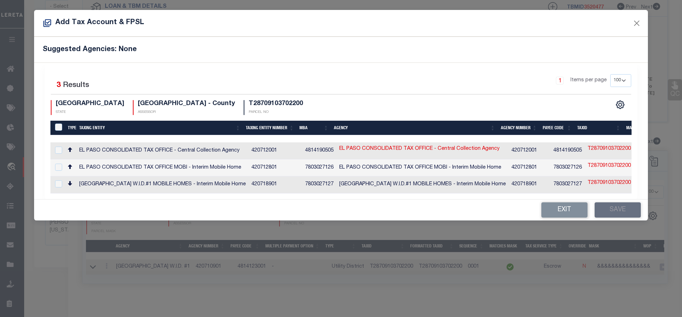
click at [129, 278] on div "Add Tax Account & FPSL Suggested Agencies: None Selected 3 Results 1 Items per …" at bounding box center [341, 158] width 682 height 317
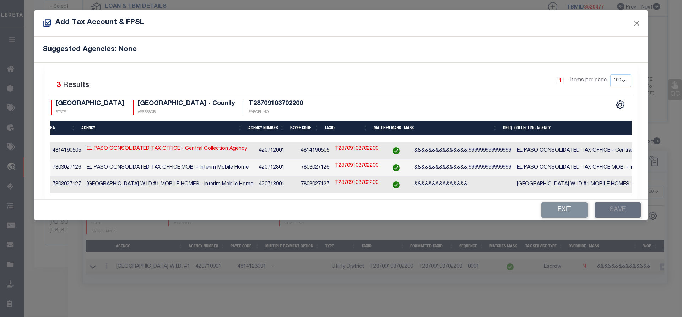
scroll to position [0, 265]
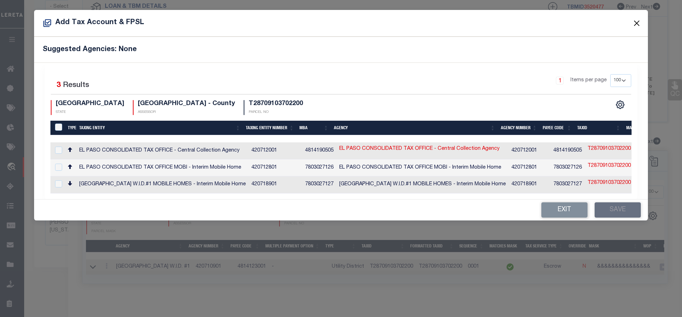
click at [637, 23] on button "Close" at bounding box center [637, 22] width 9 height 9
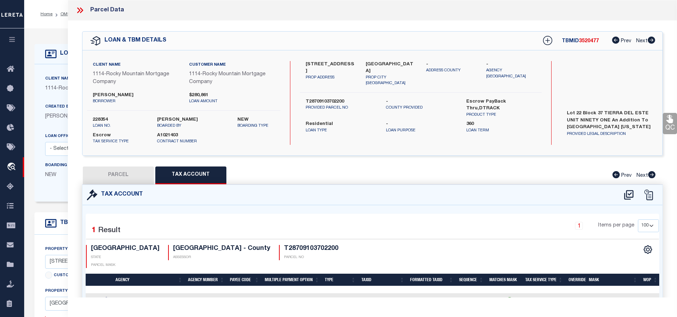
click at [79, 11] on icon at bounding box center [78, 10] width 3 height 6
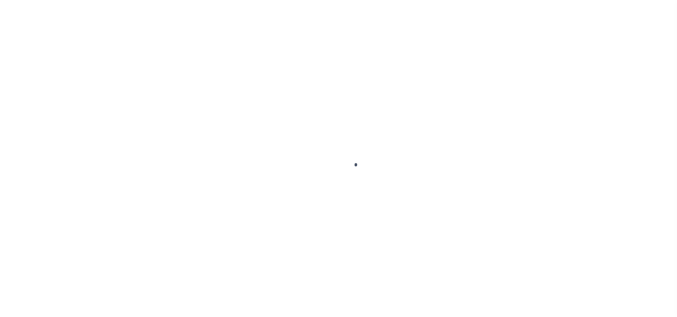
select select "10"
select select "Escrow"
select select
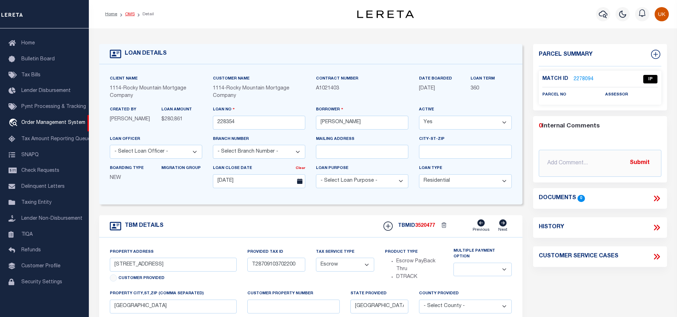
click at [129, 13] on link "OMS" at bounding box center [130, 14] width 10 height 4
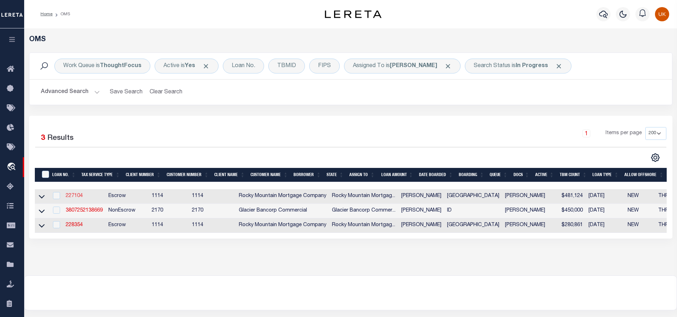
click at [72, 198] on link "227104" at bounding box center [74, 196] width 17 height 5
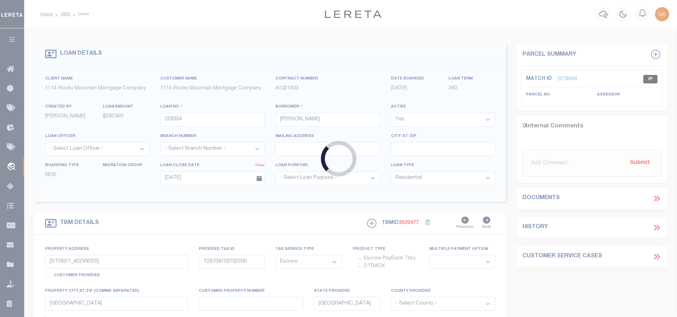
type input "227104"
type input "[PERSON_NAME]"
type input "10/02/2025"
type input "13394 JEFF WINTON DR"
select select
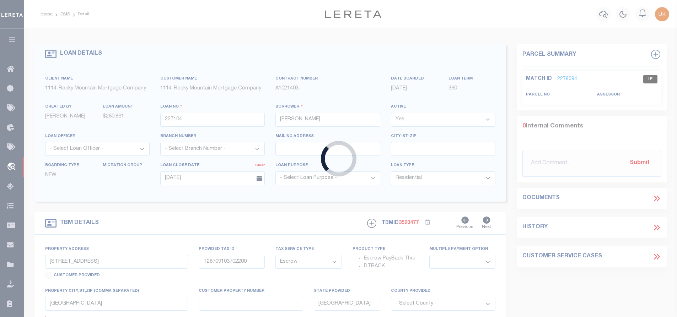
type input "EL PASO TX 79928"
select select
type textarea "Lot 15 Block 17 EMERALD ESTATES UNIT FIVE an addition to the City of El Paso El…"
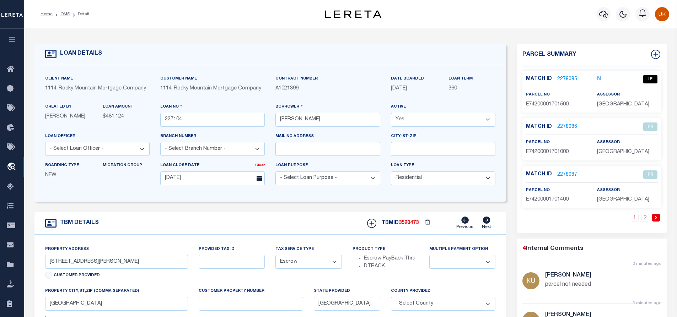
click at [564, 78] on link "2278085" at bounding box center [567, 79] width 20 height 7
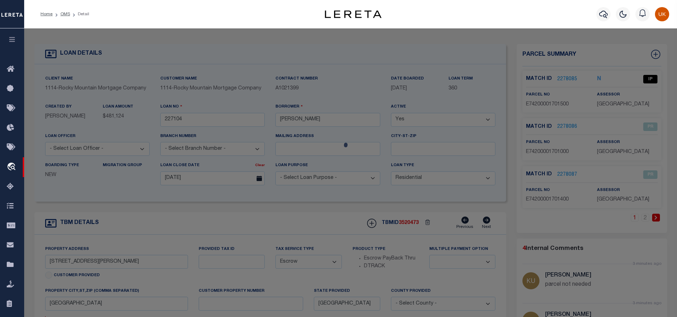
select select "AS"
checkbox input "false"
select select "IP"
type input "LEH HOMES LLC"
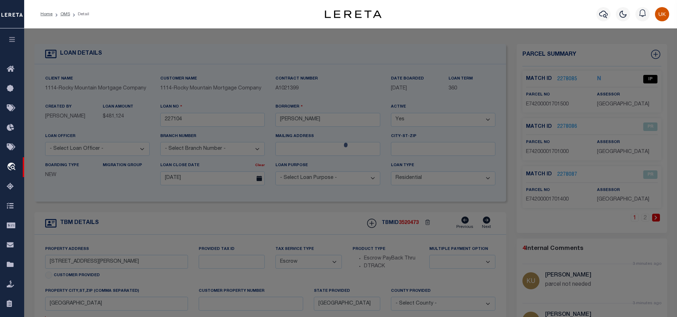
select select "AGW"
select select "LEG"
type input "13394 JEFF WINTON DR"
type input "EL PASO, TX 79928"
type textarea "BLK 17 EMERALD ESTATES #5 LOT 15"
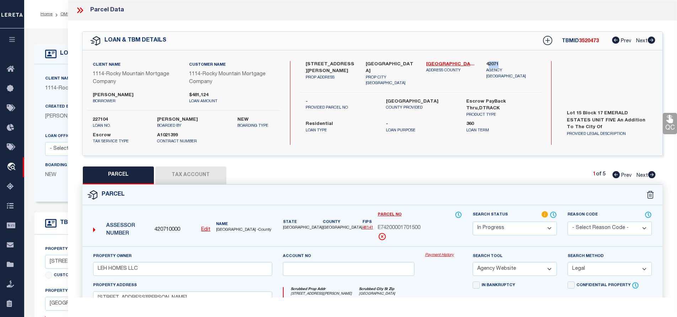
drag, startPoint x: 488, startPoint y: 63, endPoint x: 503, endPoint y: 64, distance: 15.3
click at [503, 64] on label "42071" at bounding box center [511, 64] width 50 height 7
click at [492, 62] on label "42071" at bounding box center [511, 64] width 50 height 7
drag, startPoint x: 486, startPoint y: 63, endPoint x: 500, endPoint y: 63, distance: 14.2
click at [500, 63] on label "42071" at bounding box center [511, 64] width 50 height 7
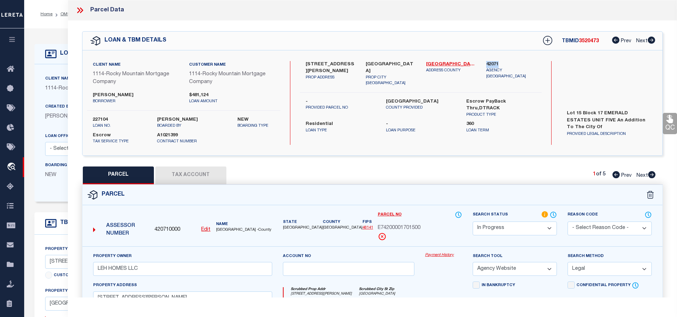
copy label "42071"
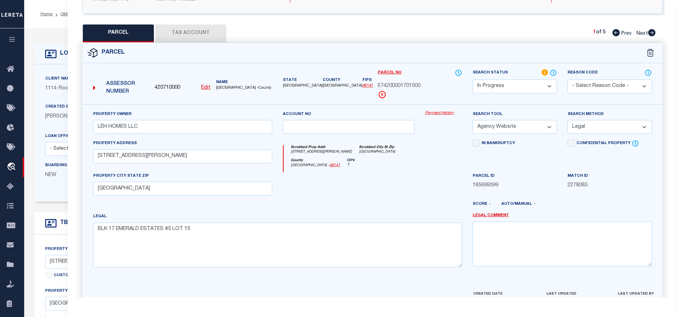
click at [195, 33] on button "Tax Account" at bounding box center [190, 34] width 71 height 18
select select "100"
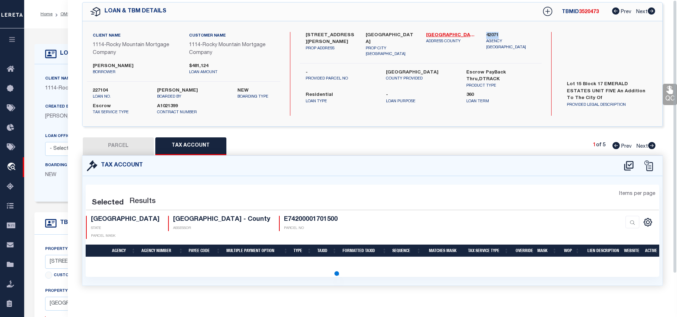
scroll to position [0, 0]
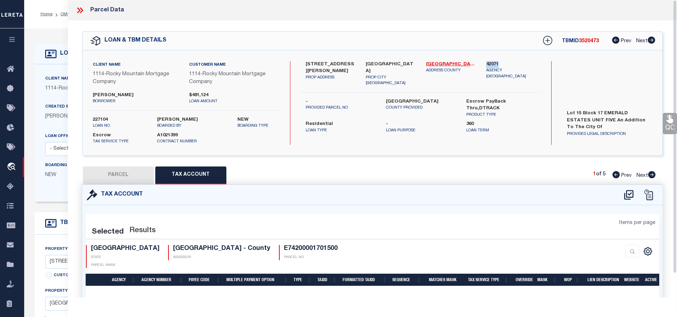
select select "100"
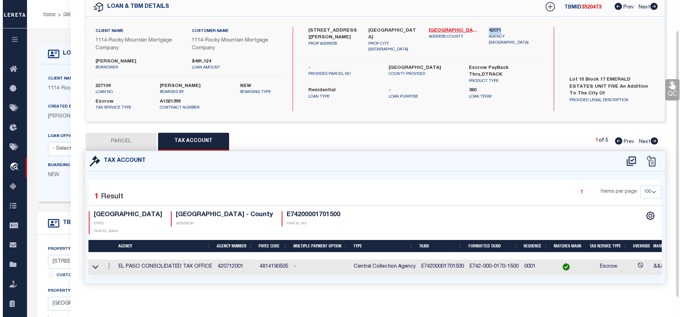
scroll to position [36, 0]
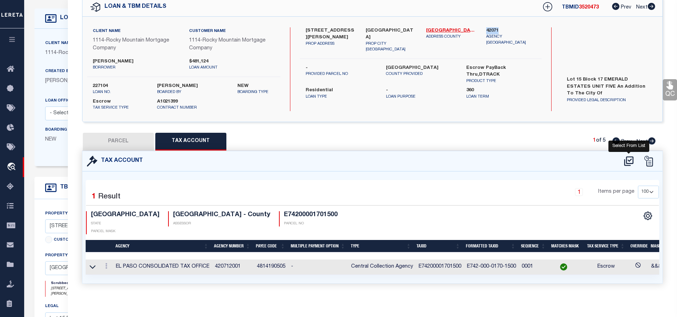
click at [628, 162] on icon at bounding box center [629, 161] width 12 height 11
select select "100"
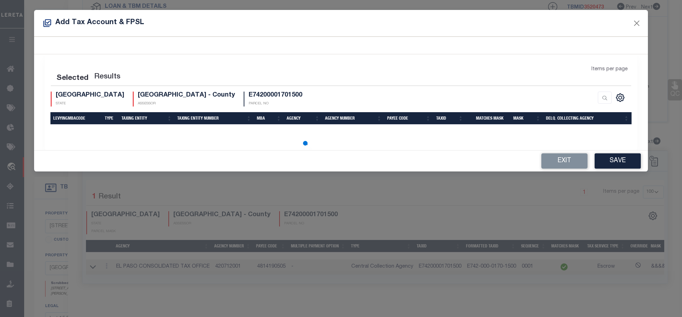
select select "100"
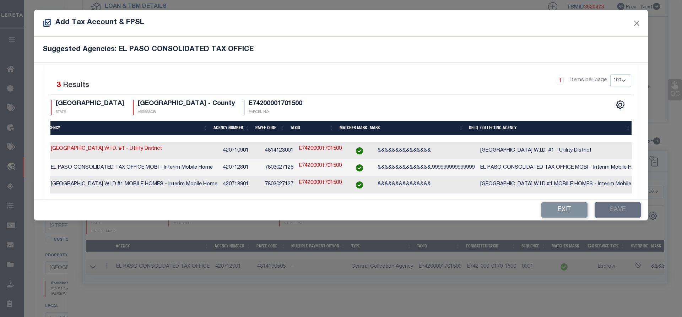
scroll to position [0, 290]
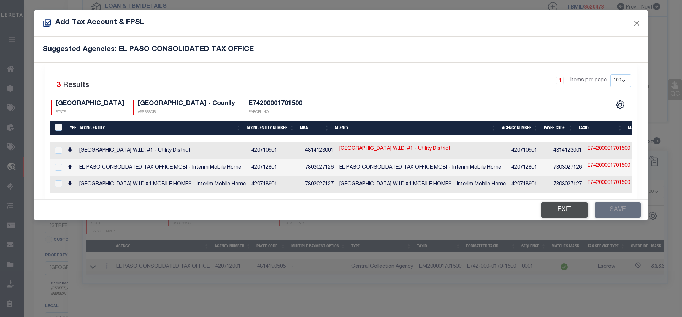
click at [562, 214] on button "Exit" at bounding box center [565, 210] width 46 height 15
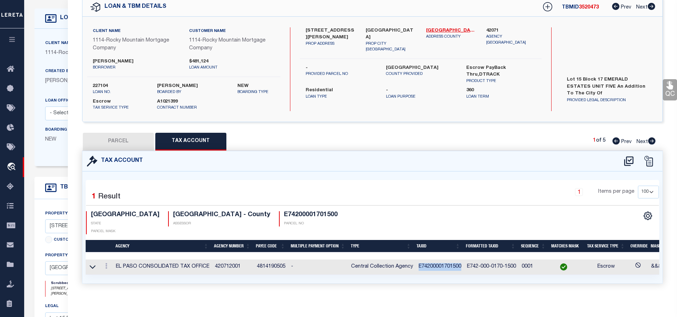
drag, startPoint x: 416, startPoint y: 260, endPoint x: 460, endPoint y: 258, distance: 43.4
click at [460, 260] on td "E74200001701500" at bounding box center [440, 267] width 48 height 15
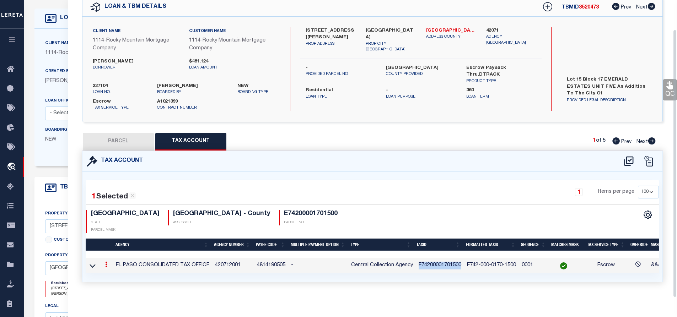
scroll to position [32, 0]
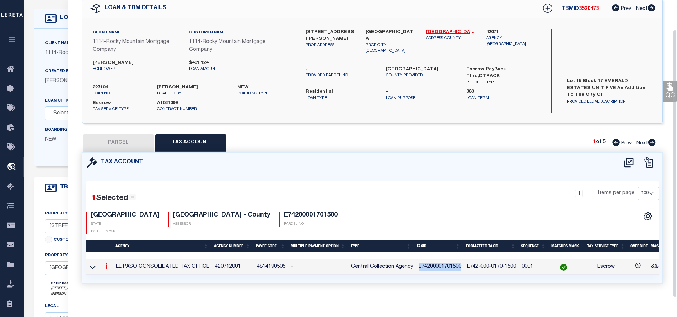
copy td "E74200001701500"
click at [353, 260] on td "Central Collection Agency" at bounding box center [382, 267] width 68 height 15
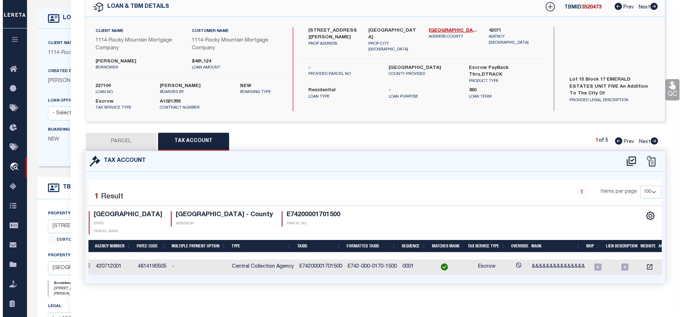
scroll to position [0, 131]
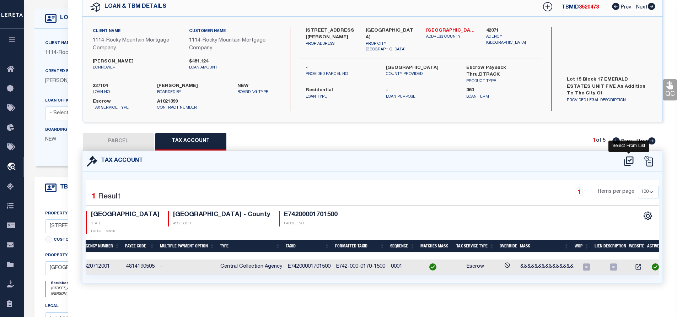
click at [629, 162] on icon at bounding box center [629, 161] width 12 height 11
select select "100"
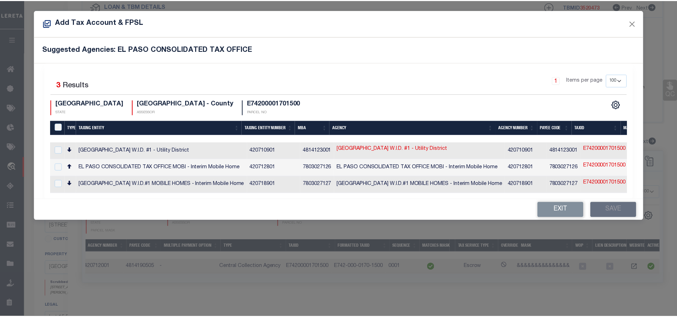
scroll to position [0, 126]
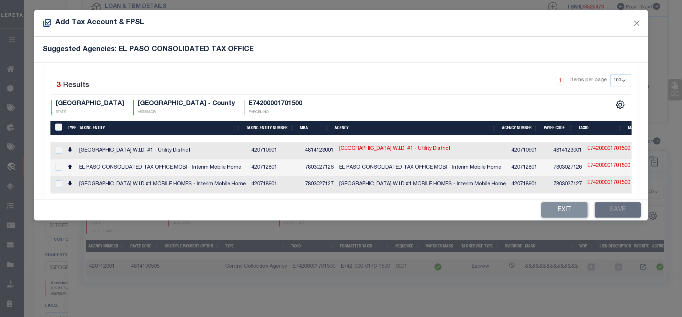
drag, startPoint x: 257, startPoint y: 271, endPoint x: 178, endPoint y: 270, distance: 78.5
click at [178, 270] on div "Add Tax Account & FPSL Suggested Agencies: EL PASO CONSOLIDATED TAX OFFICE Sele…" at bounding box center [341, 158] width 682 height 317
click at [570, 214] on button "Exit" at bounding box center [565, 210] width 46 height 15
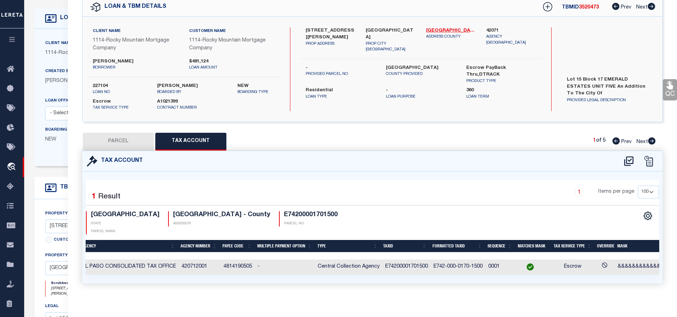
scroll to position [0, 0]
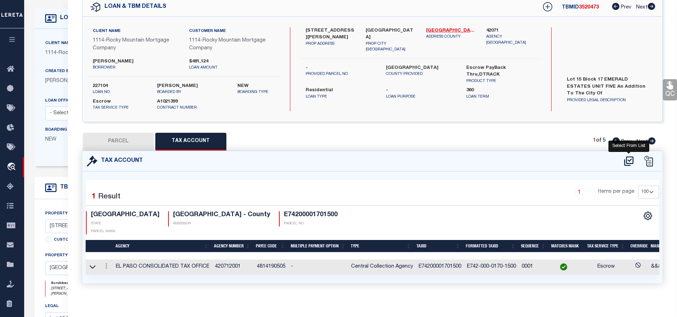
click at [627, 162] on icon at bounding box center [629, 161] width 12 height 11
select select "100"
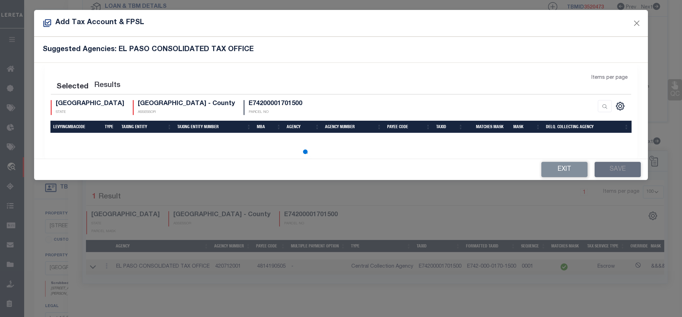
select select "100"
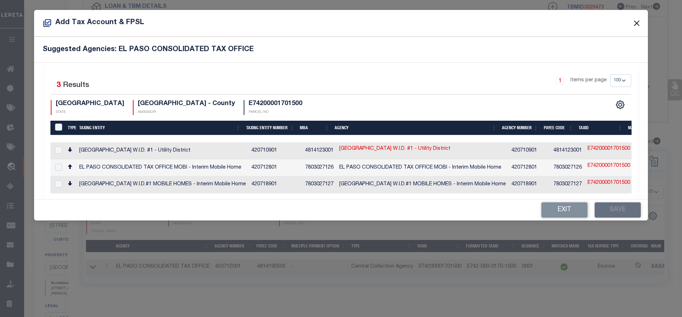
click at [637, 25] on button "Close" at bounding box center [637, 22] width 9 height 9
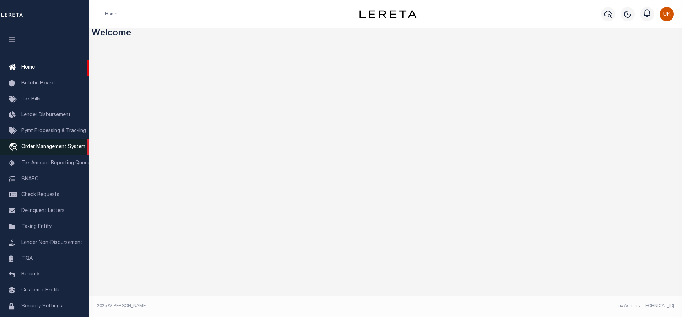
click at [42, 149] on span "Order Management System" at bounding box center [53, 147] width 64 height 5
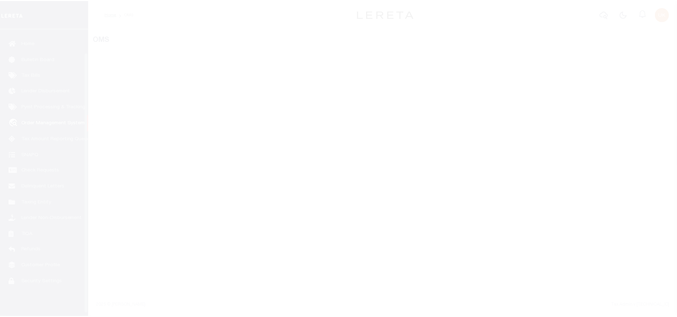
scroll to position [29, 0]
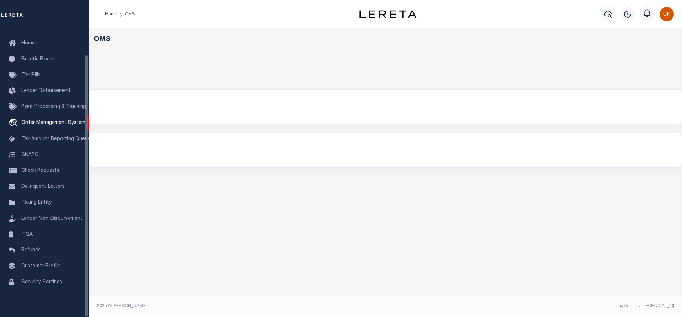
select select "200"
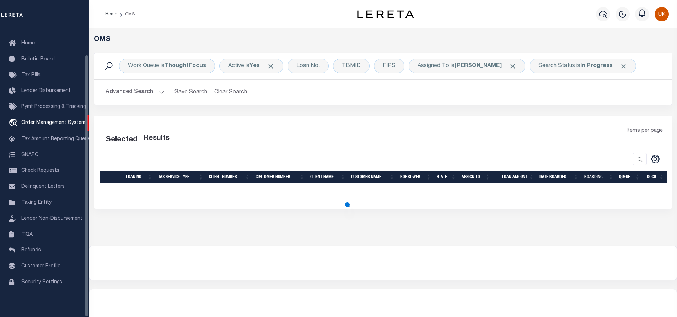
select select "200"
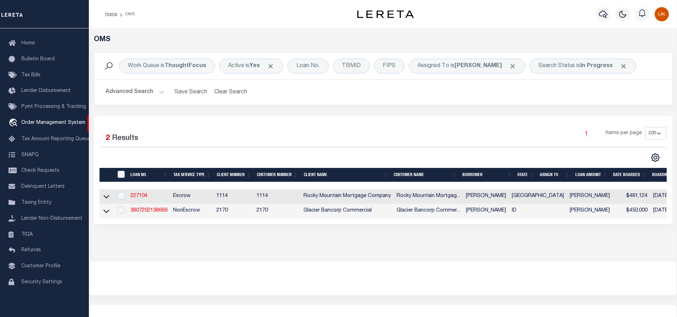
click at [221, 254] on div "OMS Work Queue is ThoughtFocus Active is Yes Loan No. TBMID FIPS Assigned To is…" at bounding box center [383, 144] width 588 height 233
drag, startPoint x: 512, startPoint y: 219, endPoint x: 657, endPoint y: 226, distance: 145.5
click at [657, 224] on div "Selected 2 Results 1 Items per page 10 25 50 100 200" at bounding box center [383, 170] width 579 height 108
click at [203, 233] on div "OMS Work Queue is ThoughtFocus Active is Yes Loan No. TBMID FIPS Assigned To is…" at bounding box center [383, 138] width 584 height 204
click at [120, 214] on input "checkbox" at bounding box center [121, 210] width 7 height 7
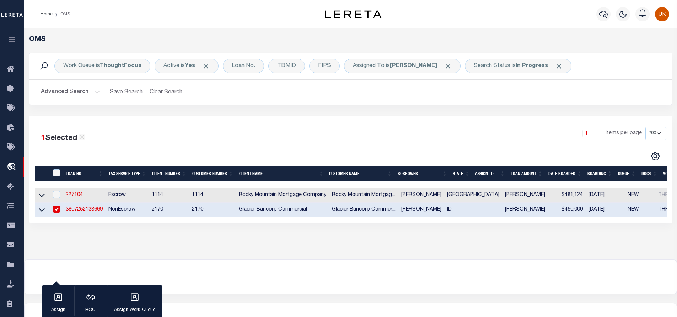
click at [58, 211] on input "checkbox" at bounding box center [56, 209] width 7 height 7
checkbox input "false"
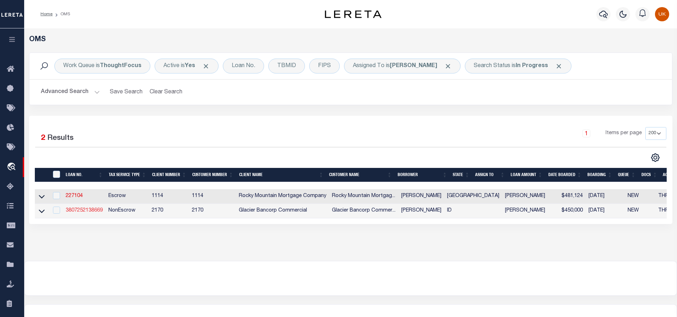
click at [90, 213] on link "3807252138669" at bounding box center [84, 210] width 37 height 5
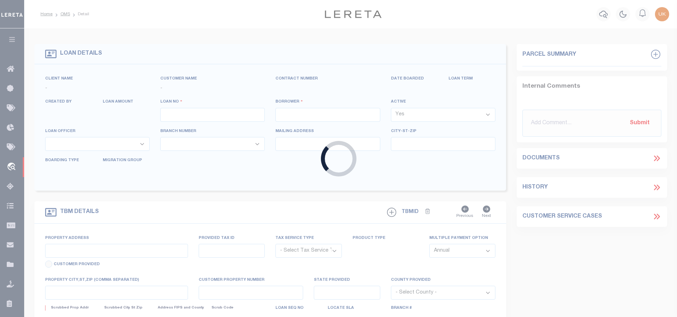
type input "3807252138669"
type input "[PERSON_NAME]"
select select
type input "819 LEGACY RIDGE LN"
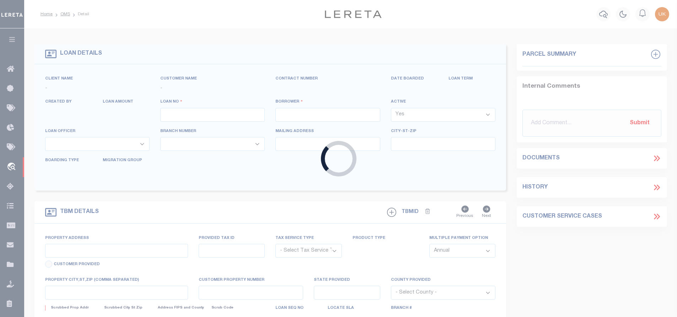
type input "[GEOGRAPHIC_DATA] 83805-7705"
type input "[DATE]"
select select "200"
select select "10"
select select "NonEscrow"
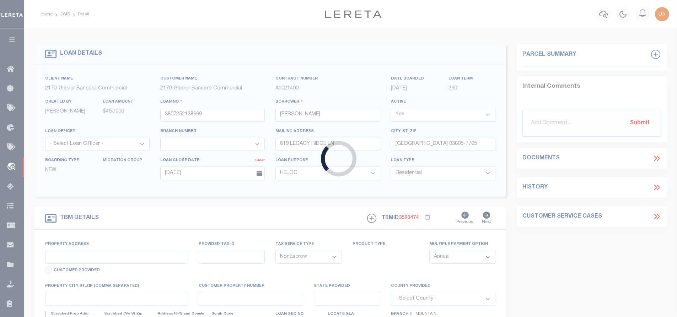
type input "819 LEGACY RIDGE LN"
type input "RP005950000010A"
select select
type input "[GEOGRAPHIC_DATA] 83805-7705"
type input "RP005950000010A"
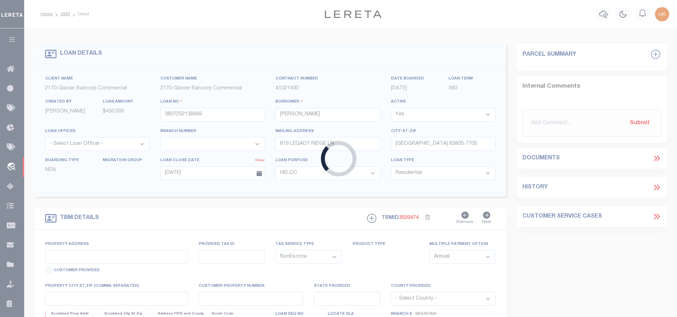
type input "ID"
select select
type textarea "Lot 1 of the Plat of Legacy Ridge Subdivision, according to the plat thereof re…"
select select "4575"
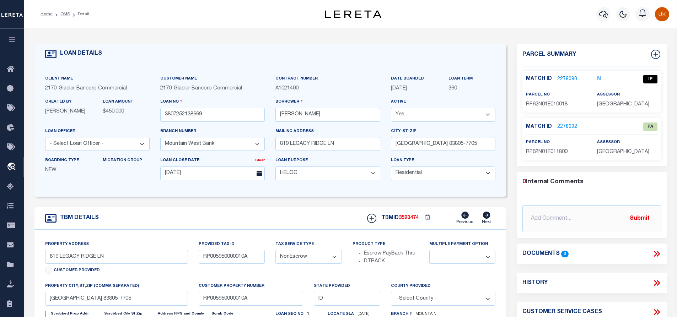
click at [569, 79] on link "2278090" at bounding box center [567, 79] width 20 height 7
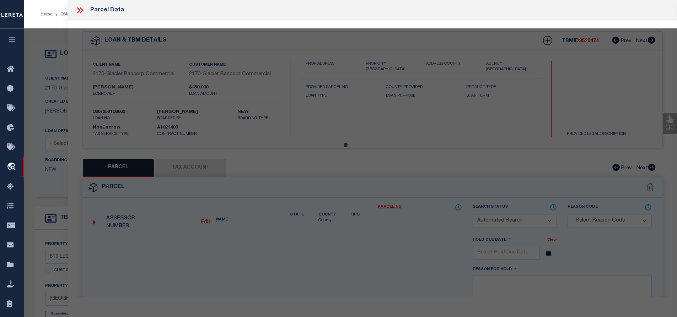
checkbox input "false"
select select "IP"
type input "ROCK SOLID CONTRACTORS"
select select "ATL"
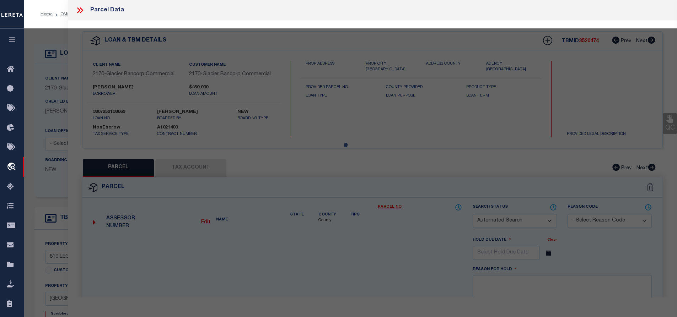
select select "ADD"
type input "819 LEGACY RIDGE LN"
checkbox input "false"
type input "[GEOGRAPHIC_DATA]"
type textarea "N2NE4NE4 (N2 LOT 1) SEC 1 T62N R1E"
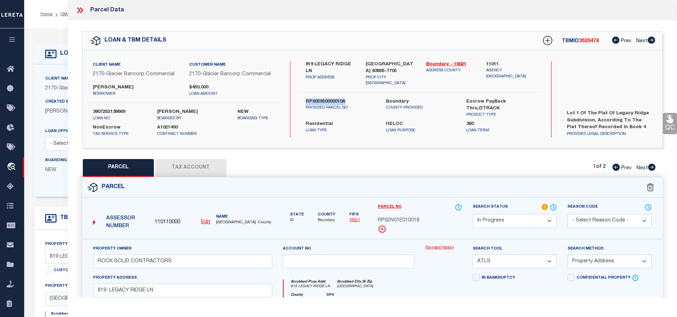
drag, startPoint x: 305, startPoint y: 95, endPoint x: 347, endPoint y: 96, distance: 41.2
click at [347, 98] on label "RP005950000010A" at bounding box center [341, 101] width 70 height 7
copy label "RP005950000010A"
drag, startPoint x: 424, startPoint y: 64, endPoint x: 448, endPoint y: 64, distance: 24.2
click at [448, 64] on div "Boundary - 16021 ADDRESS COUNTY" at bounding box center [451, 74] width 60 height 26
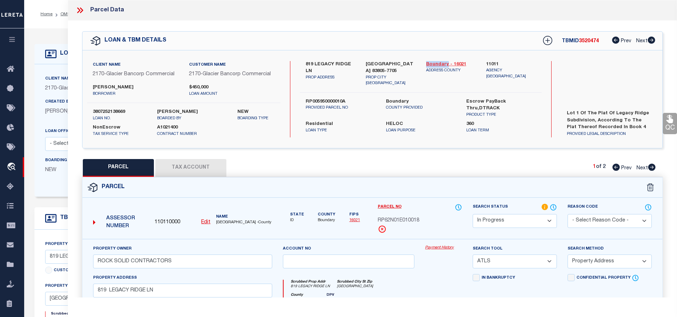
copy link "Boundary"
drag, startPoint x: 305, startPoint y: 63, endPoint x: 352, endPoint y: 63, distance: 46.9
click at [352, 63] on div "819 LEGACY RIDGE LN PROP ADDRESS" at bounding box center [330, 74] width 60 height 26
copy label "819 LEGACY RIDGE"
drag, startPoint x: 305, startPoint y: 95, endPoint x: 358, endPoint y: 97, distance: 53.7
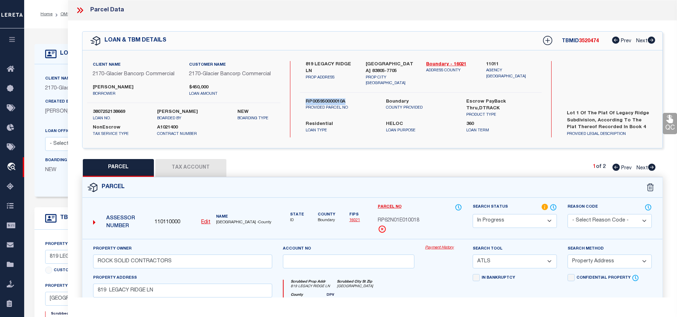
click at [358, 98] on div "RP005950000010A PROVIDED PARCEL NO" at bounding box center [340, 108] width 80 height 20
copy label "RP005950000010A"
drag, startPoint x: 307, startPoint y: 64, endPoint x: 353, endPoint y: 60, distance: 45.7
click at [353, 61] on div "819 LEGACY RIDGE LN PROP ADDRESS" at bounding box center [330, 74] width 60 height 26
copy label "819 LEGACY RIDGE"
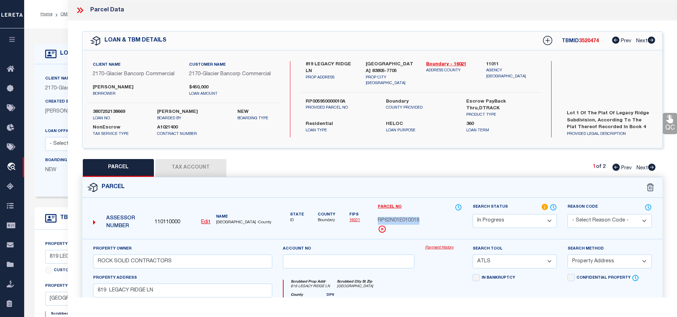
drag, startPoint x: 377, startPoint y: 220, endPoint x: 428, endPoint y: 218, distance: 50.9
click at [428, 218] on div "Parcel No RP62N01E010018" at bounding box center [419, 222] width 95 height 36
copy span "RP62N01E010018"
drag, startPoint x: 305, startPoint y: 63, endPoint x: 347, endPoint y: 69, distance: 41.9
click at [347, 69] on div "819 LEGACY RIDGE LN PROP ADDRESS" at bounding box center [330, 74] width 60 height 26
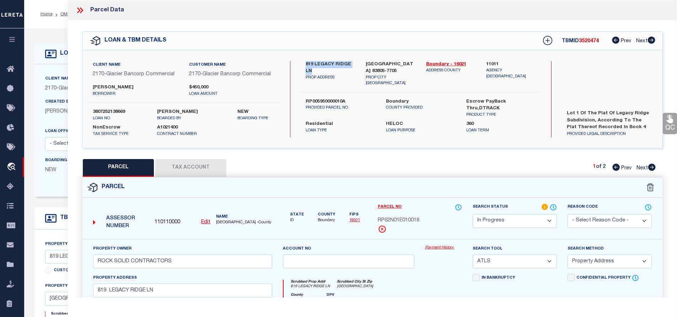
copy label "819 LEGACY RIDGE LN"
drag, startPoint x: 91, startPoint y: 87, endPoint x: 118, endPoint y: 89, distance: 27.0
click at [118, 89] on div "MATTHEW R CHUPP borrower" at bounding box center [135, 90] width 96 height 13
copy label "MATTHEW"
drag, startPoint x: 123, startPoint y: 88, endPoint x: 142, endPoint y: 87, distance: 19.6
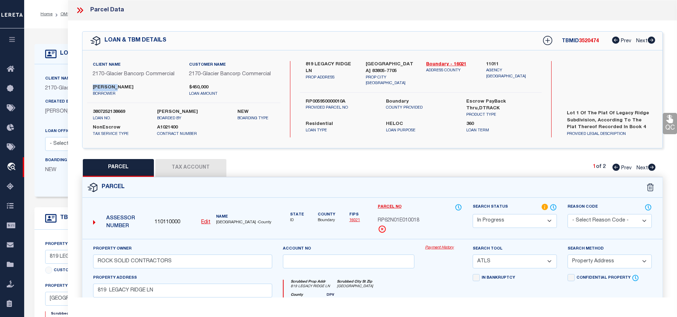
click at [142, 87] on label "[PERSON_NAME]" at bounding box center [136, 87] width 86 height 7
copy label "CHUPP"
drag, startPoint x: 365, startPoint y: 63, endPoint x: 406, endPoint y: 63, distance: 40.9
click at [406, 63] on div "BONNERS FERRY ID 83805-7705 PROP CITY ST ZIP" at bounding box center [390, 74] width 60 height 26
copy label "BONNERS FERRY"
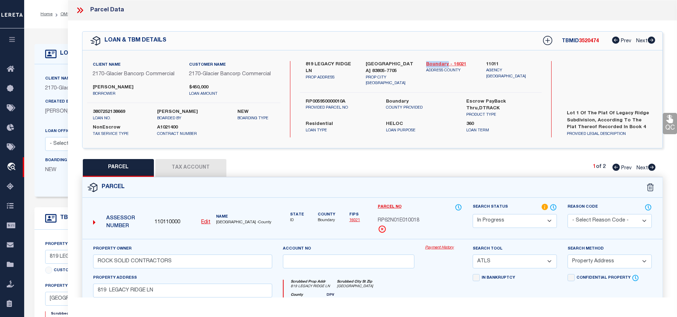
drag, startPoint x: 425, startPoint y: 65, endPoint x: 448, endPoint y: 65, distance: 22.7
click at [448, 65] on div "Boundary - 16021 ADDRESS COUNTY" at bounding box center [451, 74] width 60 height 26
click at [65, 13] on link "OMS" at bounding box center [65, 14] width 10 height 4
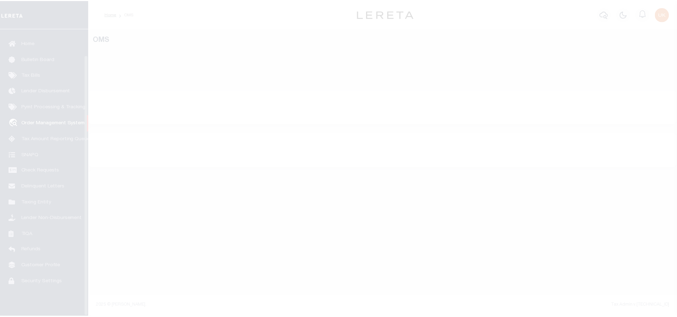
scroll to position [29, 0]
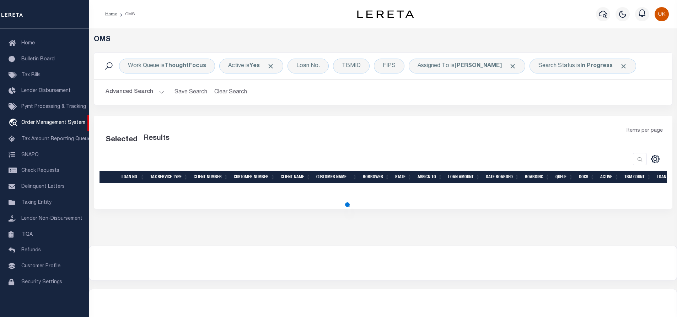
select select "200"
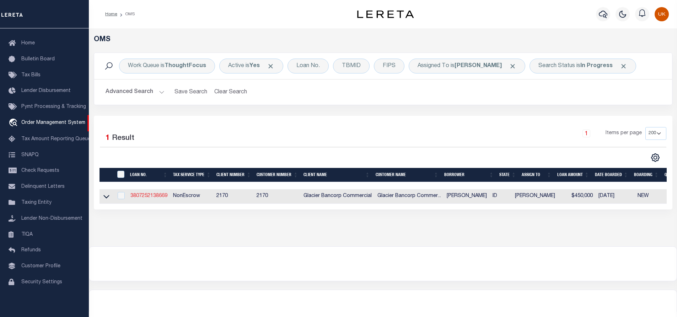
click at [149, 198] on link "3807252138669" at bounding box center [148, 196] width 37 height 5
type input "3807252138669"
type input "[PERSON_NAME]"
select select
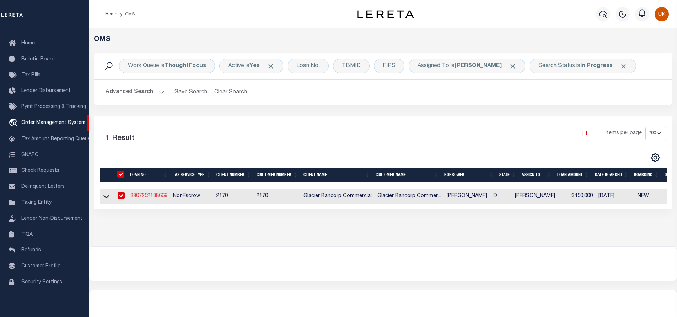
type input "819 LEGACY RIDGE LN"
type input "[GEOGRAPHIC_DATA] 83805-7705"
type input "[DATE]"
select select "200"
select select "10"
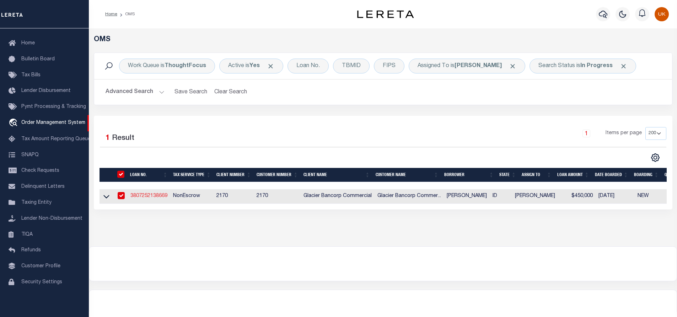
select select "NonEscrow"
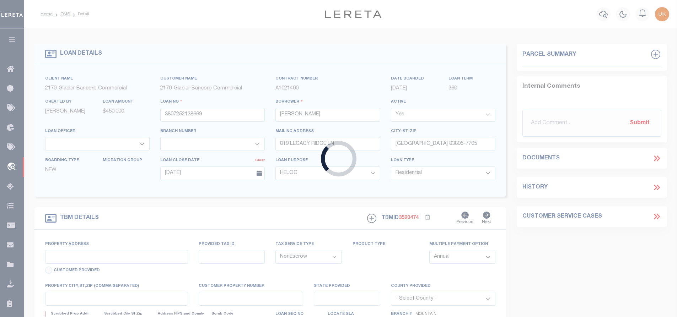
type input "819 LEGACY RIDGE LN"
type input "RP005950000010A"
select select
type input "[GEOGRAPHIC_DATA] 83805-7705"
type input "RP005950000010A"
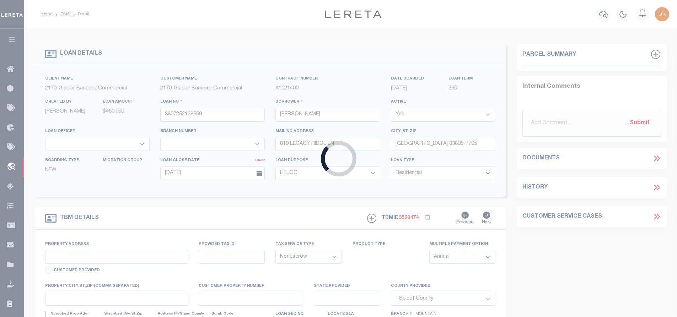
type input "ID"
select select
type textarea "Lot 1 of the Plat of Legacy Ridge Subdivision, according to the plat thereof re…"
select select "4575"
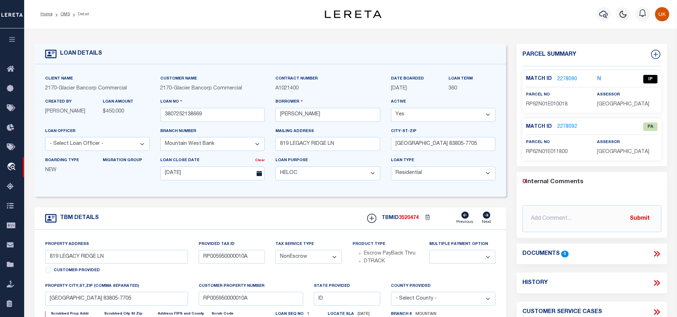
click at [569, 79] on link "2278090" at bounding box center [567, 79] width 20 height 7
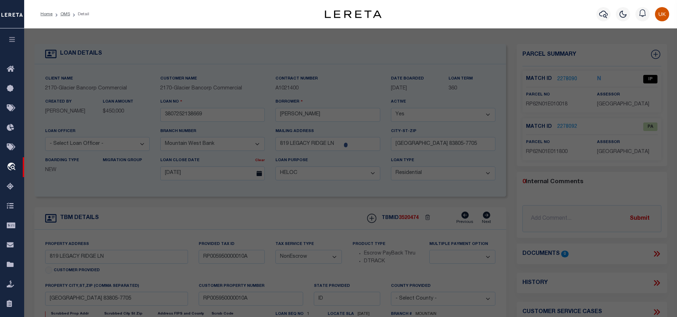
checkbox input "false"
select select "IP"
type input "ROCK SOLID CONTRACTORS"
select select "ATL"
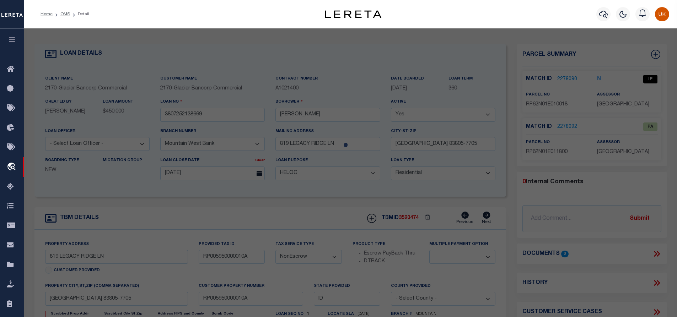
select select "ADD"
type input "819 LEGACY RIDGE LN"
checkbox input "false"
type input "[GEOGRAPHIC_DATA]"
type textarea "N2NE4NE4 (N2 LOT 1) SEC 1 T62N R1E"
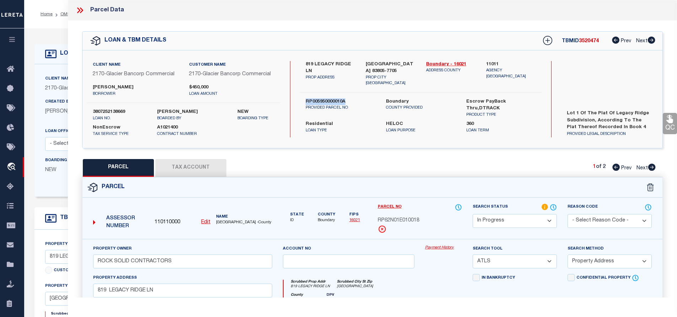
drag, startPoint x: 307, startPoint y: 95, endPoint x: 347, endPoint y: 93, distance: 40.2
click at [347, 98] on div "RP005950000010A PROVIDED PARCEL NO" at bounding box center [340, 108] width 80 height 20
click at [184, 171] on button "Tax Account" at bounding box center [190, 168] width 71 height 18
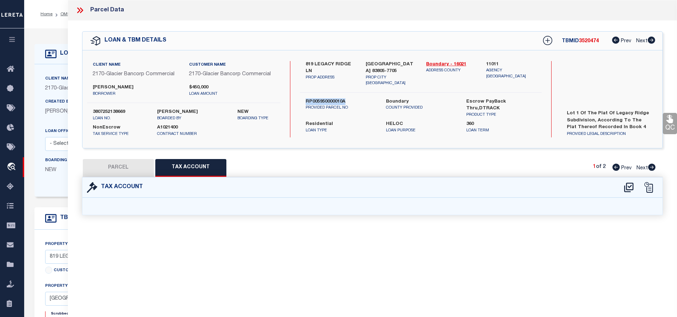
select select "100"
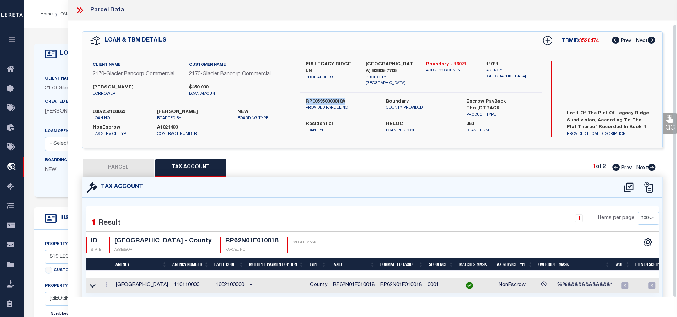
scroll to position [26, 0]
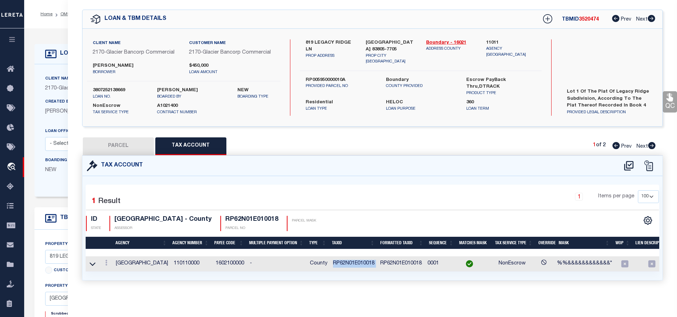
drag, startPoint x: 331, startPoint y: 260, endPoint x: 380, endPoint y: 259, distance: 48.7
click at [380, 259] on tr "BOUNDARY COUNTY 110110000 1602100000 - County RP62N01E010018 RP62N01E010018 000…" at bounding box center [394, 264] width 617 height 15
copy td "RP62N01E010018"
click at [108, 141] on button "PARCEL" at bounding box center [118, 147] width 71 height 18
select select "AS"
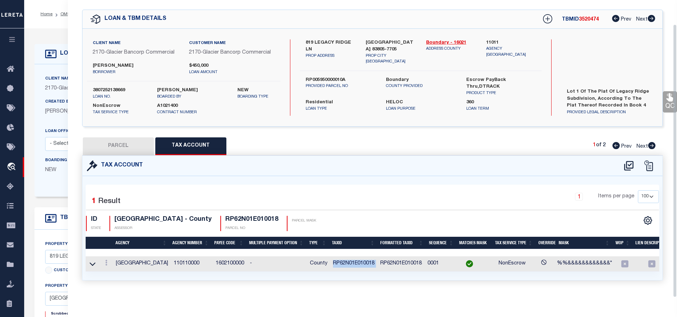
select select
checkbox input "false"
select select "IP"
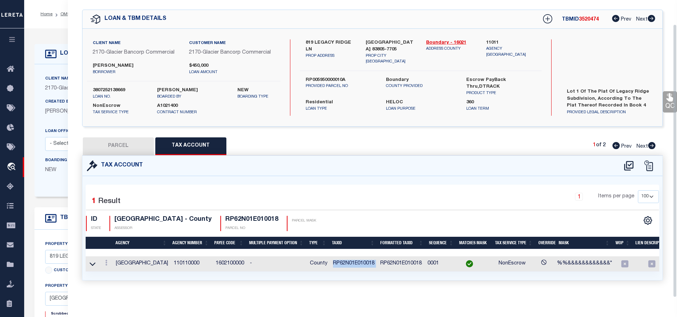
type input "ROCK SOLID CONTRACTORS"
select select "ATL"
select select "ADD"
type input "819 LEGACY RIDGE LN"
checkbox input "false"
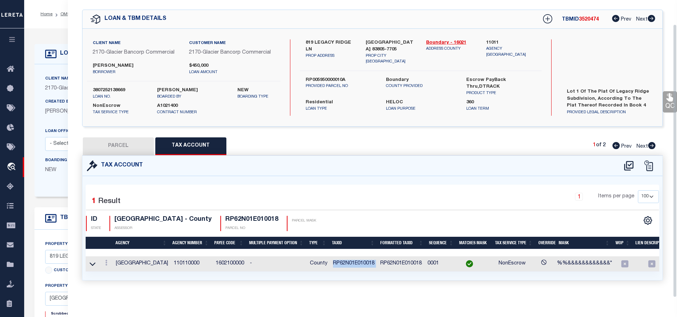
type input "[GEOGRAPHIC_DATA]"
type textarea "N2NE4NE4 (N2 LOT 1) SEC 1 T62N R1E"
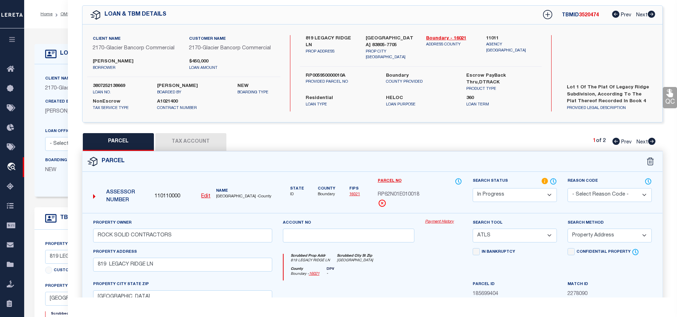
scroll to position [133, 0]
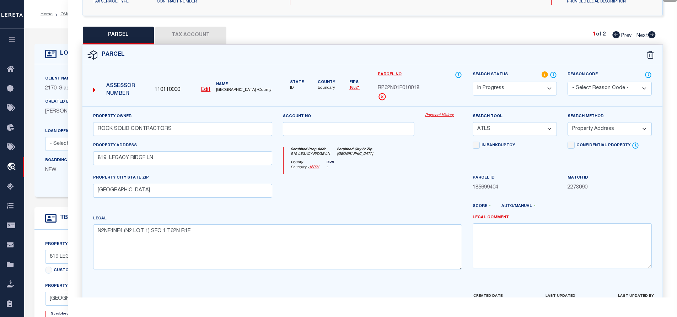
click at [208, 90] on u "Edit" at bounding box center [205, 89] width 9 height 5
type input "110110000"
type input "RP62N01E010018"
select select "IP"
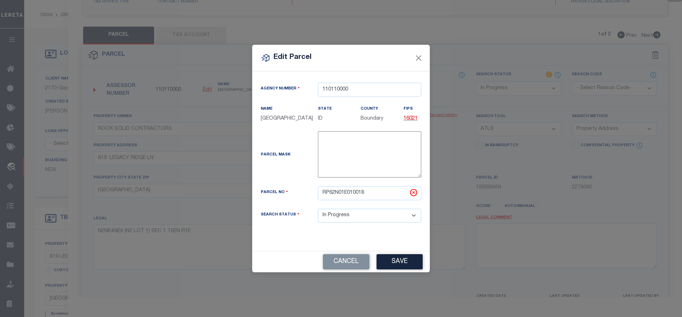
click at [205, 89] on div "Edit Parcel Agency Number 110110000 Name State" at bounding box center [341, 158] width 682 height 317
drag, startPoint x: 322, startPoint y: 199, endPoint x: 372, endPoint y: 197, distance: 50.8
click at [372, 197] on input "RP62N01E010018" at bounding box center [369, 194] width 103 height 14
paste input "005950000010A"
type input "RP005950000010A"
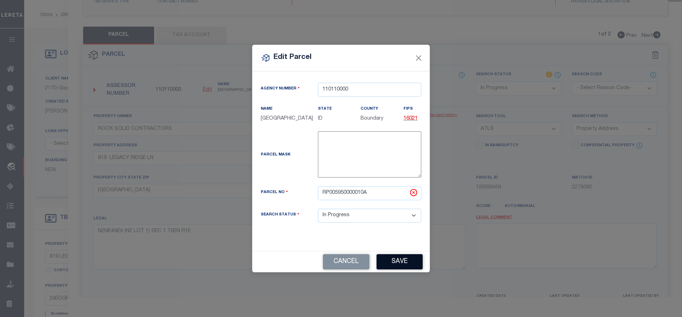
click at [401, 267] on button "Save" at bounding box center [400, 261] width 46 height 15
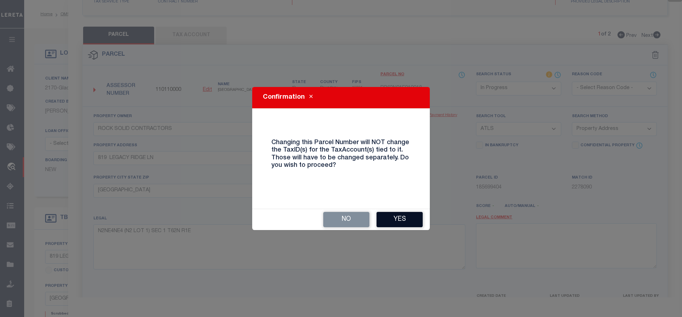
click at [399, 218] on button "Yes" at bounding box center [400, 219] width 46 height 15
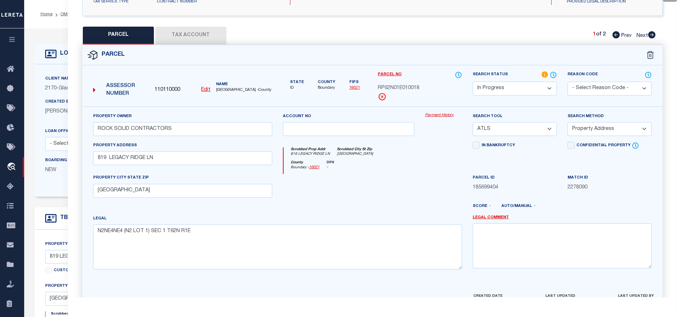
select select "IP"
select select
checkbox input "false"
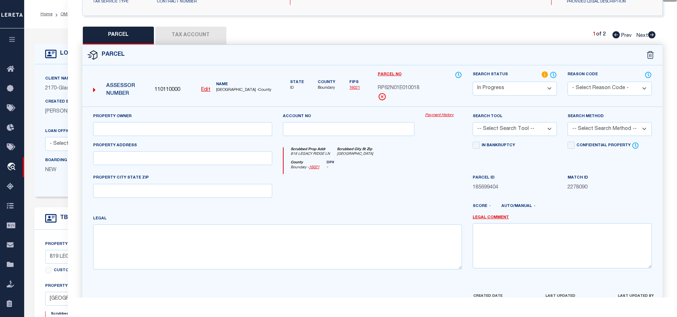
type input "ROCK SOLID CONTRACTORS"
select select "ATL"
select select "ADD"
type input "819 LEGACY RIDGE LN"
checkbox input "false"
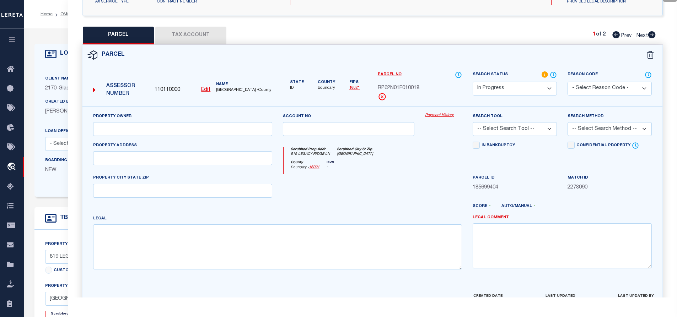
type input "[GEOGRAPHIC_DATA]"
type textarea "N2NE4NE4 (N2 LOT 1) SEC 1 T62N R1E"
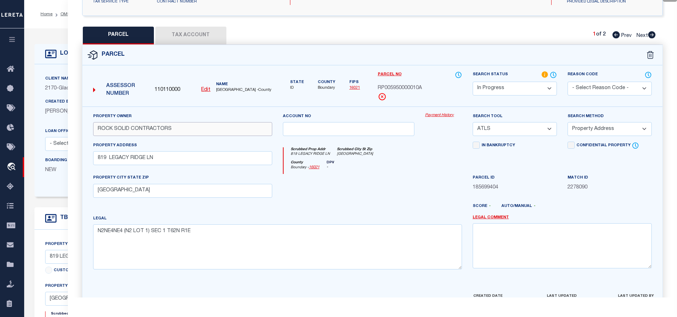
drag, startPoint x: 97, startPoint y: 130, endPoint x: 182, endPoint y: 124, distance: 84.4
click at [182, 124] on input "ROCK SOLID CONTRACTORS" at bounding box center [182, 129] width 179 height 14
paste input "[PERSON_NAME]"
type input "[PERSON_NAME]"
click at [178, 113] on div "Property Owner [PERSON_NAME]" at bounding box center [182, 124] width 179 height 23
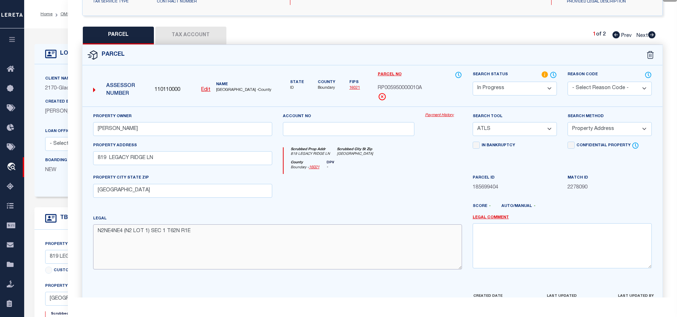
drag, startPoint x: 97, startPoint y: 233, endPoint x: 227, endPoint y: 232, distance: 130.1
click at [227, 232] on textarea "N2NE4NE4 (N2 LOT 1) SEC 1 T62N R1E" at bounding box center [277, 247] width 369 height 45
paste textarea "[STREET_ADDRESS]"
click at [245, 247] on textarea "[STREET_ADDRESS]" at bounding box center [277, 247] width 369 height 45
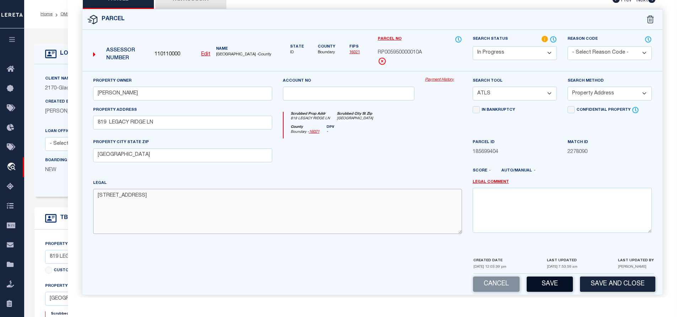
type textarea "[STREET_ADDRESS]"
click at [554, 285] on button "Save" at bounding box center [550, 284] width 46 height 15
select select "AS"
select select
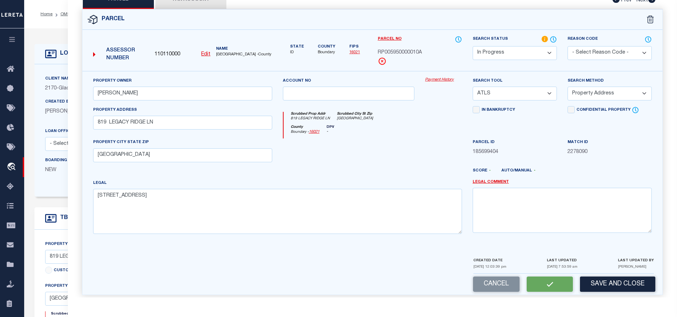
checkbox input "false"
select select "IP"
type input "[PERSON_NAME]"
select select "ATL"
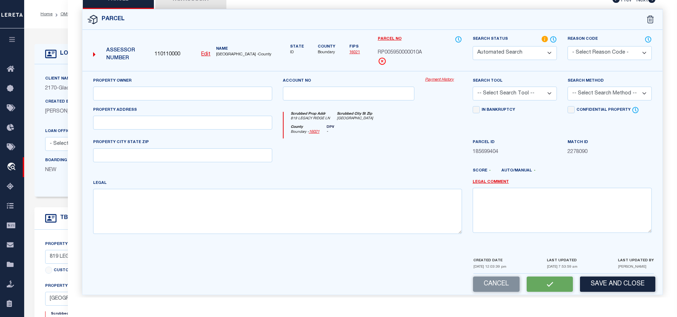
select select "ADD"
type input "819 LEGACY RIDGE LN"
type input "[GEOGRAPHIC_DATA]"
type textarea "[STREET_ADDRESS]"
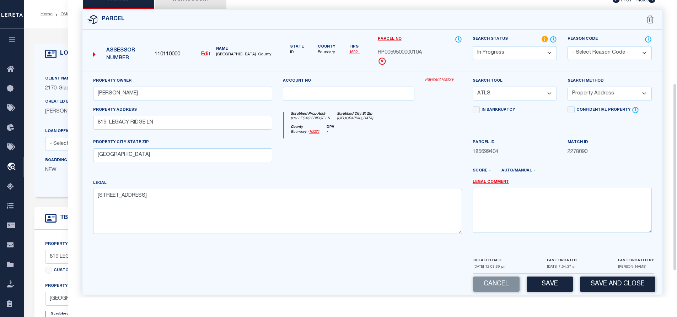
scroll to position [133, 0]
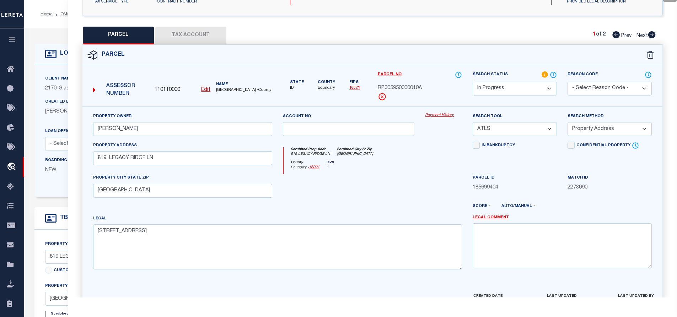
click at [190, 38] on button "Tax Account" at bounding box center [190, 36] width 71 height 18
select select "100"
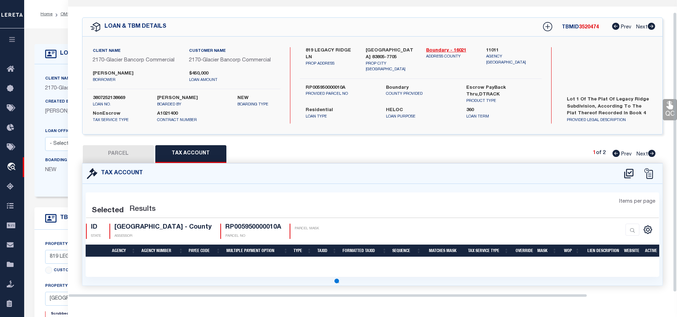
scroll to position [26, 0]
select select "100"
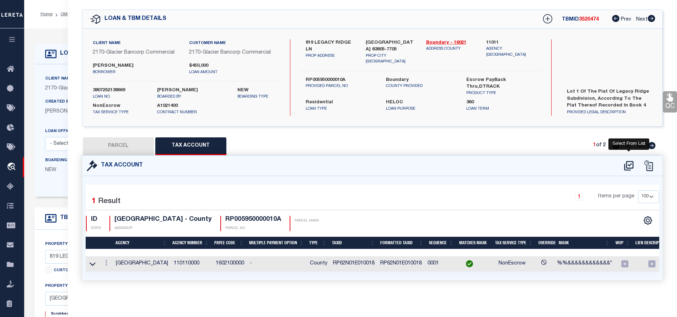
click at [629, 161] on icon at bounding box center [628, 166] width 9 height 10
select select "100"
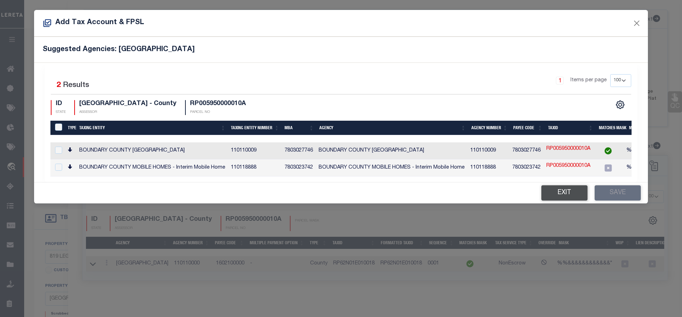
click at [570, 195] on button "Exit" at bounding box center [565, 193] width 46 height 15
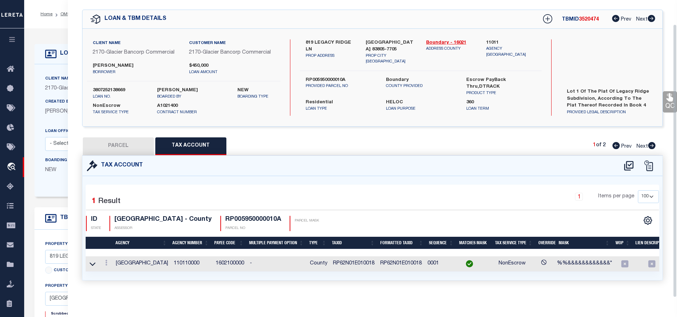
click at [405, 259] on td "RP62N01E010018" at bounding box center [400, 264] width 47 height 15
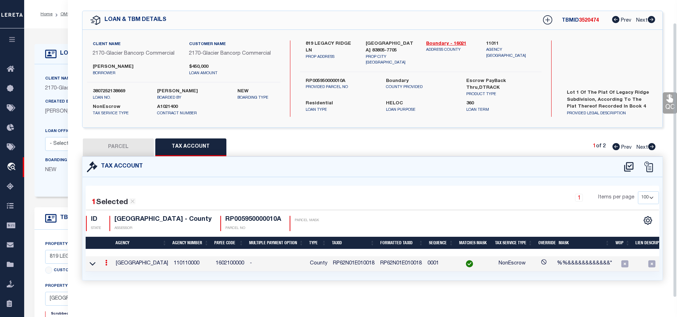
scroll to position [25, 0]
click at [106, 262] on icon at bounding box center [106, 263] width 2 height 6
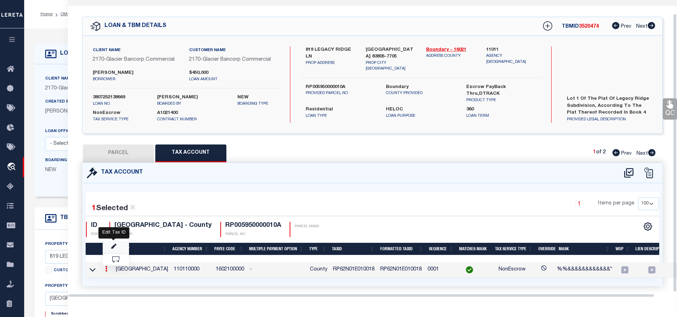
click at [112, 247] on icon "" at bounding box center [113, 246] width 5 height 5
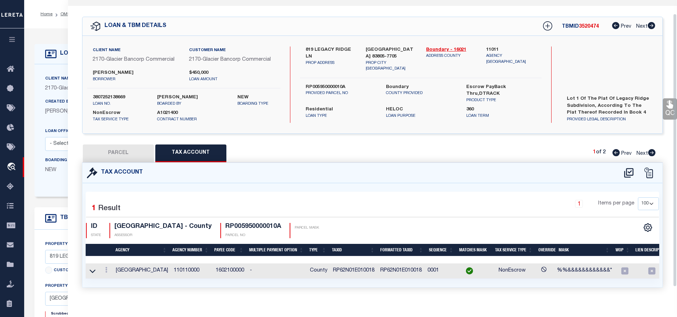
type input "RP62N01E010018"
type textarea "%%&&&&&&&&&&&&*"
checkbox input "true"
type input "XXXXXXXXXXXXXXX*"
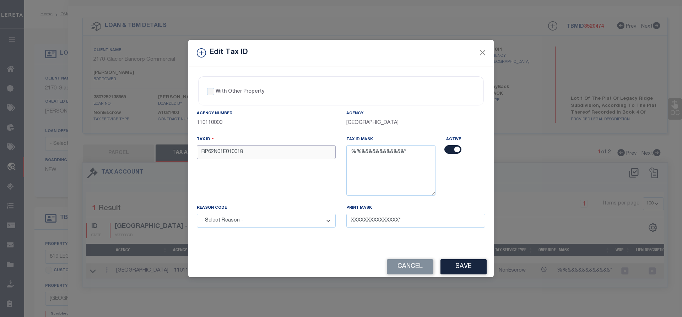
click at [238, 154] on input "RP62N01E010018" at bounding box center [266, 152] width 139 height 14
paste input "005950000010A"
type input "RP005950000010A"
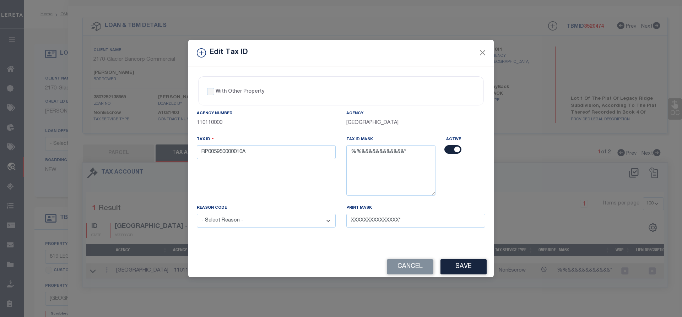
click at [270, 219] on select "- Select Reason - 099 - Other (Provide additional detail) ACT - Agency Changed …" at bounding box center [266, 221] width 139 height 14
select select "ACT"
click at [197, 214] on select "- Select Reason - 099 - Other (Provide additional detail) ACT - Agency Changed …" at bounding box center [266, 221] width 139 height 14
click at [459, 267] on button "Save" at bounding box center [464, 266] width 46 height 15
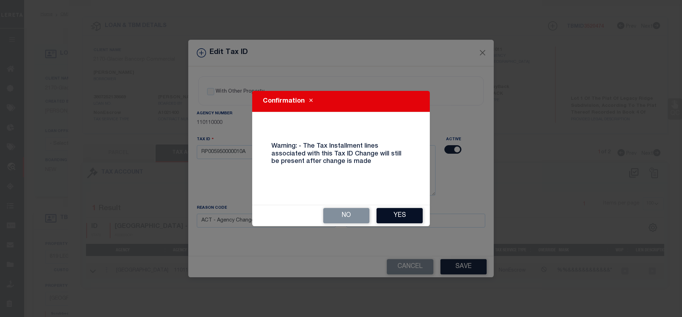
click at [399, 217] on button "Yes" at bounding box center [400, 215] width 46 height 15
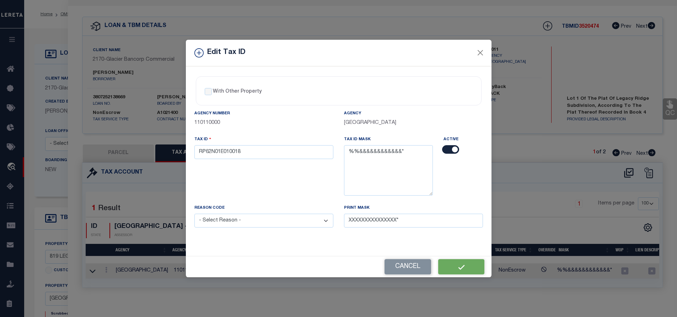
select select
type textarea "Lot 1 of the Plat of Legacy Ridge Subdivision, according to the plat thereof re…"
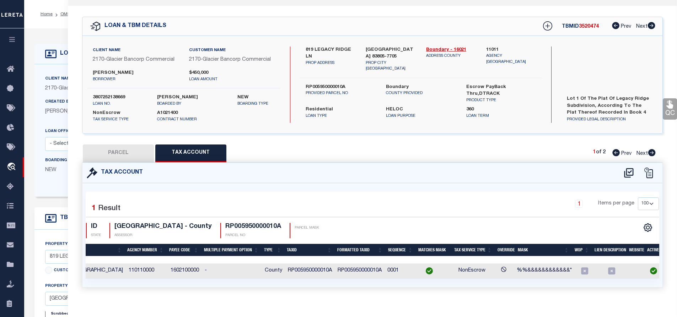
scroll to position [0, 0]
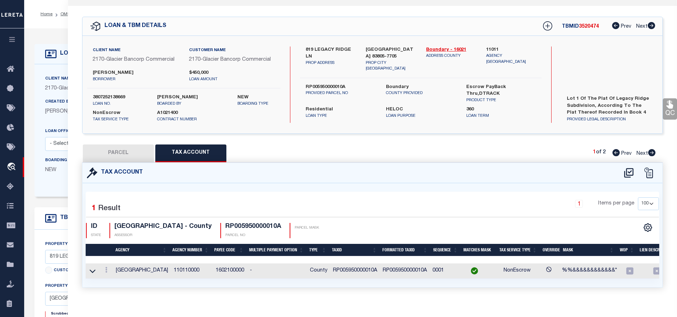
click at [123, 156] on button "PARCEL" at bounding box center [118, 154] width 71 height 18
select select "AS"
select select
checkbox input "false"
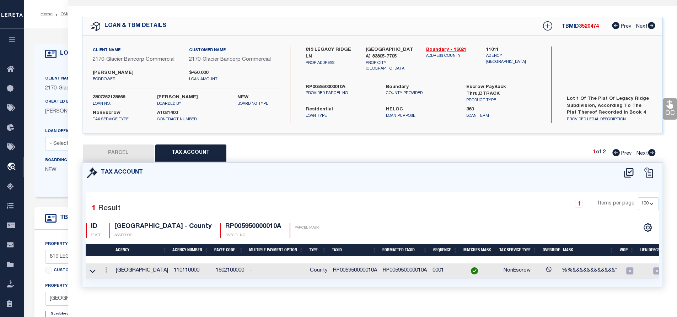
checkbox input "false"
select select "IP"
type input "[PERSON_NAME]"
select select "ATL"
select select "ADD"
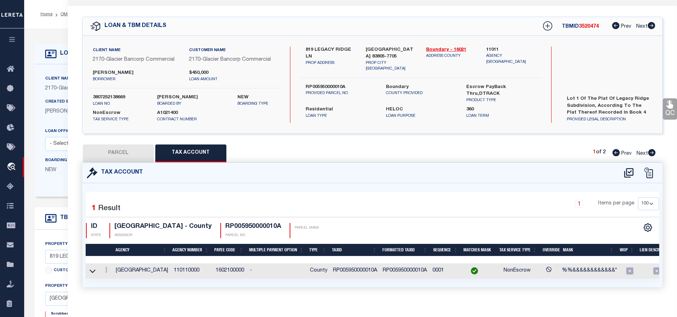
type input "819 LEGACY RIDGE LN"
type input "[GEOGRAPHIC_DATA]"
type textarea "[STREET_ADDRESS]"
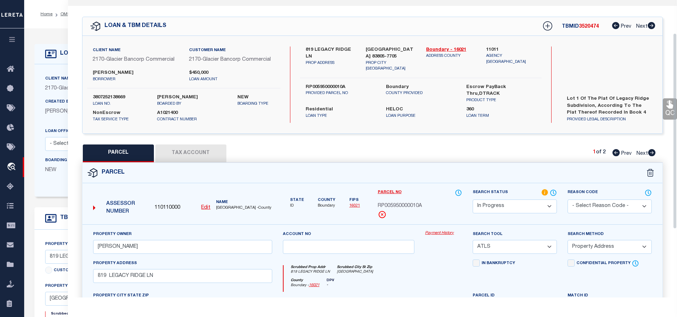
scroll to position [121, 0]
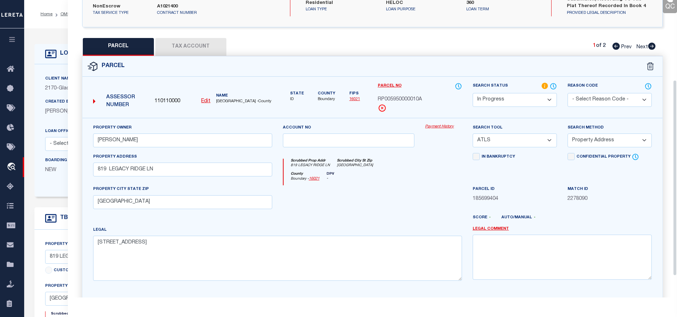
click at [530, 140] on select "-- Select Search Tool -- 3rd Party Website Agency File Agency Website ATLS CNV-…" at bounding box center [515, 141] width 84 height 14
select select "AGW"
click at [473, 134] on select "-- Select Search Tool -- 3rd Party Website Agency File Agency Website ATLS CNV-…" at bounding box center [515, 141] width 84 height 14
click at [593, 144] on select "-- Select Search Method -- Property Address Legal Liability Info Provided" at bounding box center [610, 141] width 84 height 14
select select "LEG"
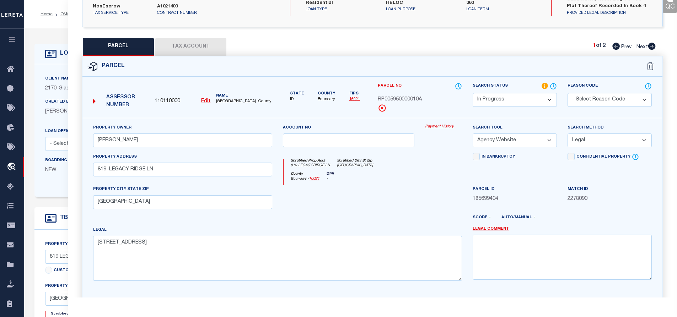
click at [568, 134] on select "-- Select Search Method -- Property Address Legal Liability Info Provided" at bounding box center [610, 141] width 84 height 14
click at [545, 187] on div "Parcel ID 185699404" at bounding box center [515, 194] width 84 height 17
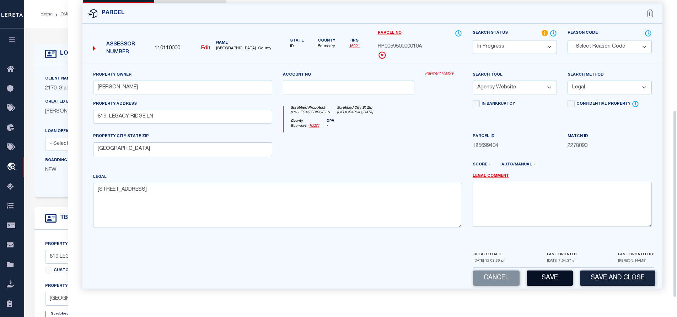
click at [558, 280] on button "Save" at bounding box center [550, 278] width 46 height 15
select select "AS"
select select
checkbox input "false"
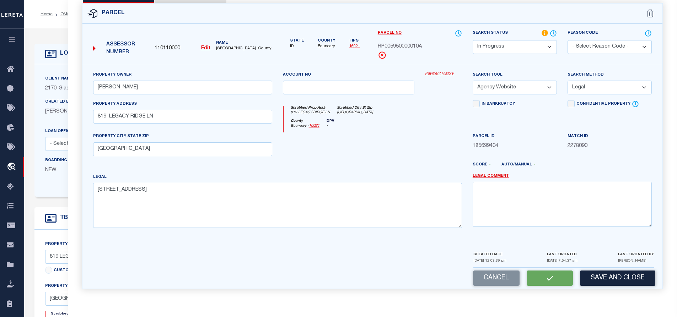
checkbox input "false"
select select "IP"
type input "[PERSON_NAME]"
select select "AGW"
select select "LEG"
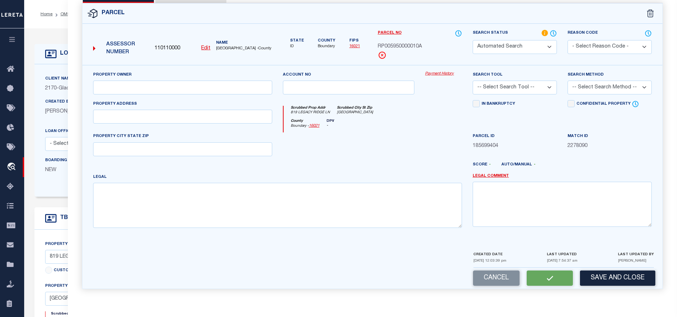
type input "819 LEGACY RIDGE LN"
type input "[GEOGRAPHIC_DATA]"
type textarea "[STREET_ADDRESS]"
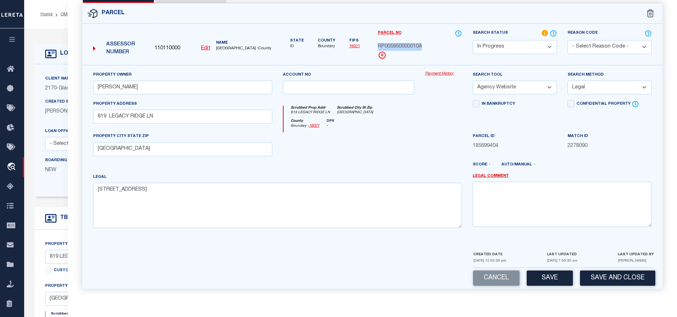
drag, startPoint x: 379, startPoint y: 45, endPoint x: 424, endPoint y: 44, distance: 44.8
click at [424, 44] on div "RP005950000010A" at bounding box center [420, 47] width 84 height 8
copy span "RP005950000010A"
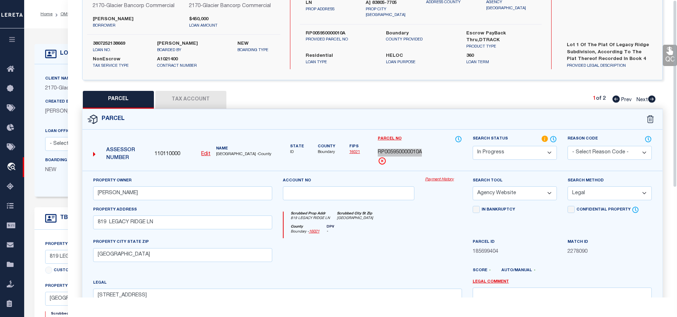
scroll to position [0, 0]
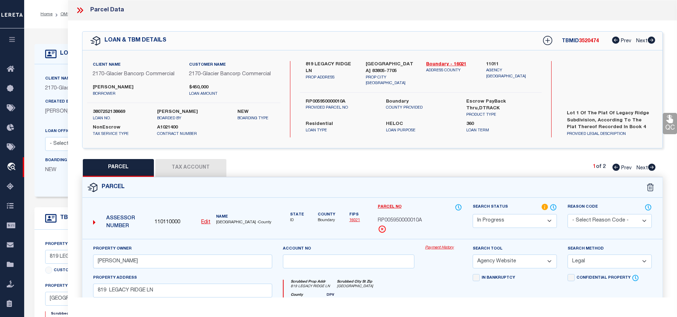
click at [456, 173] on div "PARCEL Tax Account 1 of 2 Prev Next" at bounding box center [372, 168] width 581 height 18
click at [199, 166] on button "Tax Account" at bounding box center [190, 168] width 71 height 18
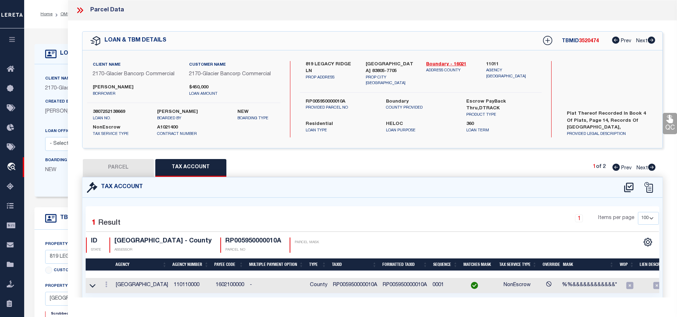
select select "100"
click at [80, 11] on icon at bounding box center [78, 10] width 3 height 6
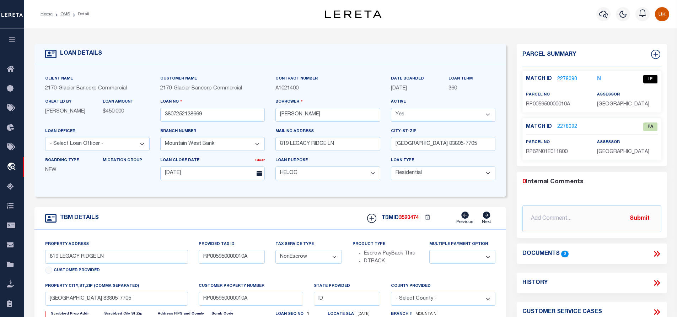
click at [562, 127] on link "2278092" at bounding box center [567, 126] width 20 height 7
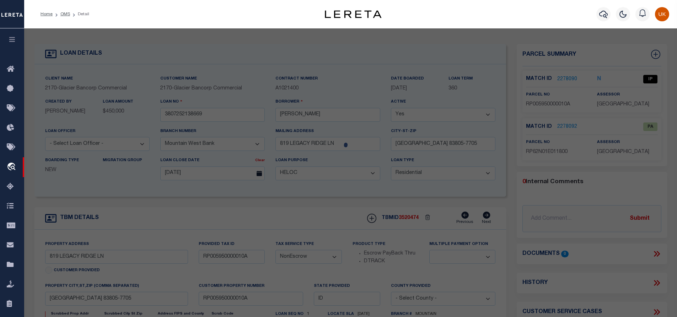
select select "AS"
select select
checkbox input "false"
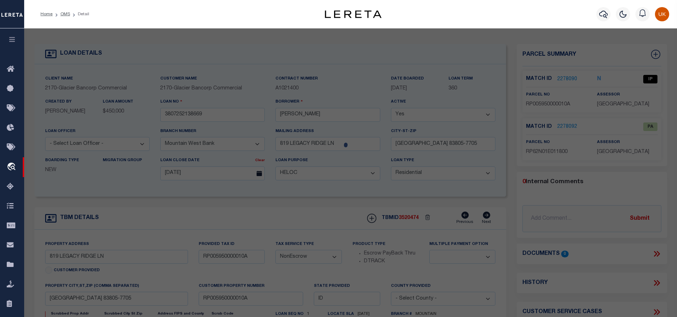
select select "PA"
type input "ROCK SOLID CONTRACTORS"
select select "ATL"
select select "ADD"
type input "1179 LEGACY RIDGE LN"
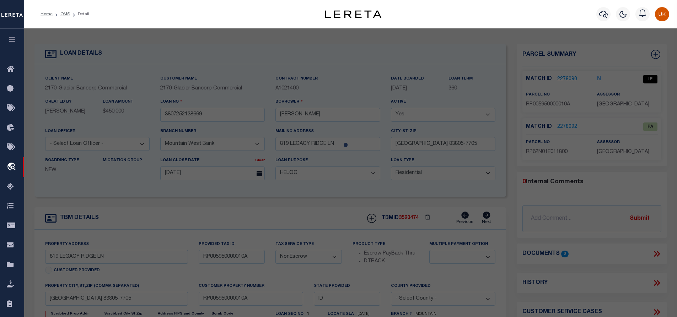
checkbox input "false"
type input "[PERSON_NAME], ID 83805"
type textarea "TAX 24 SEC 1 T62N R1E"
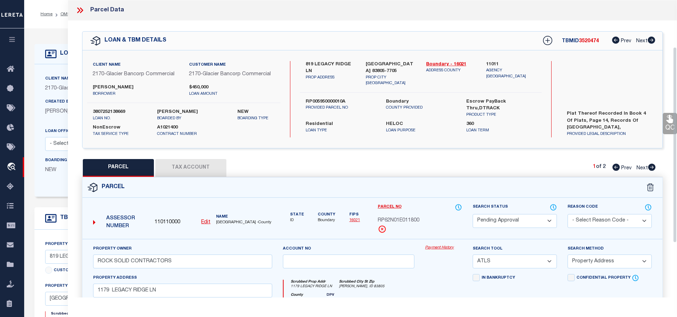
scroll to position [71, 0]
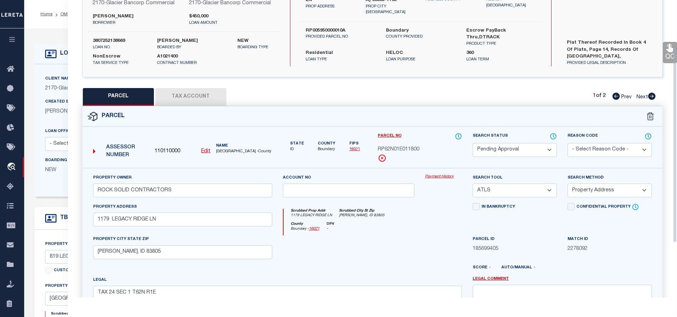
click at [521, 148] on select "Automated Search Bad Parcel Complete Duplicate Parcel High Dollar Reporting In …" at bounding box center [515, 150] width 84 height 14
select select "PR"
click at [473, 143] on select "Automated Search Bad Parcel Complete Duplicate Parcel High Dollar Reporting In …" at bounding box center [515, 150] width 84 height 14
click at [610, 152] on select "- Select Reason Code - 099 - Other (Provide additional detail) ACT - Agency Cha…" at bounding box center [610, 150] width 84 height 14
select select "099"
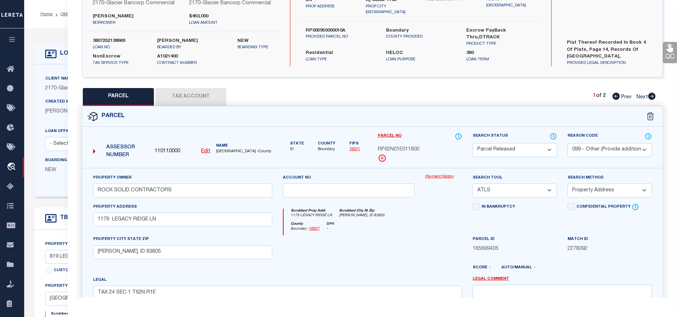
click at [568, 143] on select "- Select Reason Code - 099 - Other (Provide additional detail) ACT - Agency Cha…" at bounding box center [610, 150] width 84 height 14
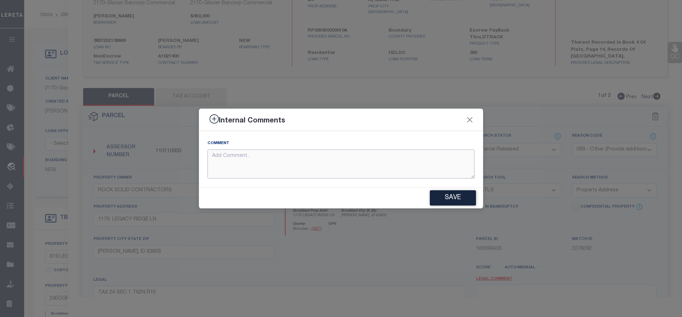
click at [250, 158] on textarea at bounding box center [341, 164] width 267 height 29
type textarea "parcel not needed"
click at [452, 201] on button "Save" at bounding box center [453, 197] width 46 height 15
type textarea "parcel not needed"
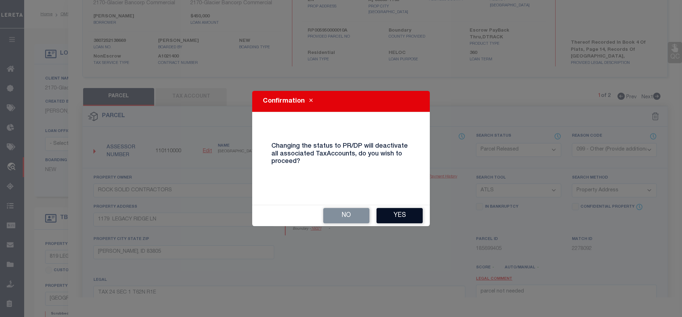
click at [394, 218] on button "Yes" at bounding box center [400, 215] width 46 height 15
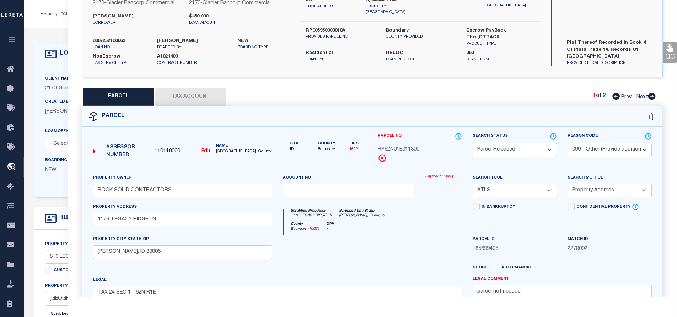
select select "AS"
select select
checkbox input "false"
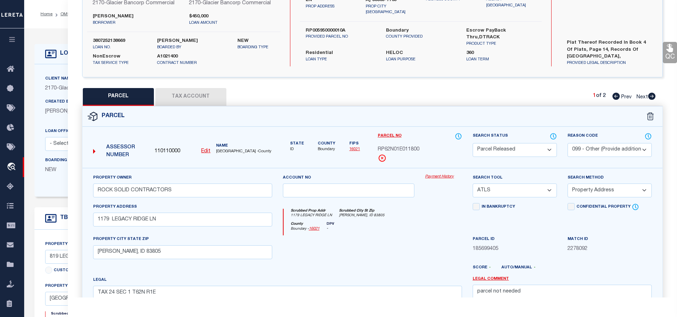
checkbox input "false"
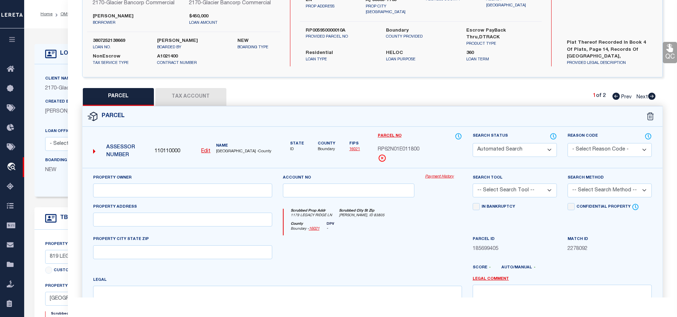
select select "PR"
select select "099"
type input "ROCK SOLID CONTRACTORS"
select select "ATL"
select select "ADD"
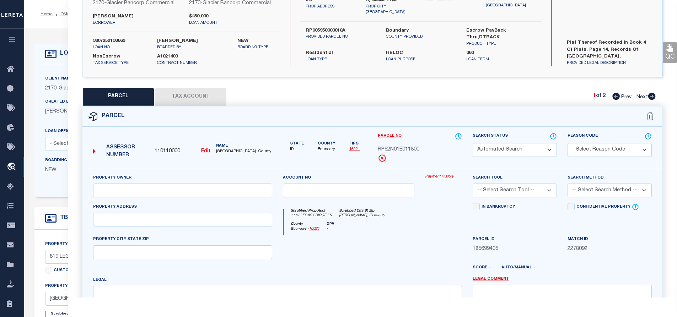
type input "1179 LEGACY RIDGE LN"
type input "[PERSON_NAME], ID 83805"
type textarea "TAX 24 SEC 1 T62N R1E"
type textarea "parcel not needed"
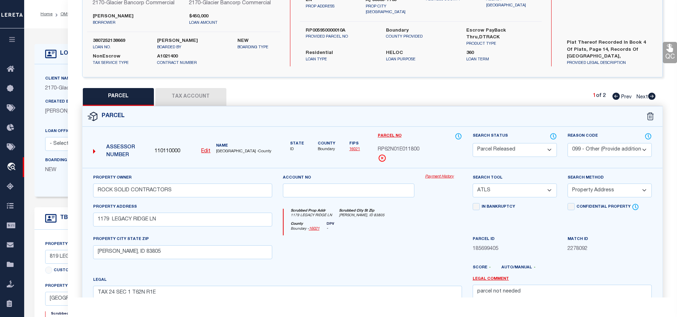
click at [651, 96] on icon at bounding box center [651, 96] width 7 height 7
select select "AS"
select select
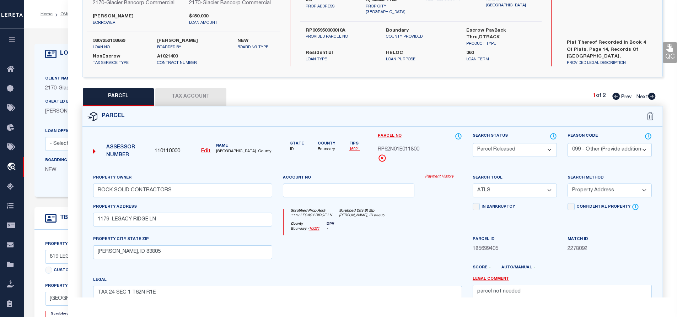
checkbox input "false"
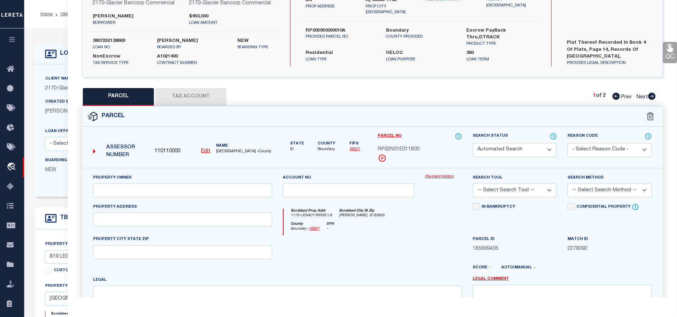
select select "IP"
type input "[PERSON_NAME]"
select select "AGW"
select select "LEG"
type input "819 LEGACY RIDGE LN"
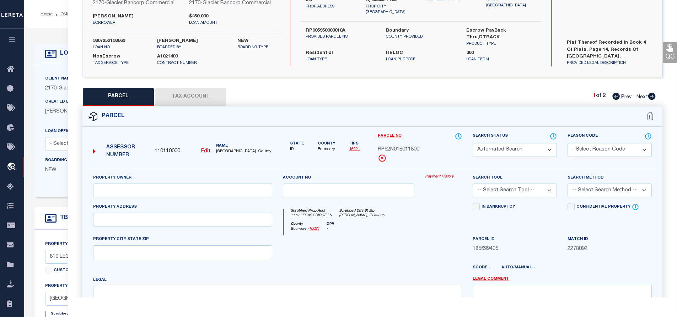
type input "[GEOGRAPHIC_DATA]"
type textarea "[STREET_ADDRESS]"
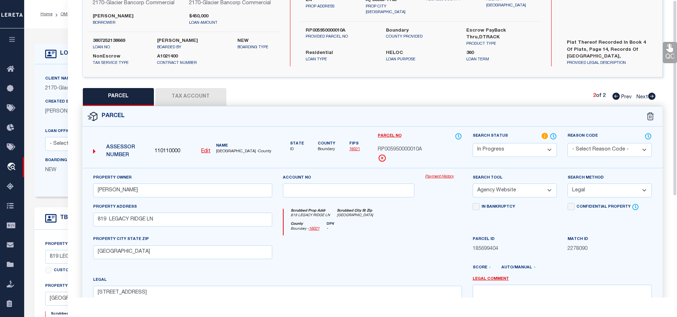
scroll to position [0, 0]
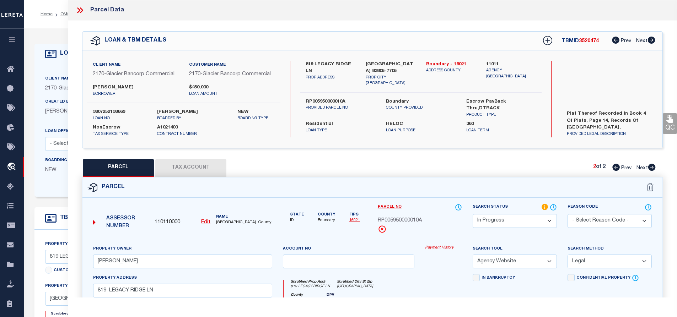
click at [616, 168] on icon at bounding box center [615, 167] width 7 height 7
select select "AS"
select select
checkbox input "false"
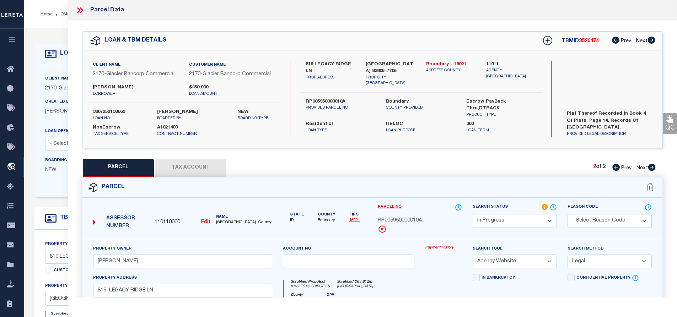
checkbox input "false"
click at [652, 167] on icon at bounding box center [651, 167] width 7 height 7
click at [80, 9] on icon at bounding box center [79, 10] width 9 height 9
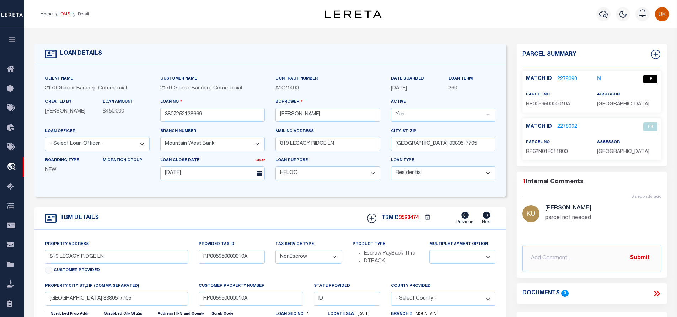
click at [65, 14] on link "OMS" at bounding box center [65, 14] width 10 height 4
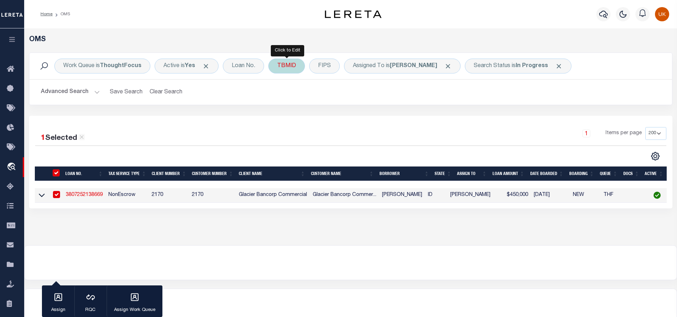
click at [286, 67] on div "TBMID" at bounding box center [286, 66] width 37 height 15
click at [299, 96] on input "number" at bounding box center [330, 98] width 104 height 14
paste input "3520477"
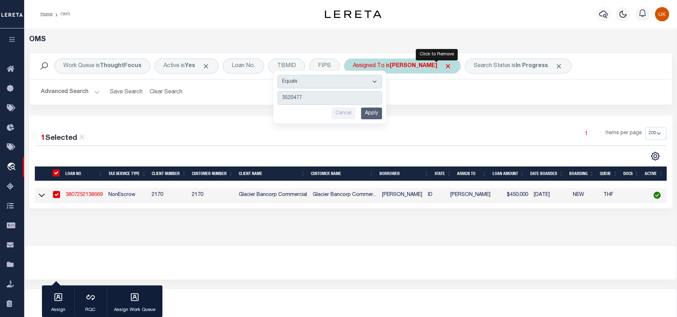
click at [444, 64] on span "Click to Remove" at bounding box center [447, 66] width 7 height 7
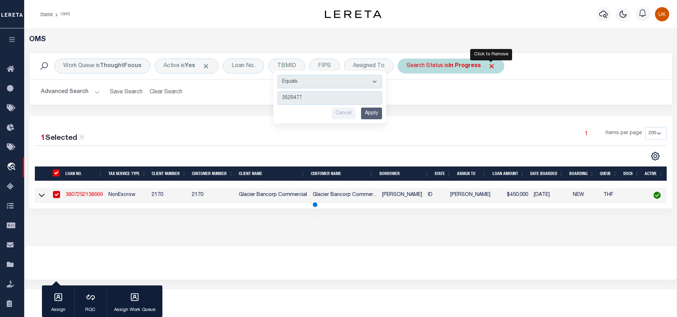
click at [488, 65] on span "Click to Remove" at bounding box center [491, 66] width 7 height 7
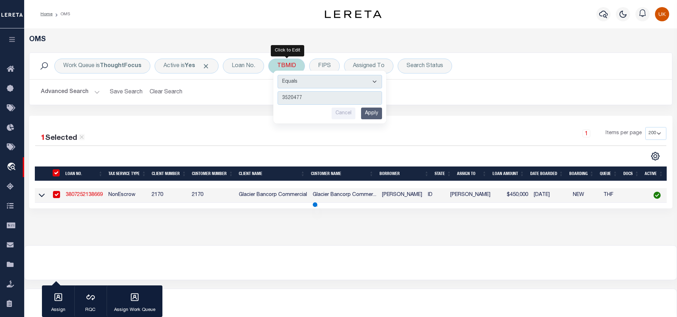
click at [372, 115] on input "Apply" at bounding box center [371, 114] width 21 height 12
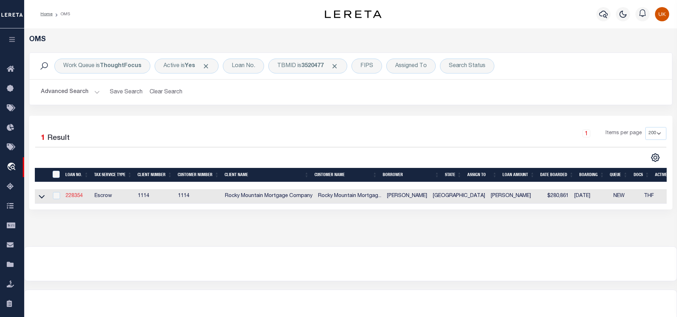
click at [70, 195] on link "228354" at bounding box center [74, 196] width 17 height 5
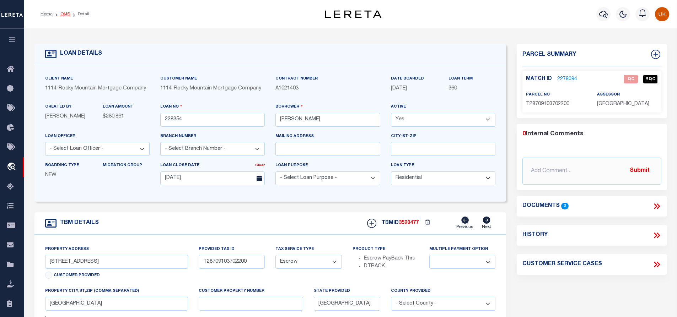
click at [66, 14] on link "OMS" at bounding box center [65, 14] width 10 height 4
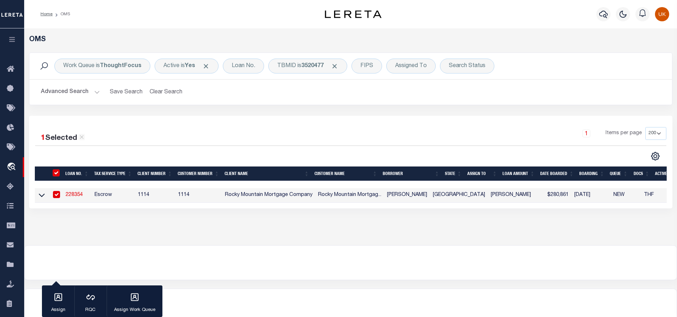
click at [73, 196] on link "228354" at bounding box center [74, 195] width 17 height 5
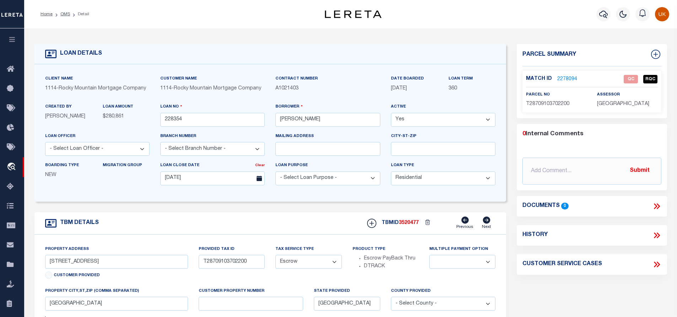
click at [569, 80] on link "2278094" at bounding box center [567, 79] width 20 height 7
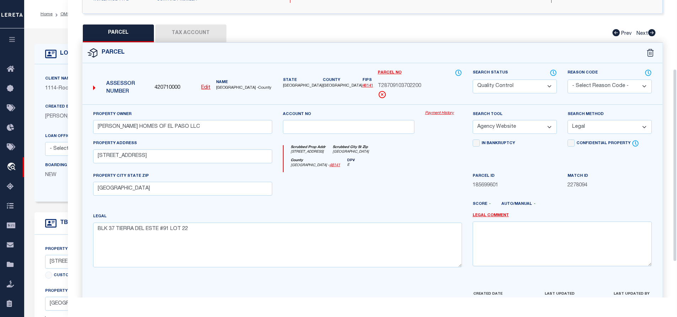
scroll to position [107, 0]
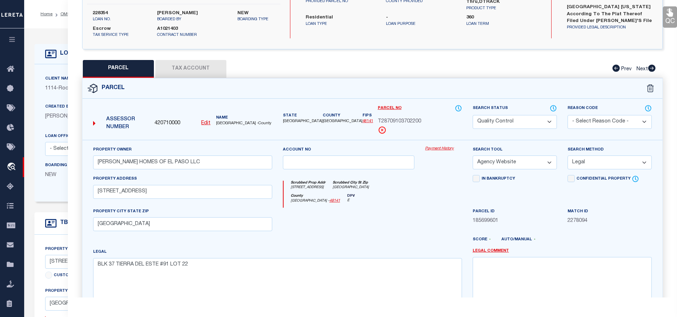
click at [180, 70] on button "Tax Account" at bounding box center [190, 69] width 71 height 18
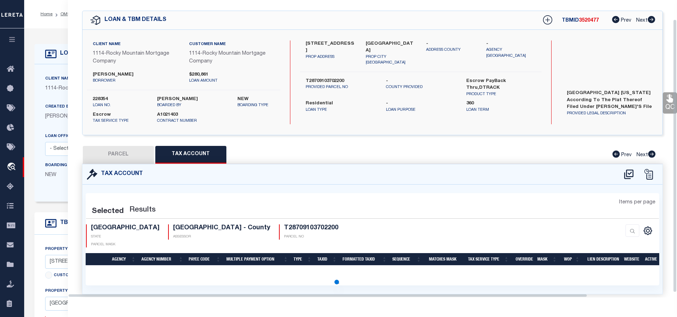
scroll to position [34, 0]
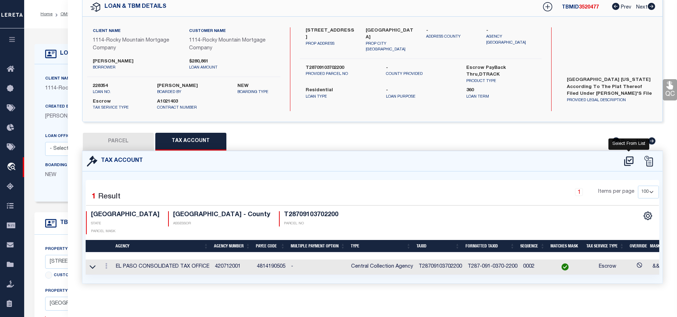
click at [628, 160] on icon at bounding box center [628, 162] width 9 height 10
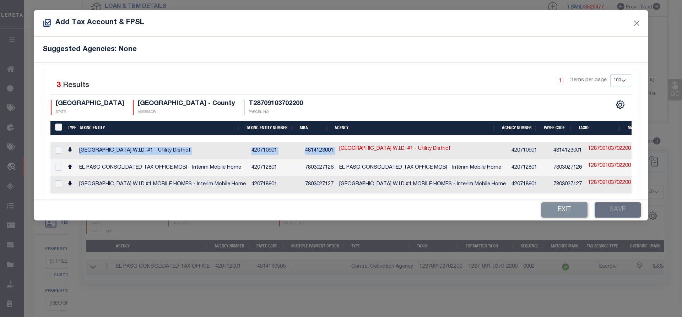
drag, startPoint x: 80, startPoint y: 150, endPoint x: 449, endPoint y: 149, distance: 368.9
click at [449, 149] on tr "[GEOGRAPHIC_DATA] W.I.D. #1 - Utility District 420710901 4814123001 [GEOGRAPHIC…" at bounding box center [494, 151] width 889 height 17
click at [563, 213] on button "Exit" at bounding box center [565, 210] width 46 height 15
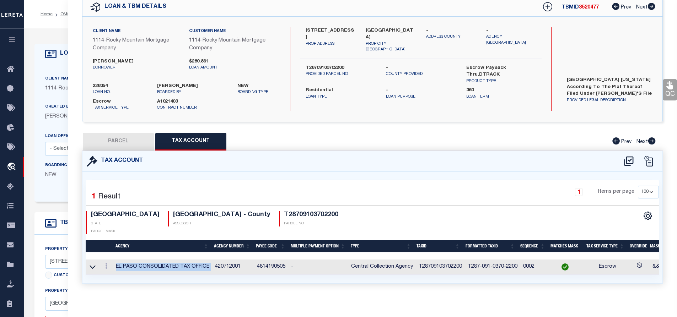
drag, startPoint x: 116, startPoint y: 259, endPoint x: 215, endPoint y: 258, distance: 99.5
click at [215, 260] on tr "EL PASO CONSOLIDATED TAX OFFICE 420712001 4814190505 - Central Collection Agenc…" at bounding box center [441, 267] width 710 height 15
click at [294, 187] on div "1 Items per page 10 25 50 100" at bounding box center [445, 195] width 427 height 18
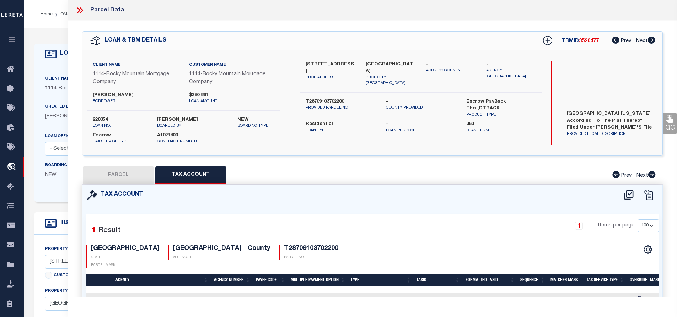
click at [81, 9] on icon at bounding box center [79, 10] width 9 height 9
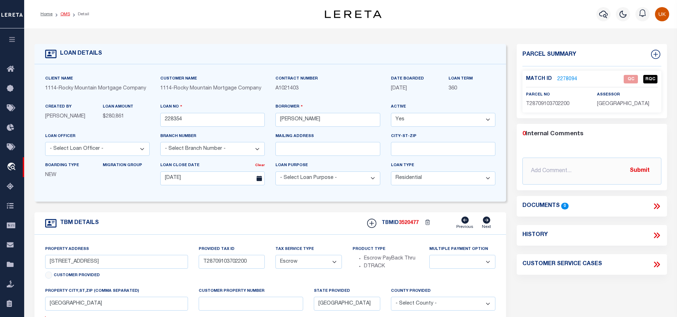
click at [64, 15] on link "OMS" at bounding box center [65, 14] width 10 height 4
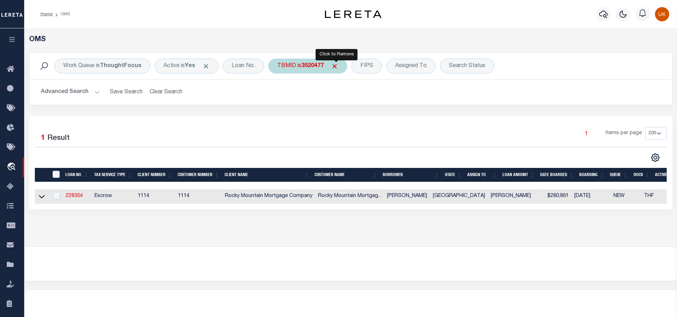
click at [334, 66] on span "Click to Remove" at bounding box center [334, 66] width 7 height 7
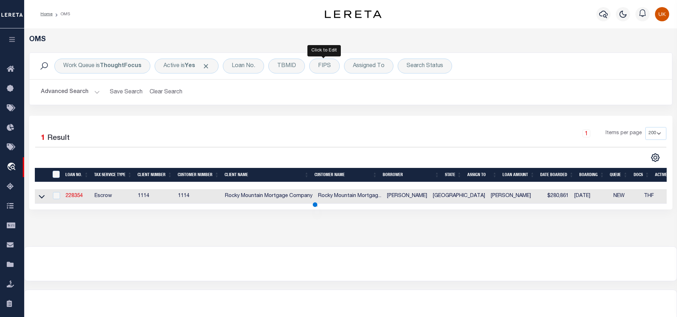
click at [306, 68] on div "Work Queue is ThoughtFocus Active is Yes Loan No. TBMID FIPS Assigned To Search…" at bounding box center [350, 66] width 631 height 15
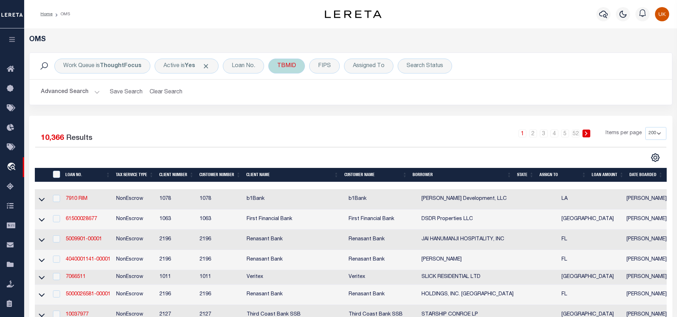
click at [290, 68] on div "TBMID" at bounding box center [286, 66] width 37 height 15
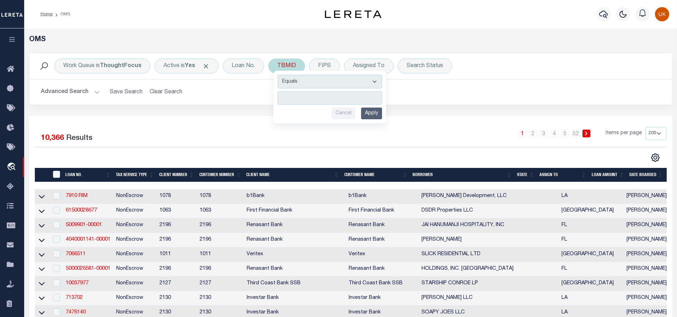
click at [294, 95] on input "number" at bounding box center [330, 98] width 104 height 14
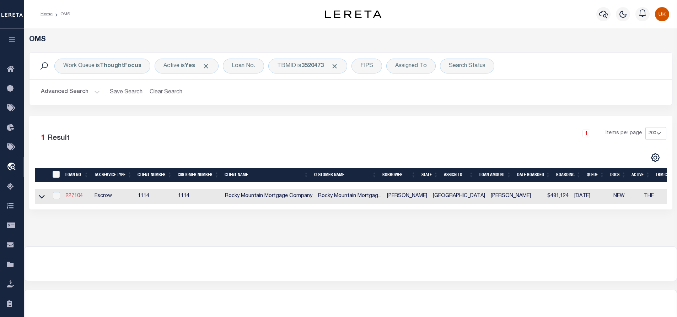
click at [77, 197] on link "227104" at bounding box center [74, 196] width 17 height 5
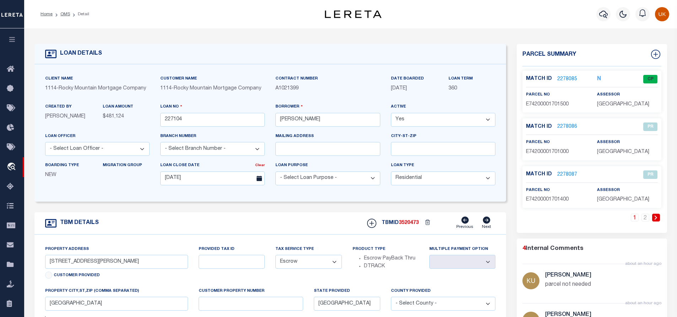
click at [567, 76] on link "2278085" at bounding box center [567, 79] width 20 height 7
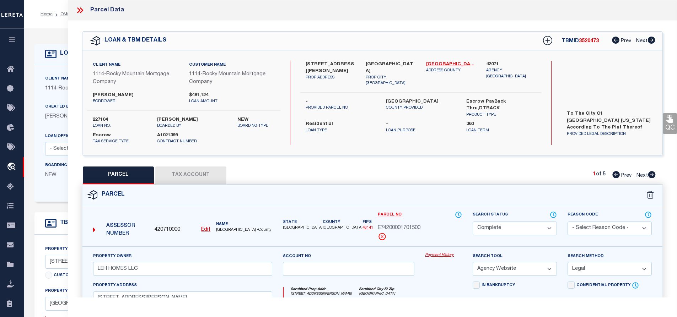
click at [195, 178] on button "Tax Account" at bounding box center [190, 176] width 71 height 18
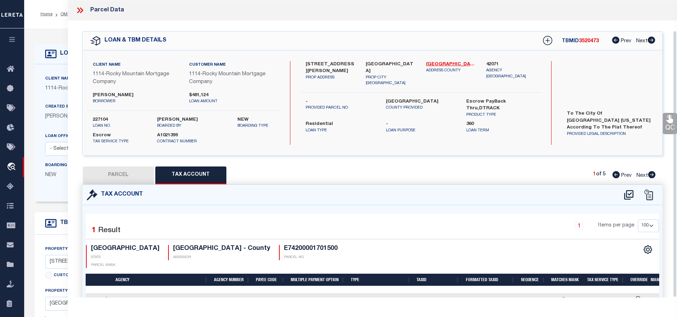
scroll to position [34, 0]
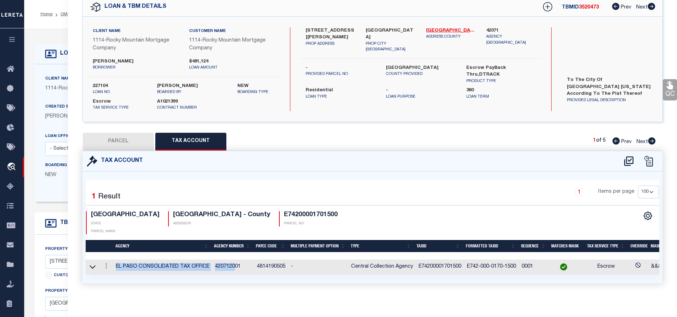
drag, startPoint x: 117, startPoint y: 258, endPoint x: 234, endPoint y: 259, distance: 116.9
click at [234, 260] on tr "EL PASO CONSOLIDATED TAX OFFICE 420712001 4814190505 - Central Collection Agenc…" at bounding box center [440, 267] width 709 height 15
click at [247, 260] on td "420712001" at bounding box center [233, 267] width 42 height 15
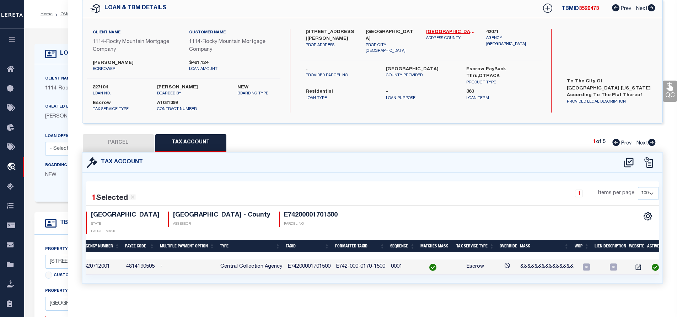
scroll to position [0, 0]
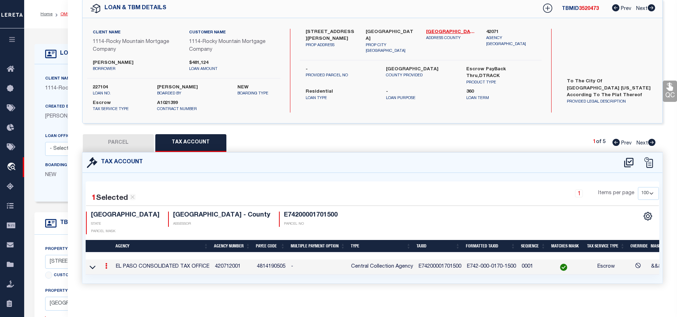
click at [63, 14] on link "OMS" at bounding box center [65, 14] width 10 height 4
